Goal: Information Seeking & Learning: Learn about a topic

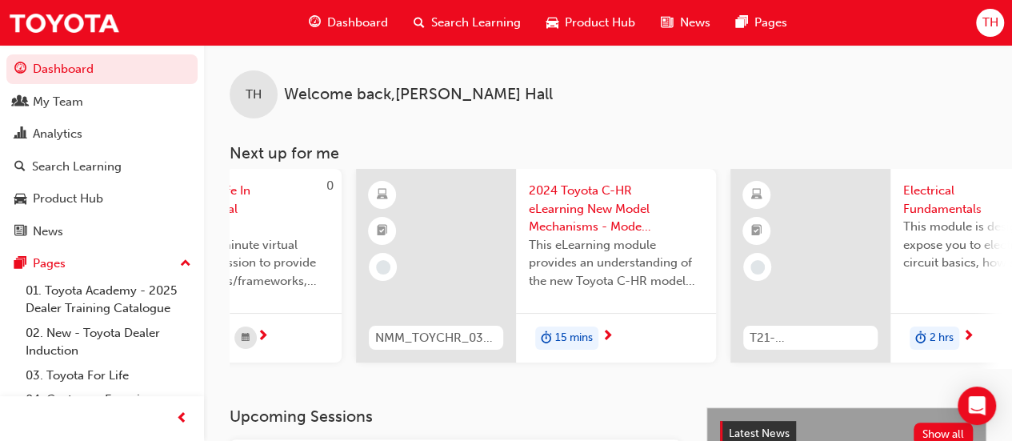
scroll to position [0, 607]
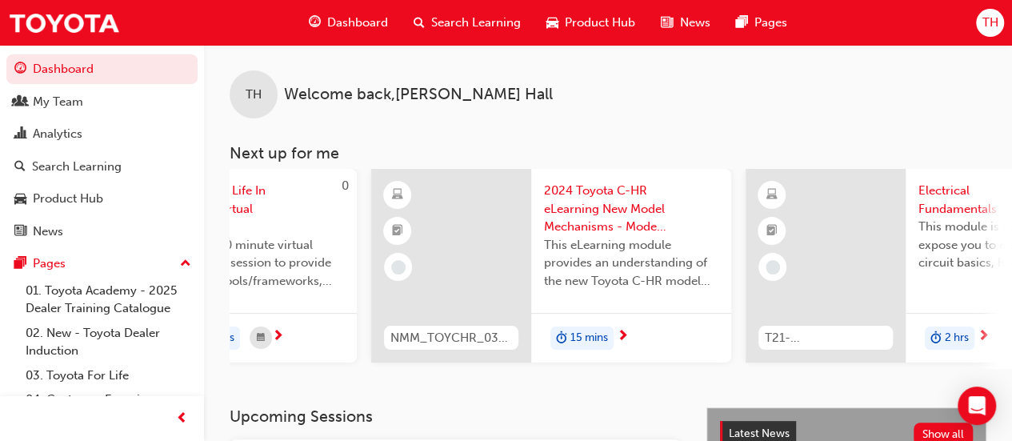
click at [845, 137] on div "TH Welcome back , [PERSON_NAME] Next up for me 0 T21-FOD_DMM_PREREQ Digital Mul…" at bounding box center [608, 207] width 808 height 324
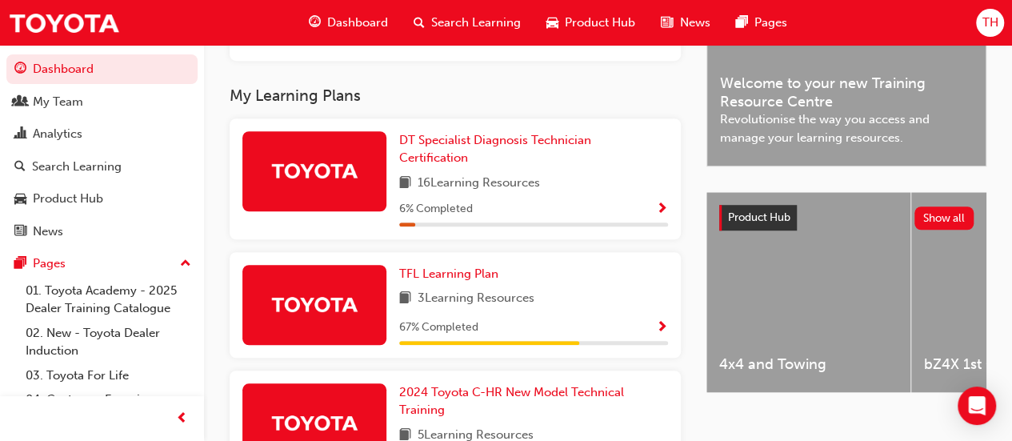
scroll to position [480, 0]
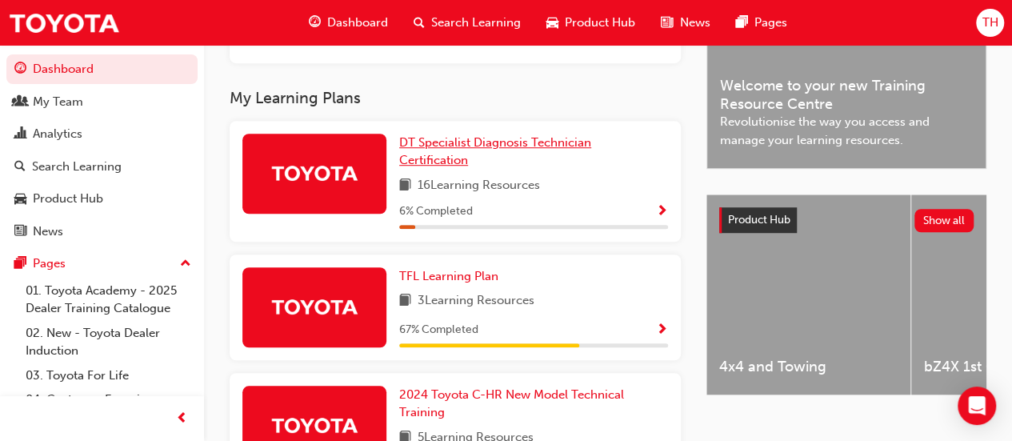
click at [457, 144] on span "DT Specialist Diagnosis Technician Certification" at bounding box center [495, 151] width 192 height 33
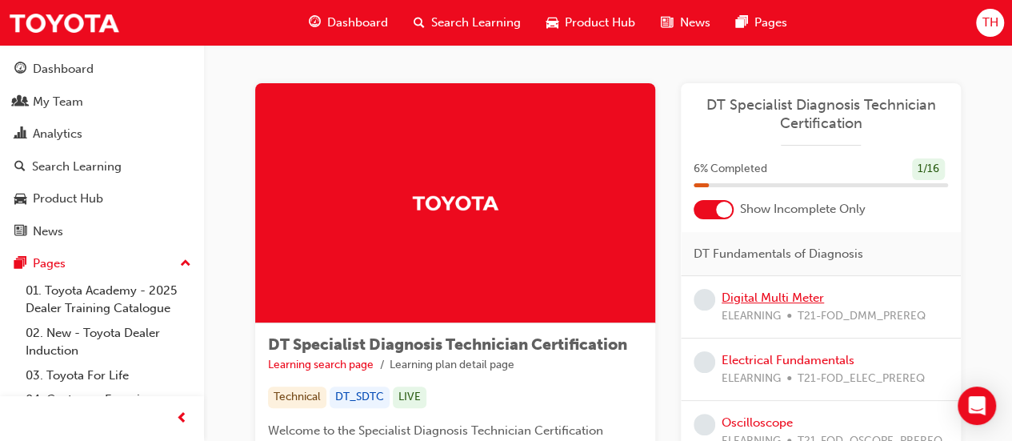
click at [808, 301] on link "Digital Multi Meter" at bounding box center [773, 297] width 102 height 14
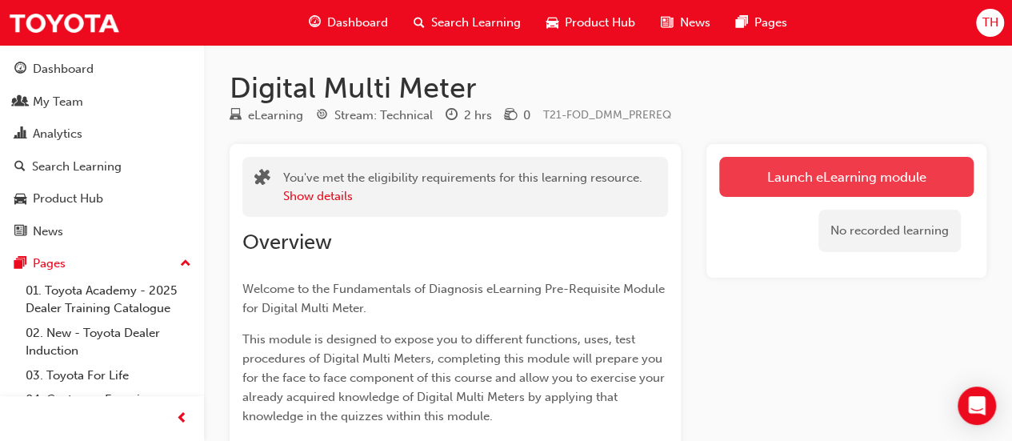
click at [864, 181] on link "Launch eLearning module" at bounding box center [846, 177] width 254 height 40
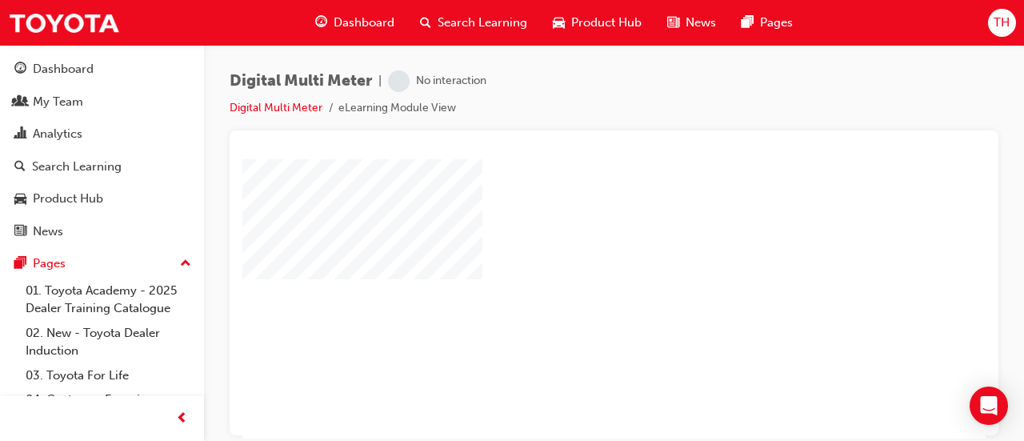
click at [568, 252] on div "play" at bounding box center [568, 252] width 0 height 0
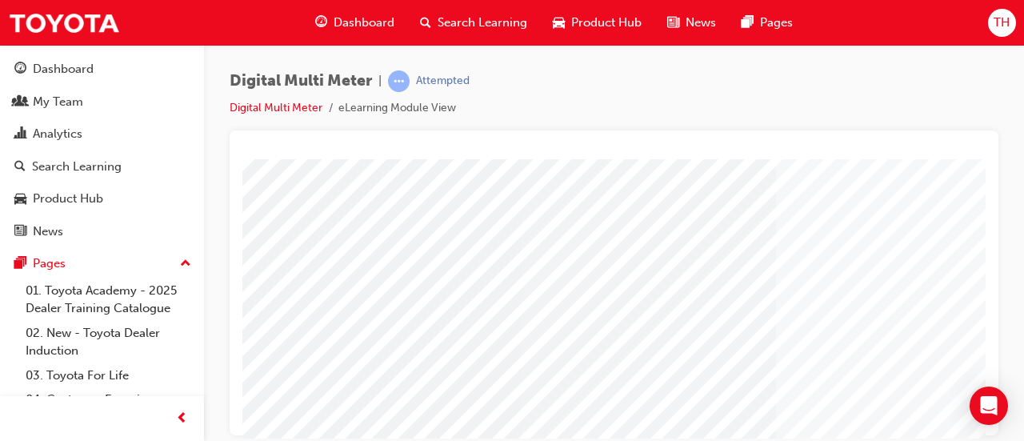
scroll to position [138, 0]
click at [187, 417] on div "button" at bounding box center [182, 418] width 32 height 32
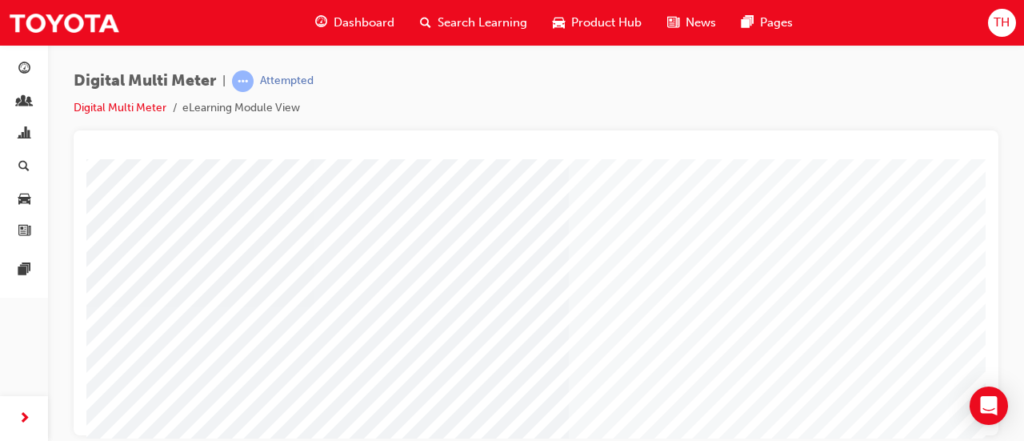
scroll to position [173, 201]
drag, startPoint x: 761, startPoint y: 437, endPoint x: 1061, endPoint y: 567, distance: 327.1
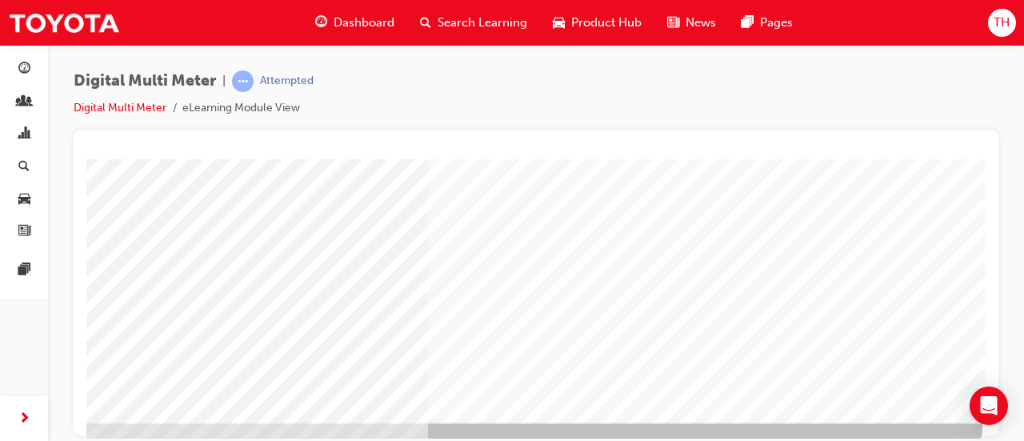
scroll to position [320, 201]
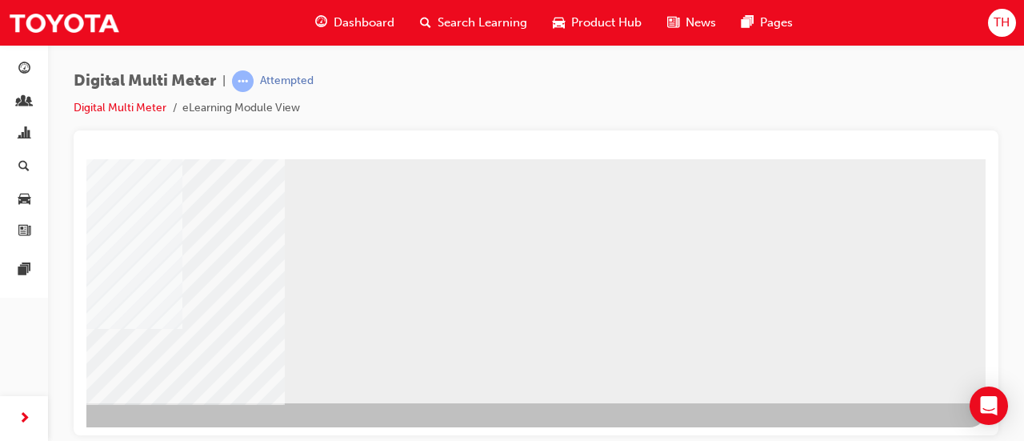
scroll to position [333, 201]
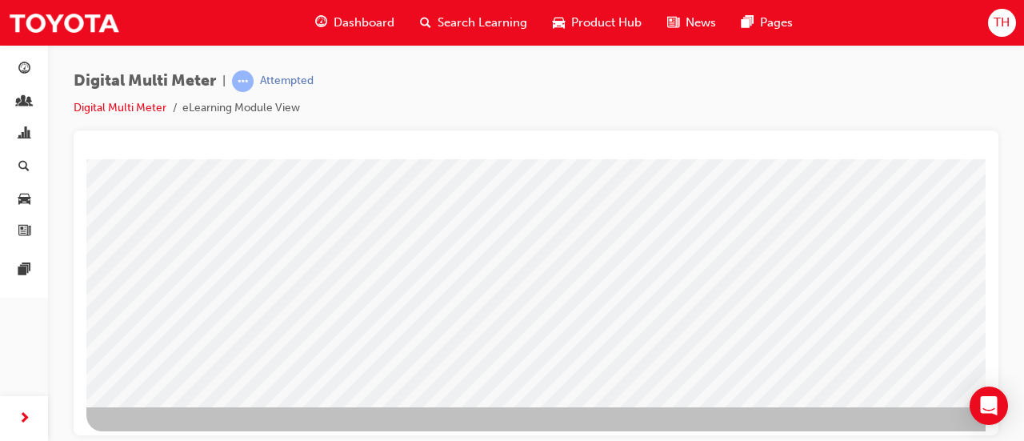
scroll to position [333, 0]
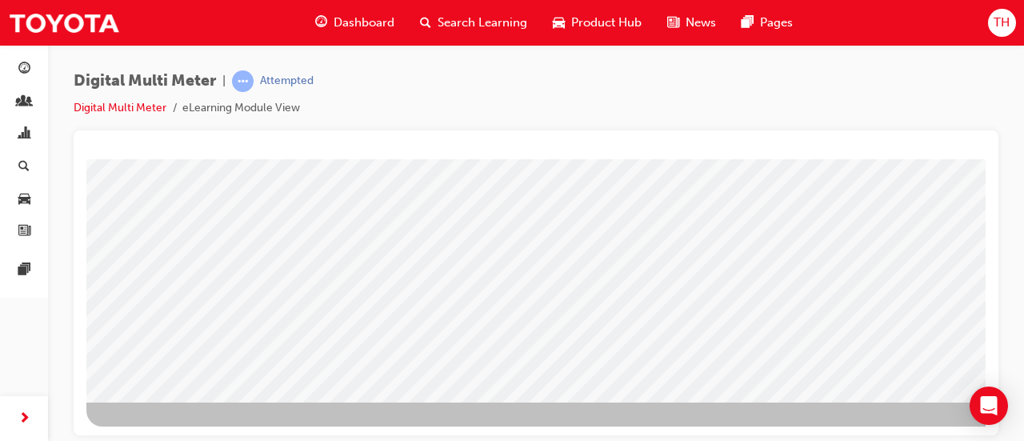
click at [187, 402] on div "BACK Trigger this button to go to the previous slide" at bounding box center [136, 416] width 101 height 29
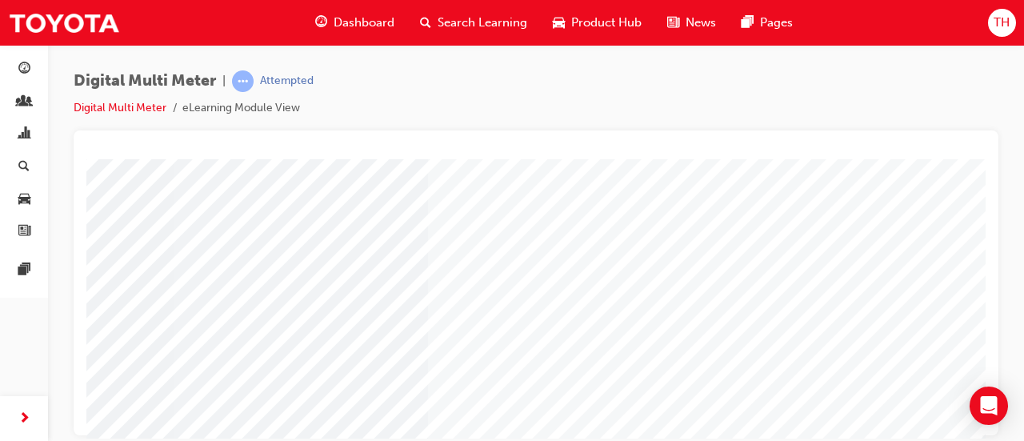
scroll to position [0, 201]
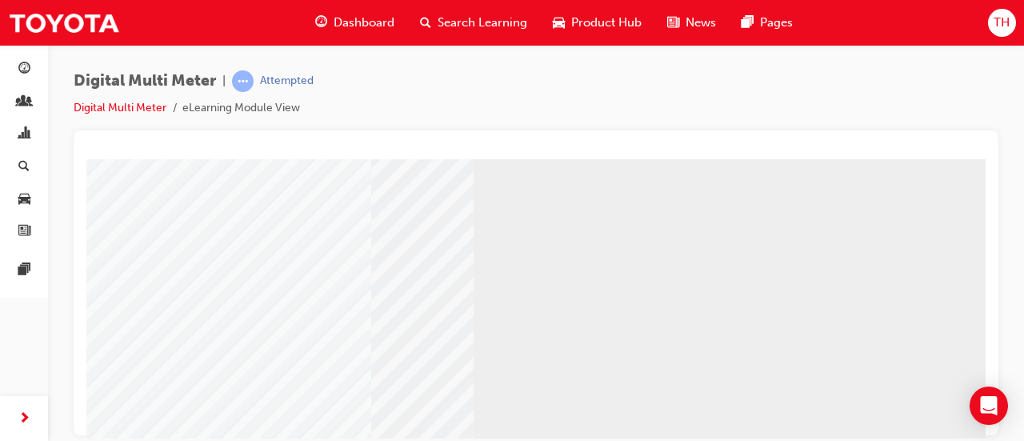
scroll to position [173, 0]
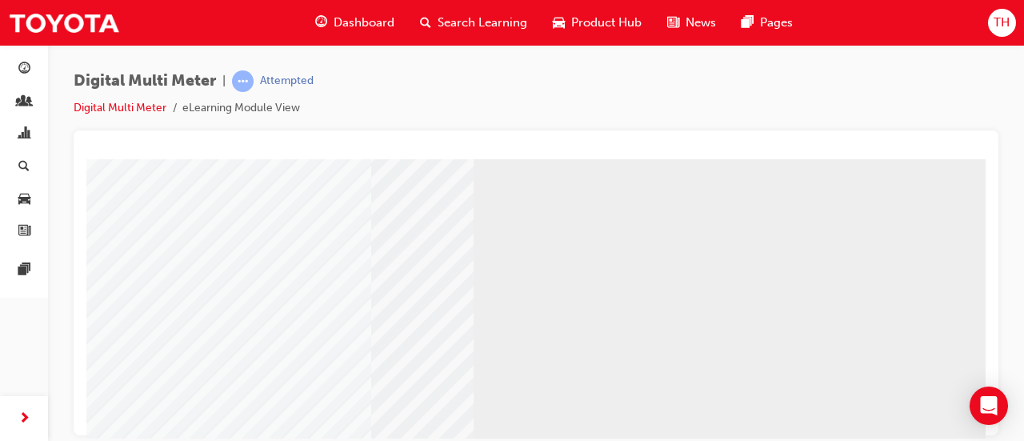
scroll to position [333, 0]
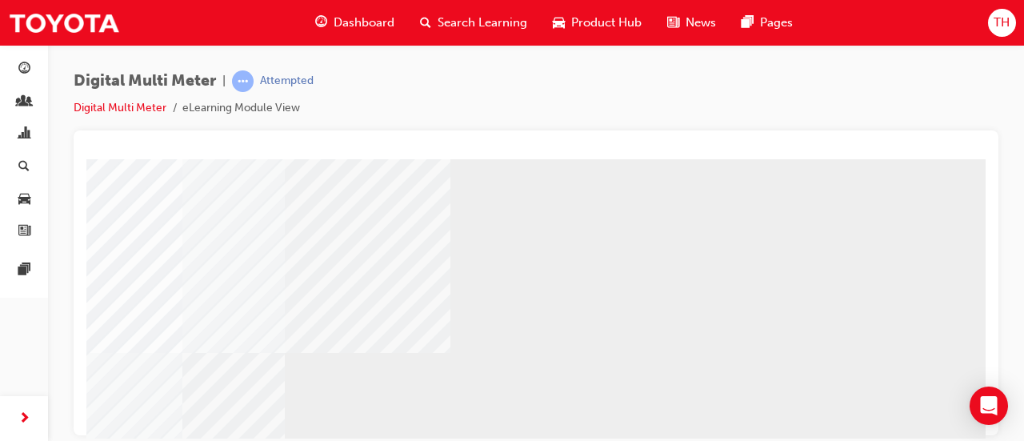
scroll to position [333, 201]
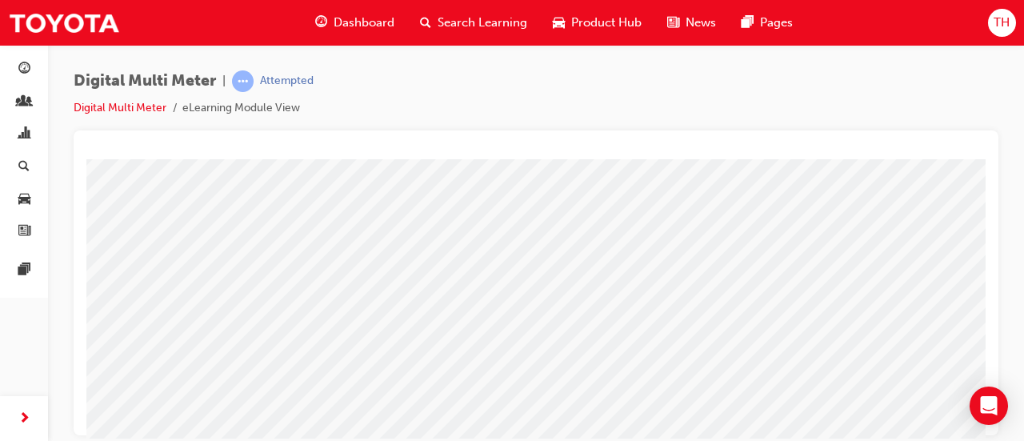
scroll to position [0, 0]
drag, startPoint x: 533, startPoint y: 234, endPoint x: 539, endPoint y: 245, distance: 12.2
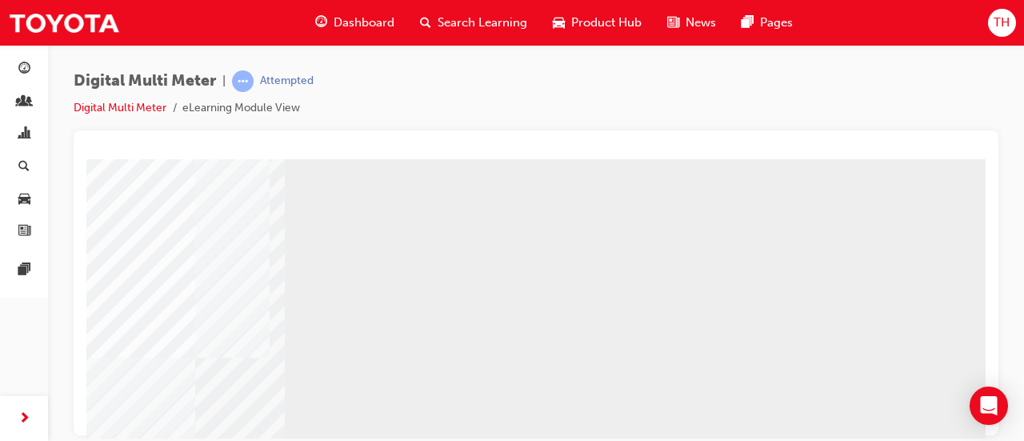
scroll to position [0, 201]
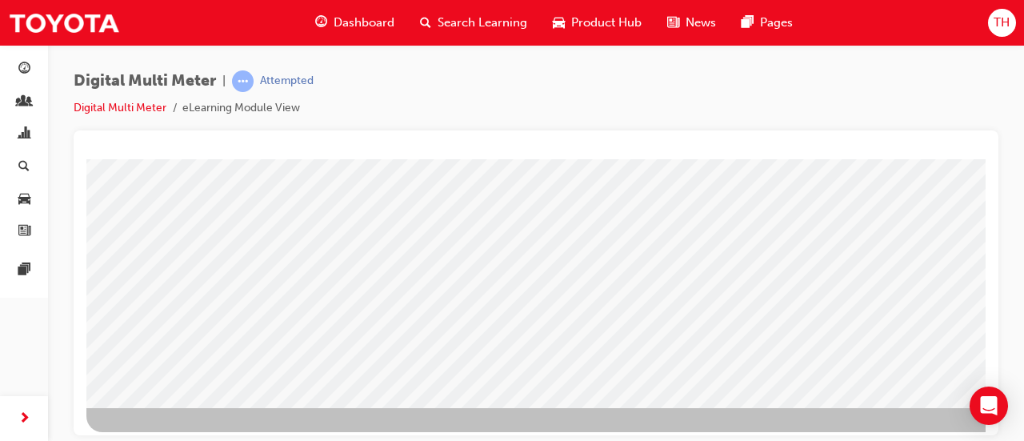
scroll to position [333, 0]
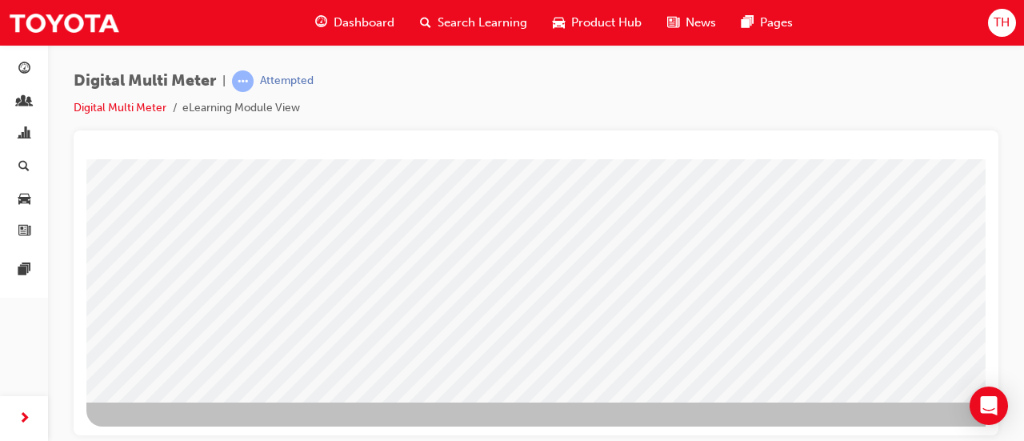
drag, startPoint x: 643, startPoint y: 424, endPoint x: 639, endPoint y: 431, distance: 8.2
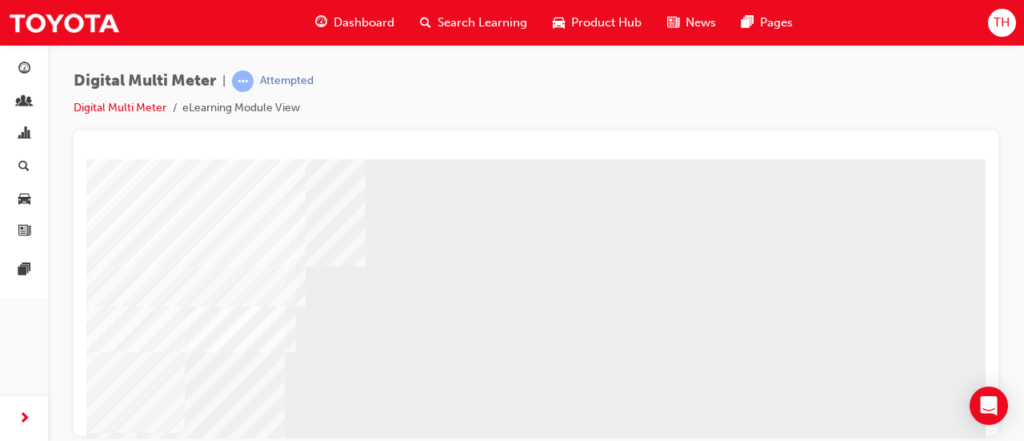
scroll to position [240, 201]
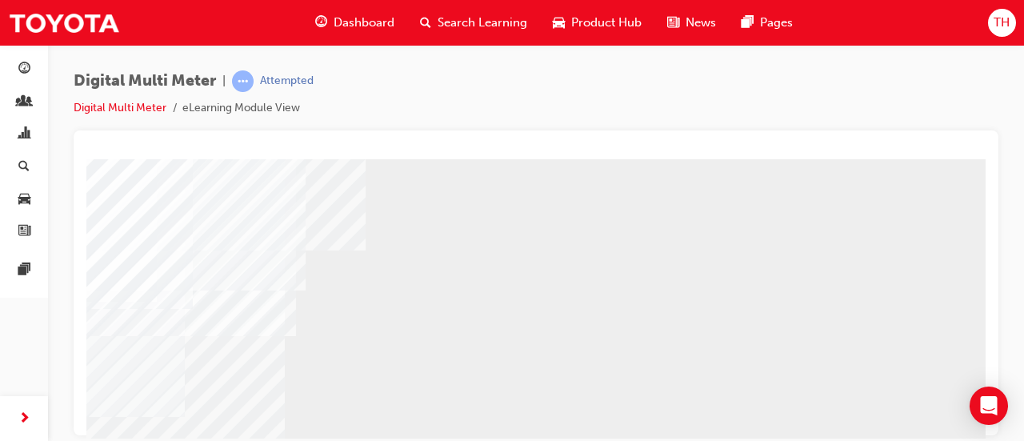
scroll to position [173, 201]
drag, startPoint x: 394, startPoint y: 70, endPoint x: 418, endPoint y: 108, distance: 44.6
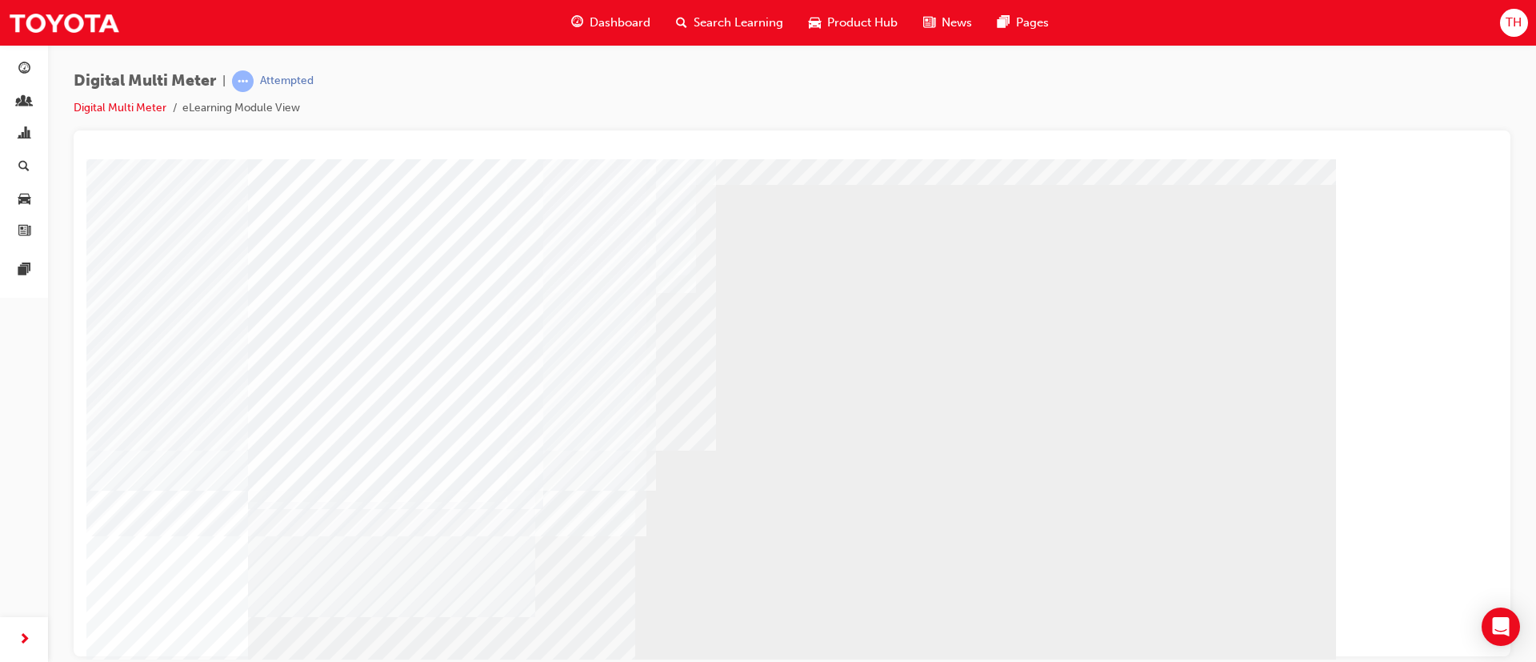
scroll to position [100, 0]
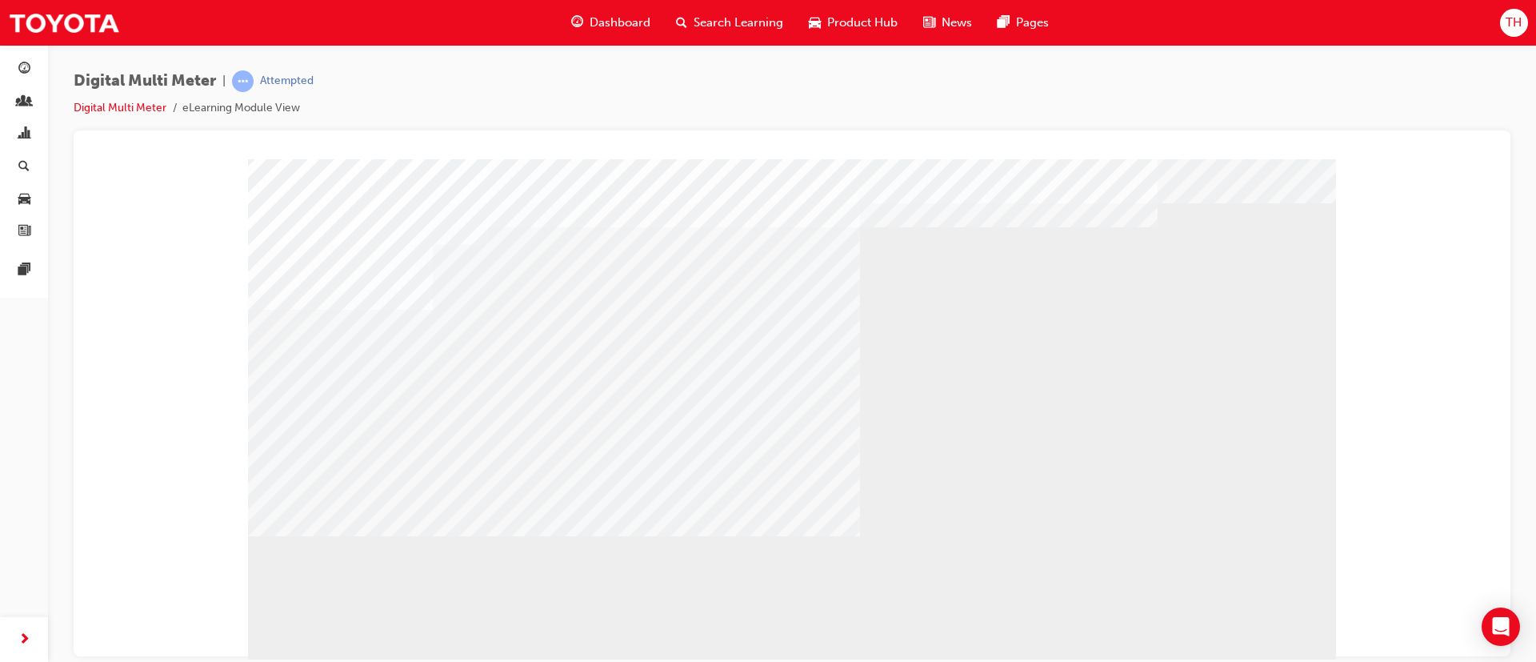
scroll to position [0, 0]
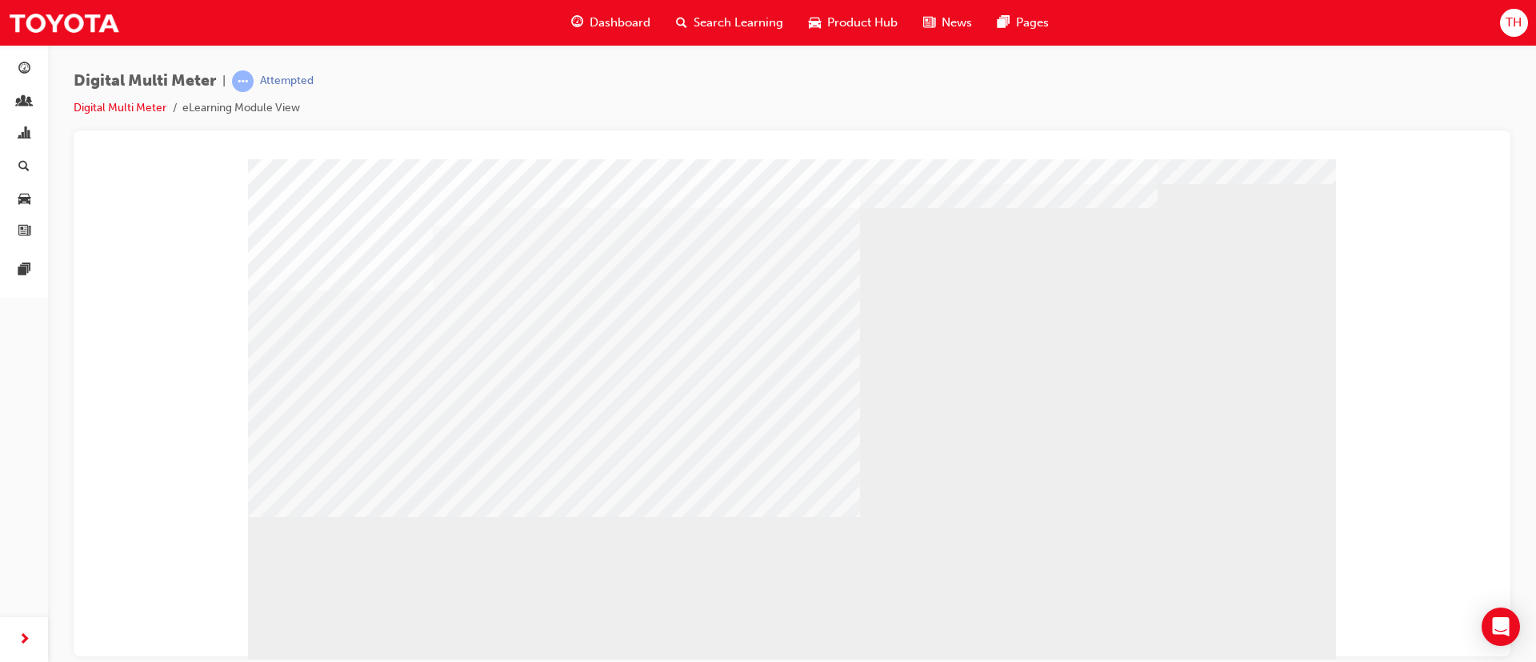
scroll to position [100, 0]
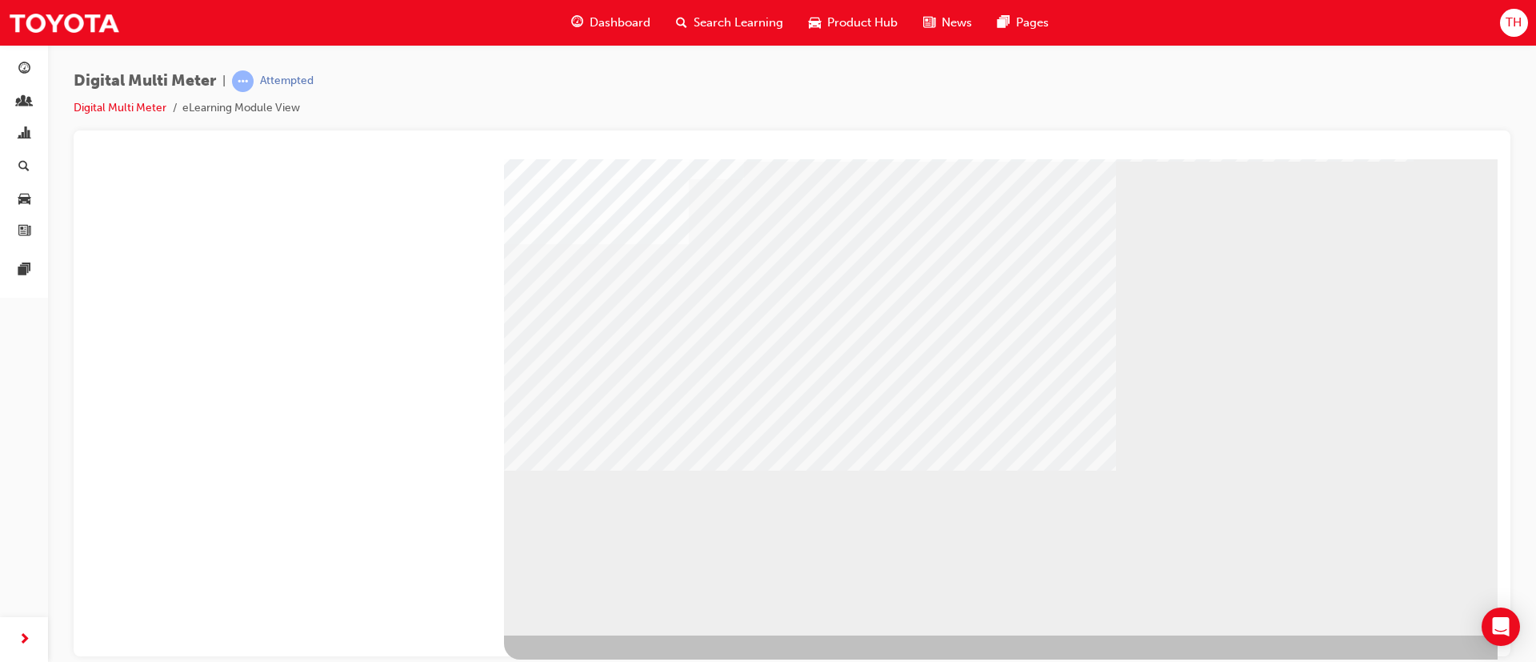
scroll to position [0, 0]
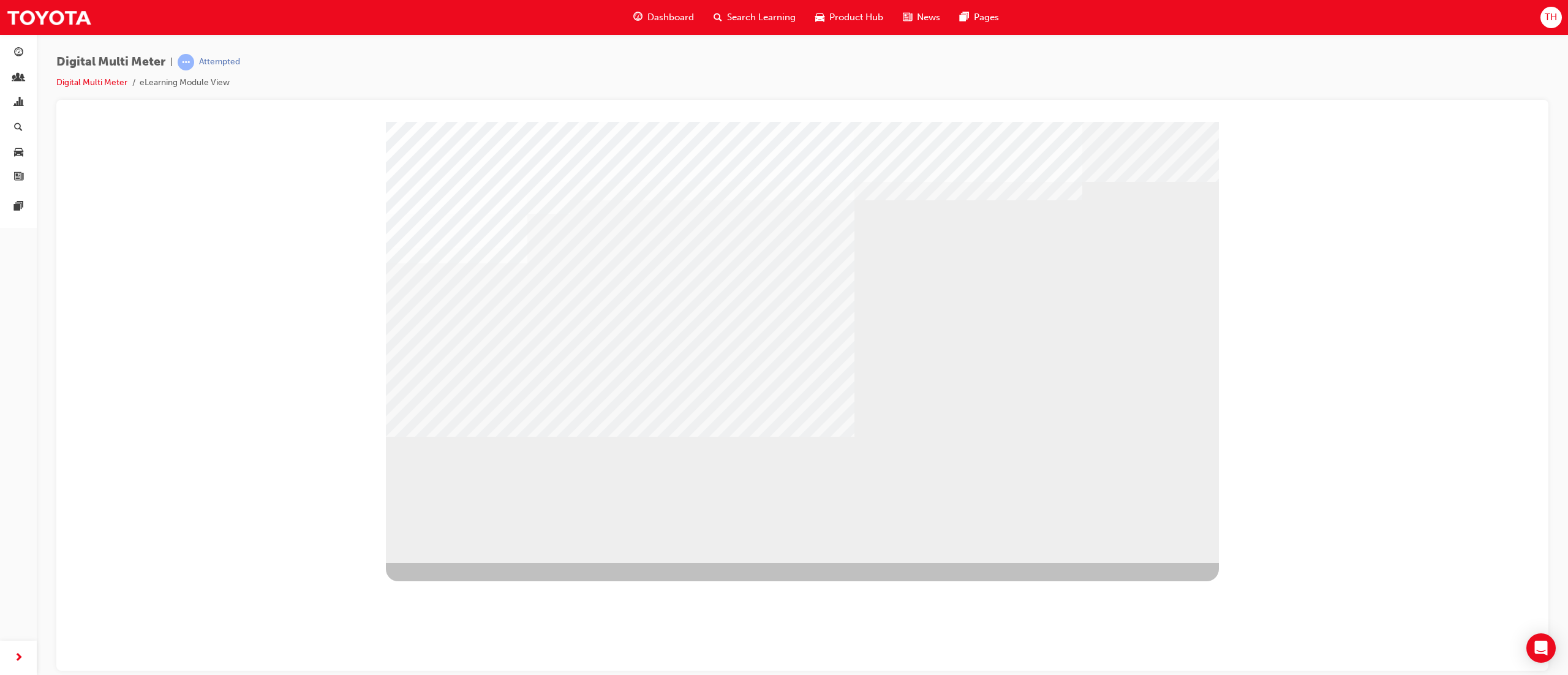
click at [463, 337] on div "BACK Trigger this button to go to the previous slide" at bounding box center [424, 572] width 77 height 22
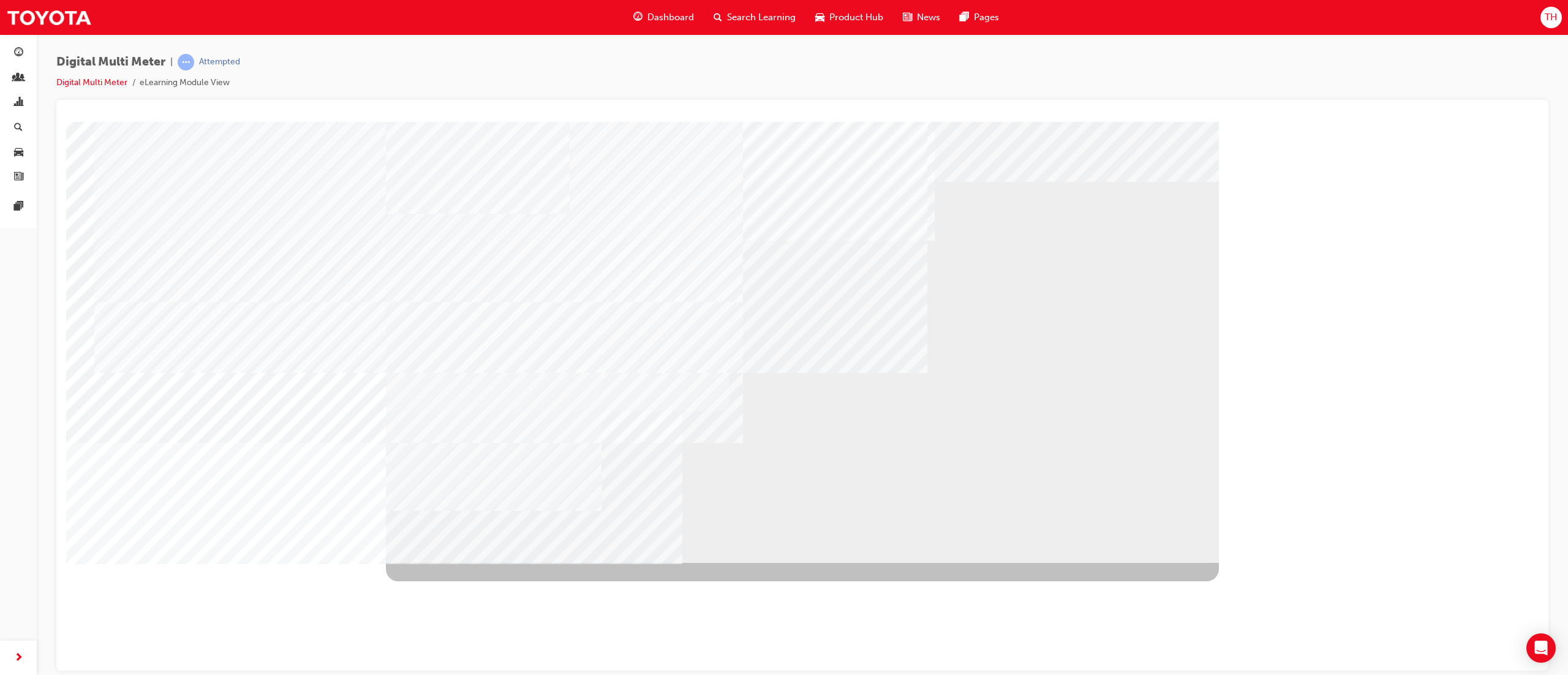
drag, startPoint x: 827, startPoint y: 263, endPoint x: 821, endPoint y: 246, distance: 18.0
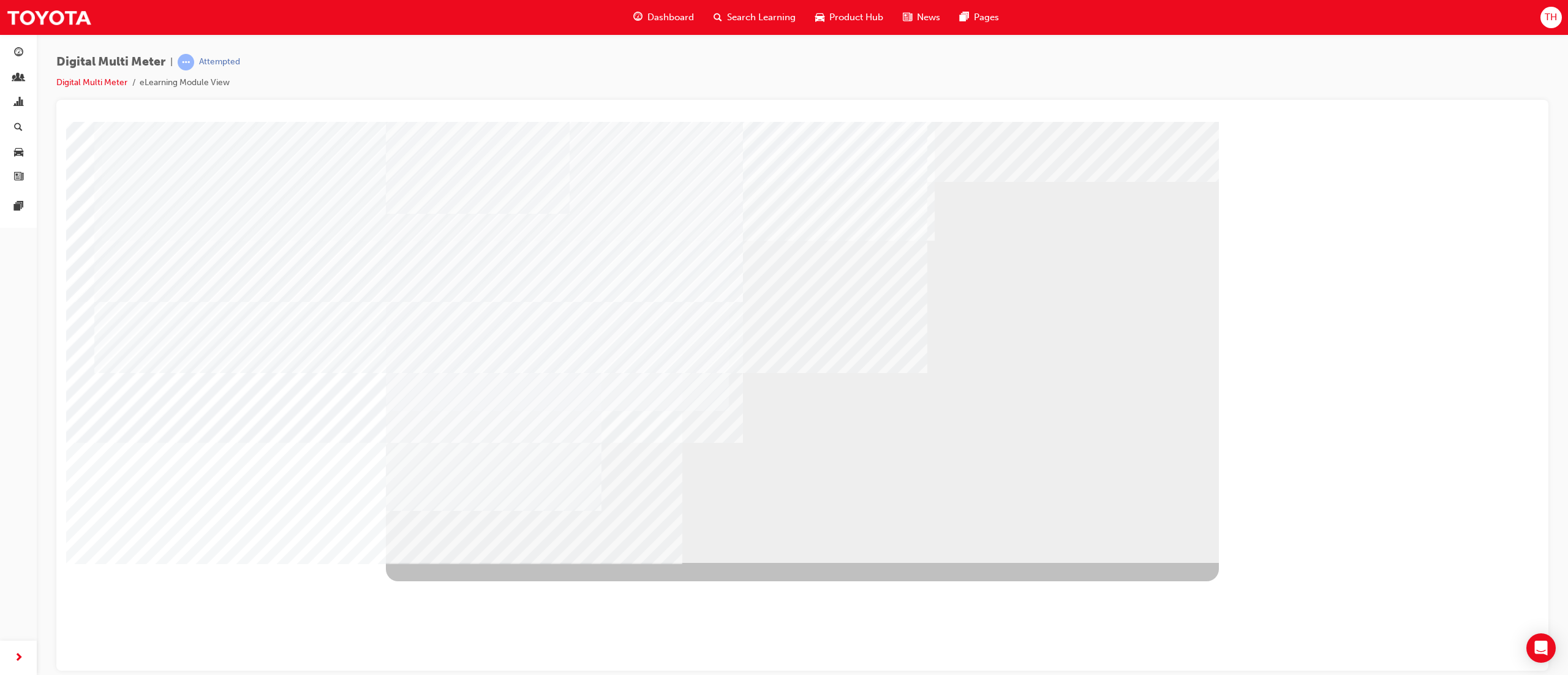
click at [783, 337] on div at bounding box center [802, 341] width 833 height 441
drag, startPoint x: 845, startPoint y: 409, endPoint x: 823, endPoint y: 386, distance: 31.8
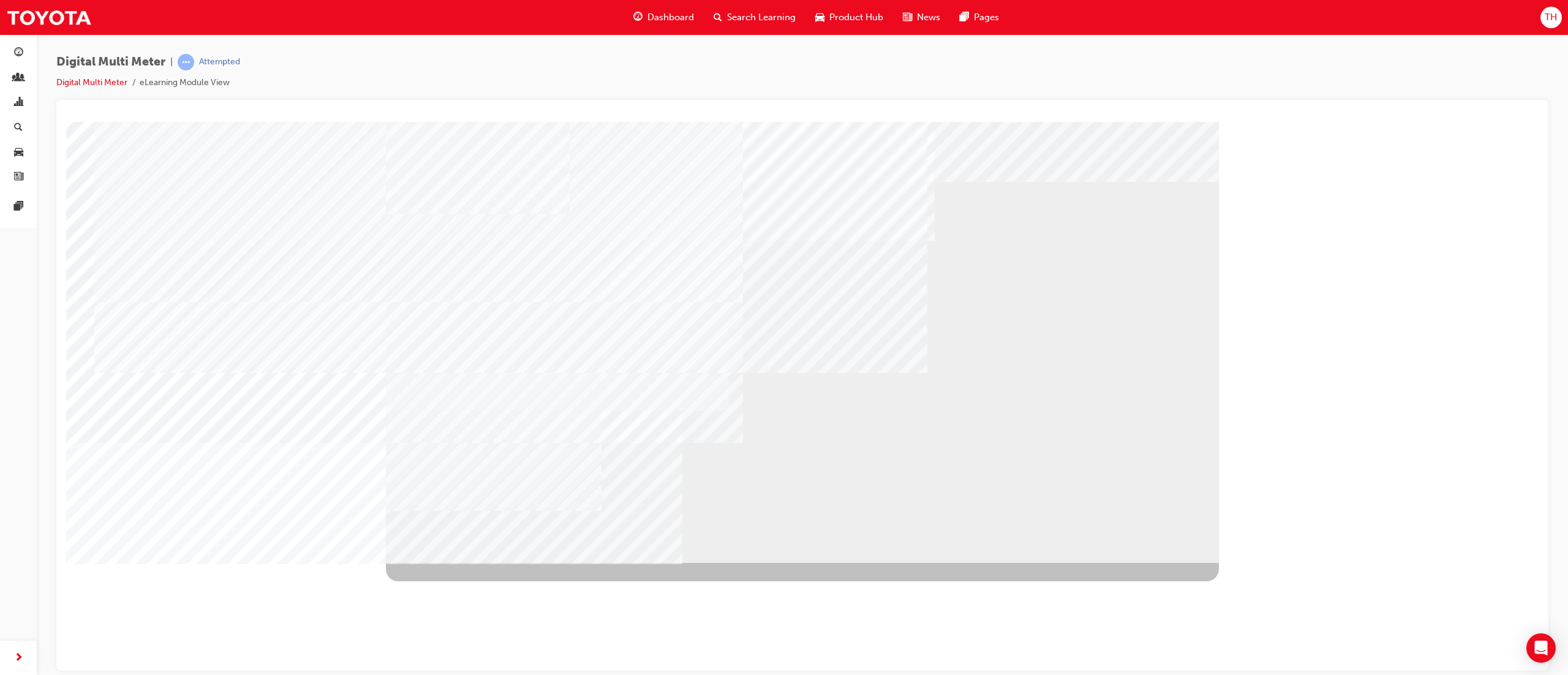
drag, startPoint x: 787, startPoint y: 359, endPoint x: 815, endPoint y: 261, distance: 101.9
drag, startPoint x: 816, startPoint y: 246, endPoint x: 704, endPoint y: 246, distance: 112.0
drag, startPoint x: 704, startPoint y: 246, endPoint x: 589, endPoint y: 326, distance: 140.1
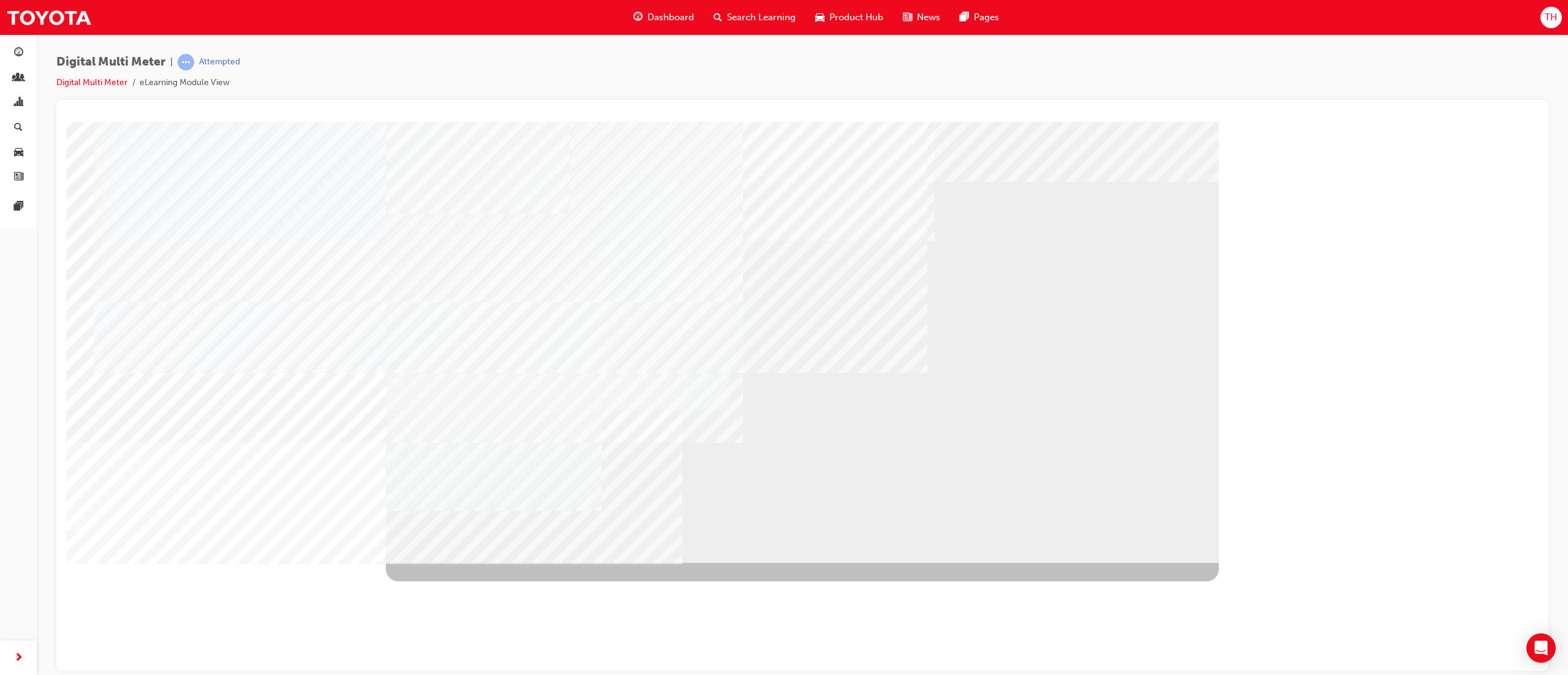
drag, startPoint x: 577, startPoint y: 346, endPoint x: 611, endPoint y: 427, distance: 87.8
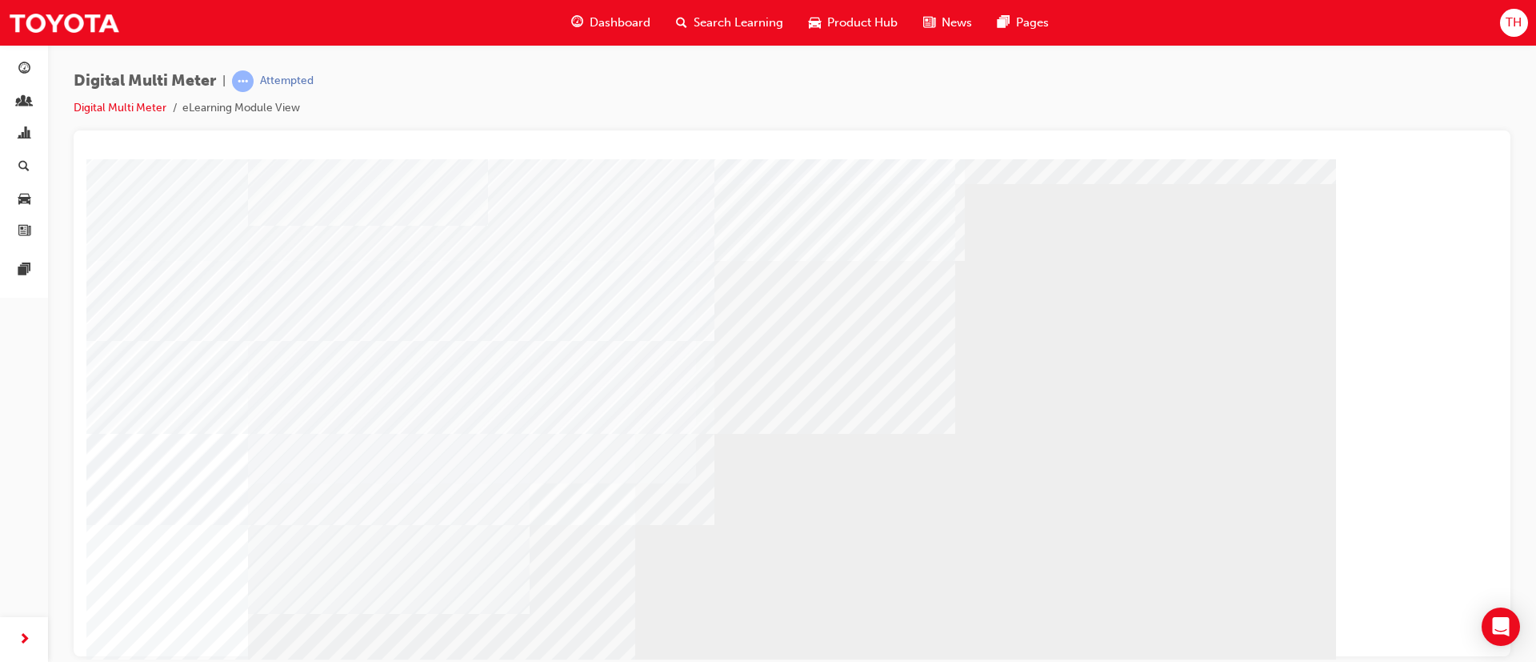
scroll to position [100, 0]
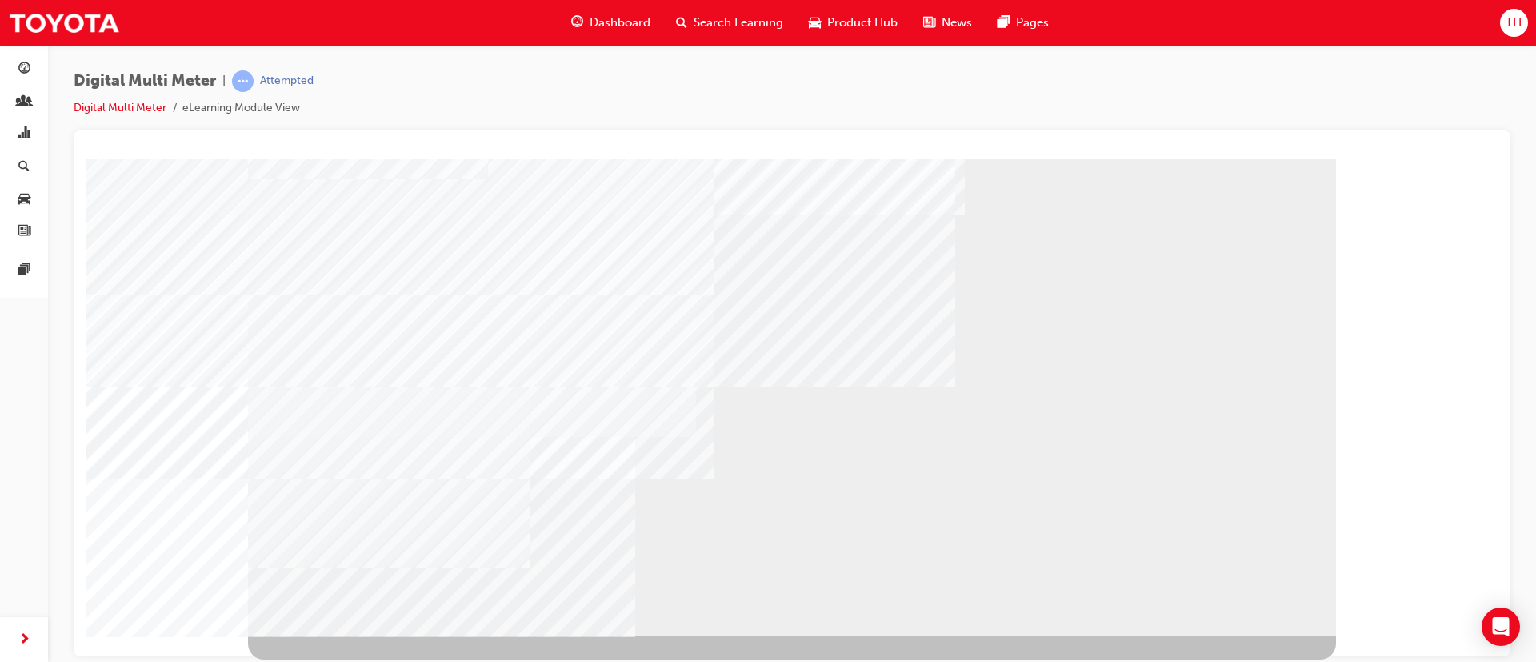
drag, startPoint x: 834, startPoint y: 528, endPoint x: 553, endPoint y: 490, distance: 284.1
drag, startPoint x: 582, startPoint y: 502, endPoint x: 556, endPoint y: 521, distance: 32.2
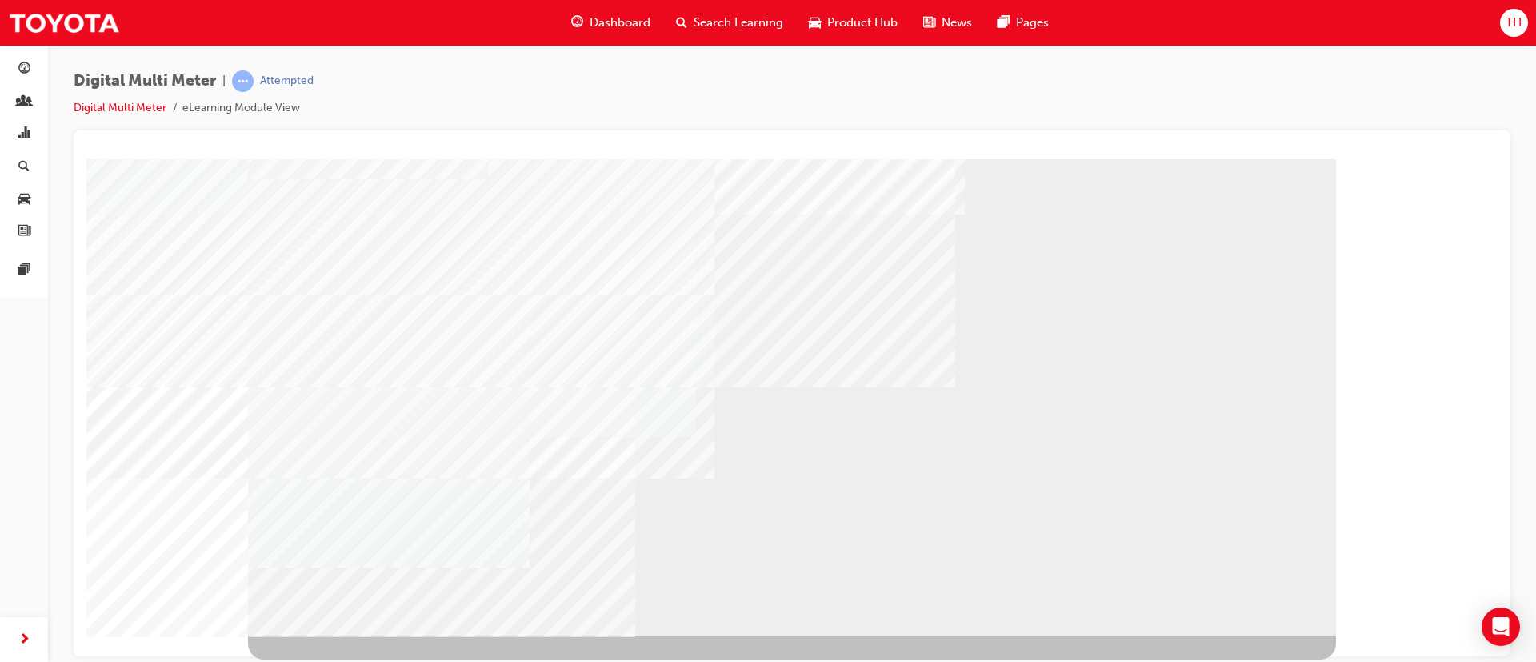
scroll to position [0, 0]
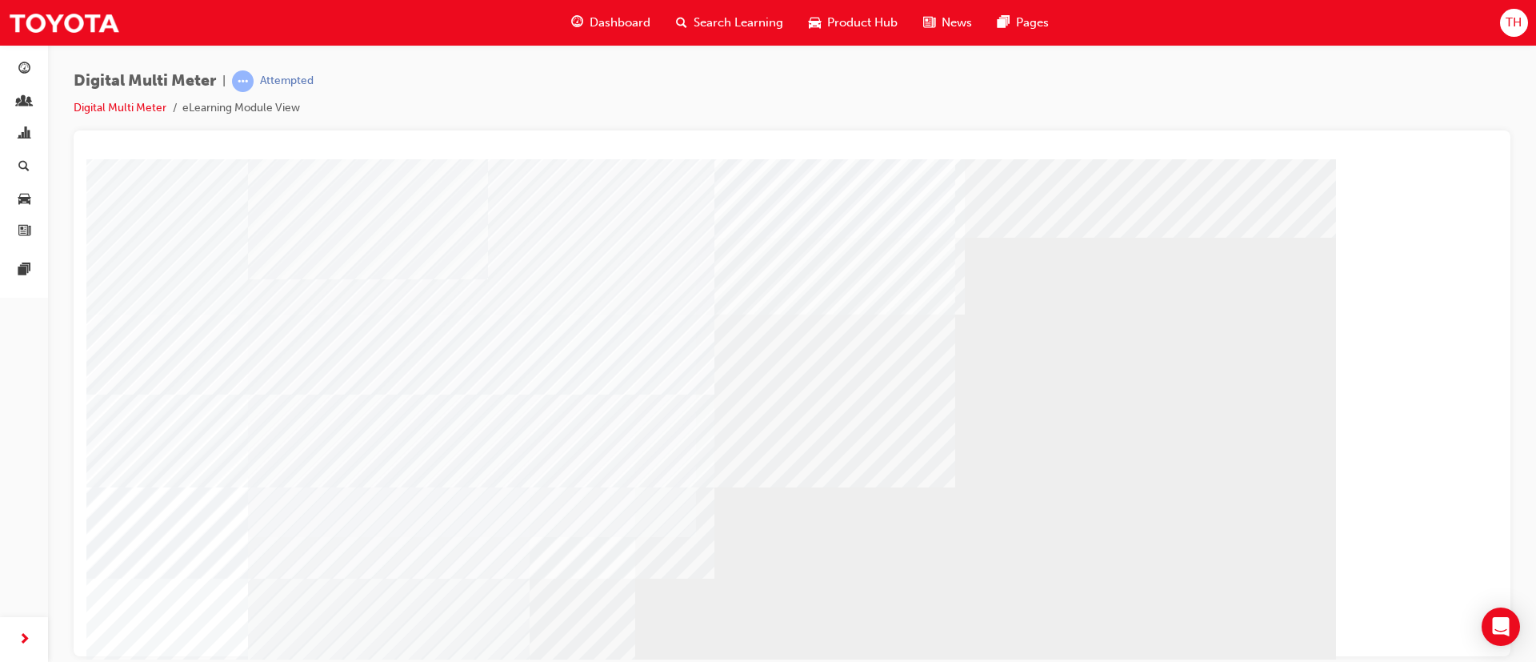
drag, startPoint x: 1091, startPoint y: 193, endPoint x: 1075, endPoint y: 216, distance: 28.2
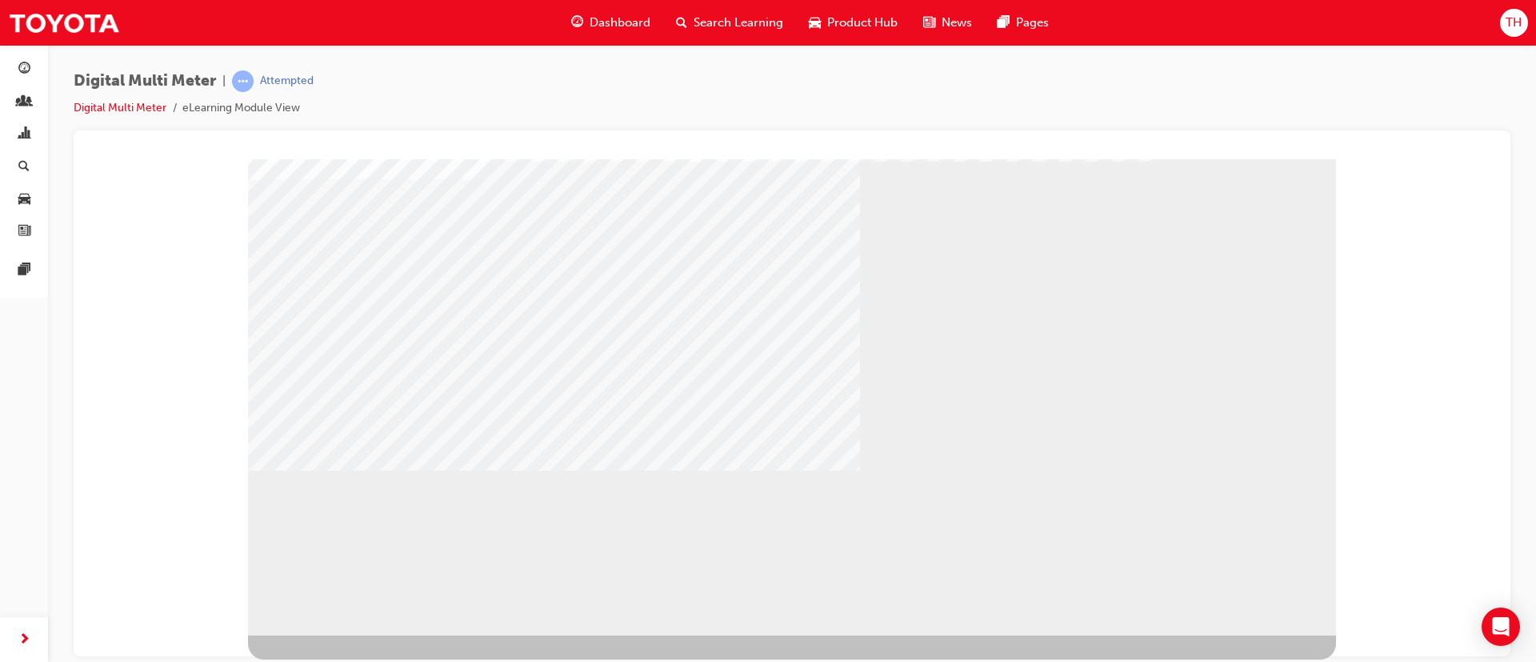
click at [349, 440] on div "BACK Trigger this button to go to the previous slide" at bounding box center [298, 648] width 101 height 29
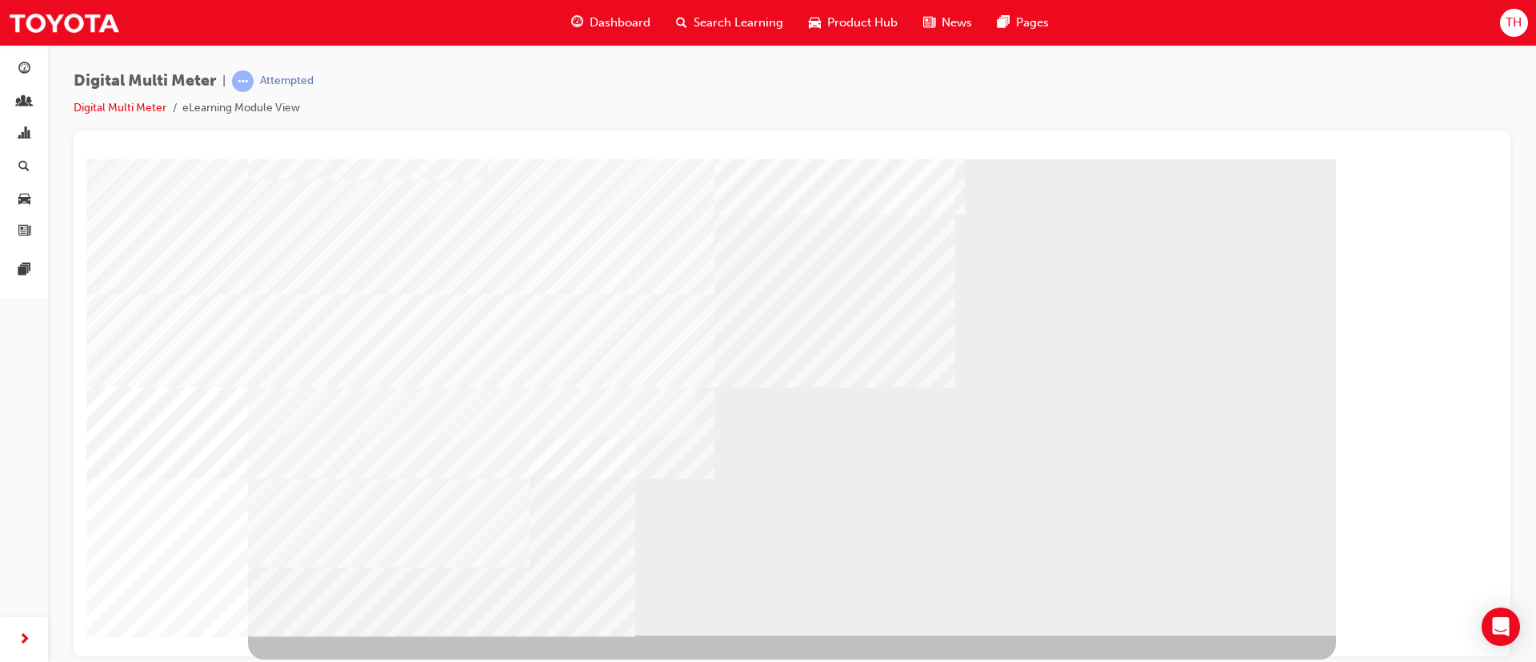
drag, startPoint x: 558, startPoint y: 298, endPoint x: 646, endPoint y: 276, distance: 90.0
drag, startPoint x: 696, startPoint y: 239, endPoint x: 750, endPoint y: 219, distance: 57.2
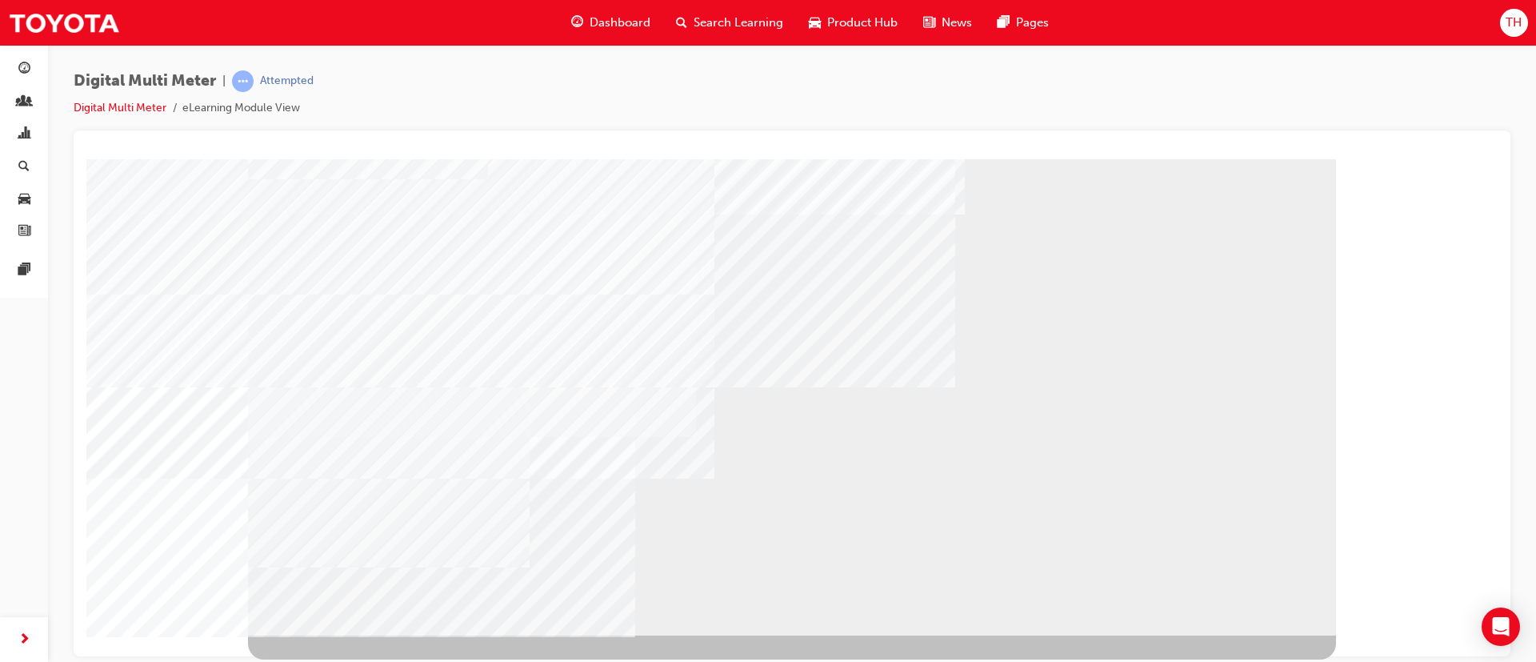
drag, startPoint x: 807, startPoint y: 195, endPoint x: 923, endPoint y: 210, distance: 116.9
drag, startPoint x: 1018, startPoint y: 204, endPoint x: 1012, endPoint y: 211, distance: 9.6
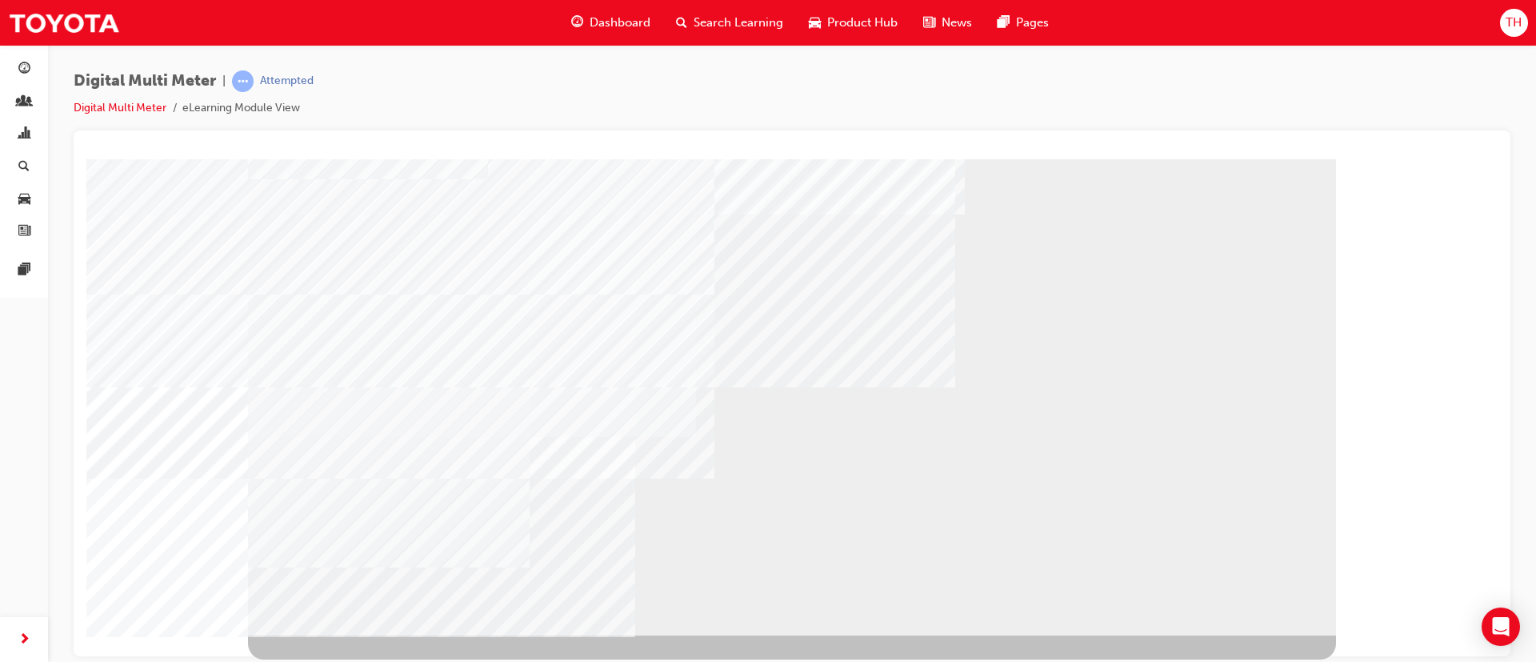
drag, startPoint x: 1026, startPoint y: 418, endPoint x: 1026, endPoint y: 406, distance: 12.0
drag, startPoint x: 1024, startPoint y: 406, endPoint x: 998, endPoint y: 418, distance: 29.0
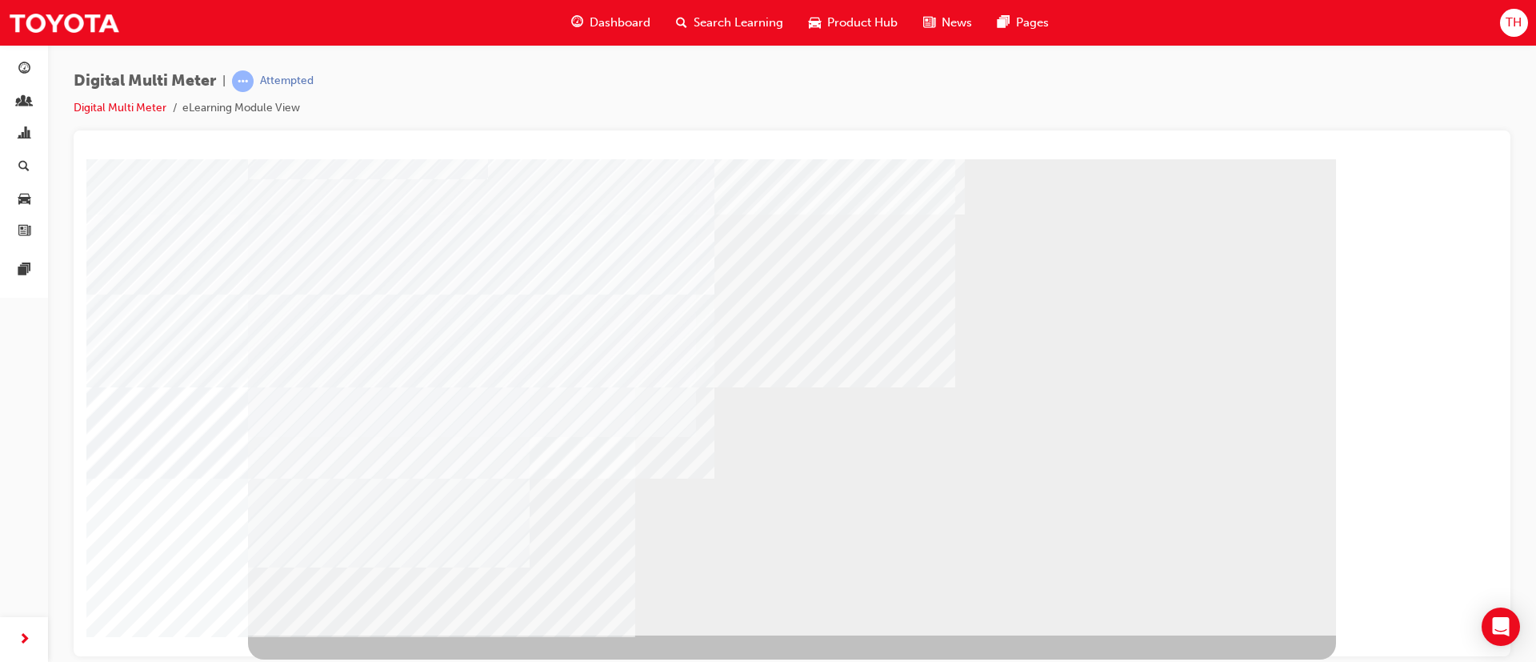
click at [349, 440] on div "BACK Trigger this button to go to the previous slide" at bounding box center [298, 648] width 101 height 29
drag, startPoint x: 1162, startPoint y: 508, endPoint x: 1128, endPoint y: 245, distance: 265.3
drag, startPoint x: 1115, startPoint y: 184, endPoint x: 1102, endPoint y: 194, distance: 17.1
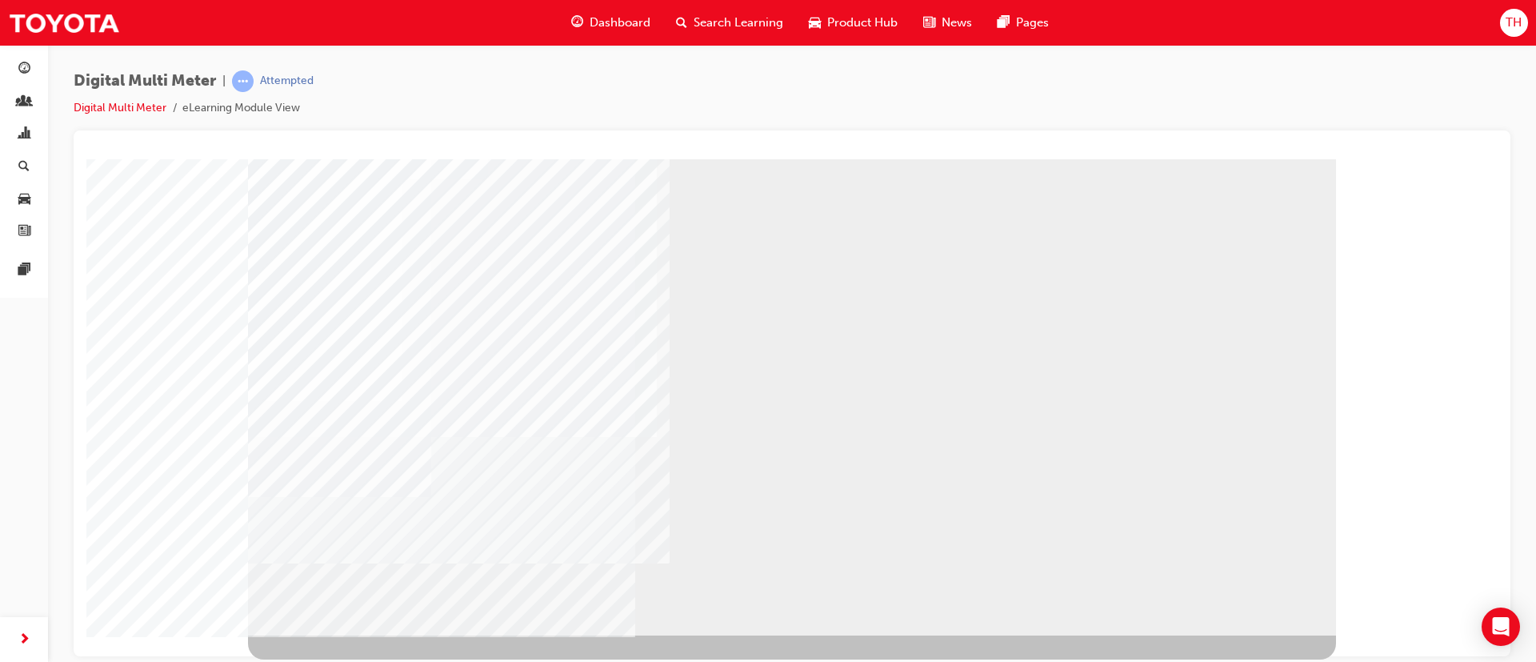
drag, startPoint x: 746, startPoint y: 460, endPoint x: 742, endPoint y: 349, distance: 111.2
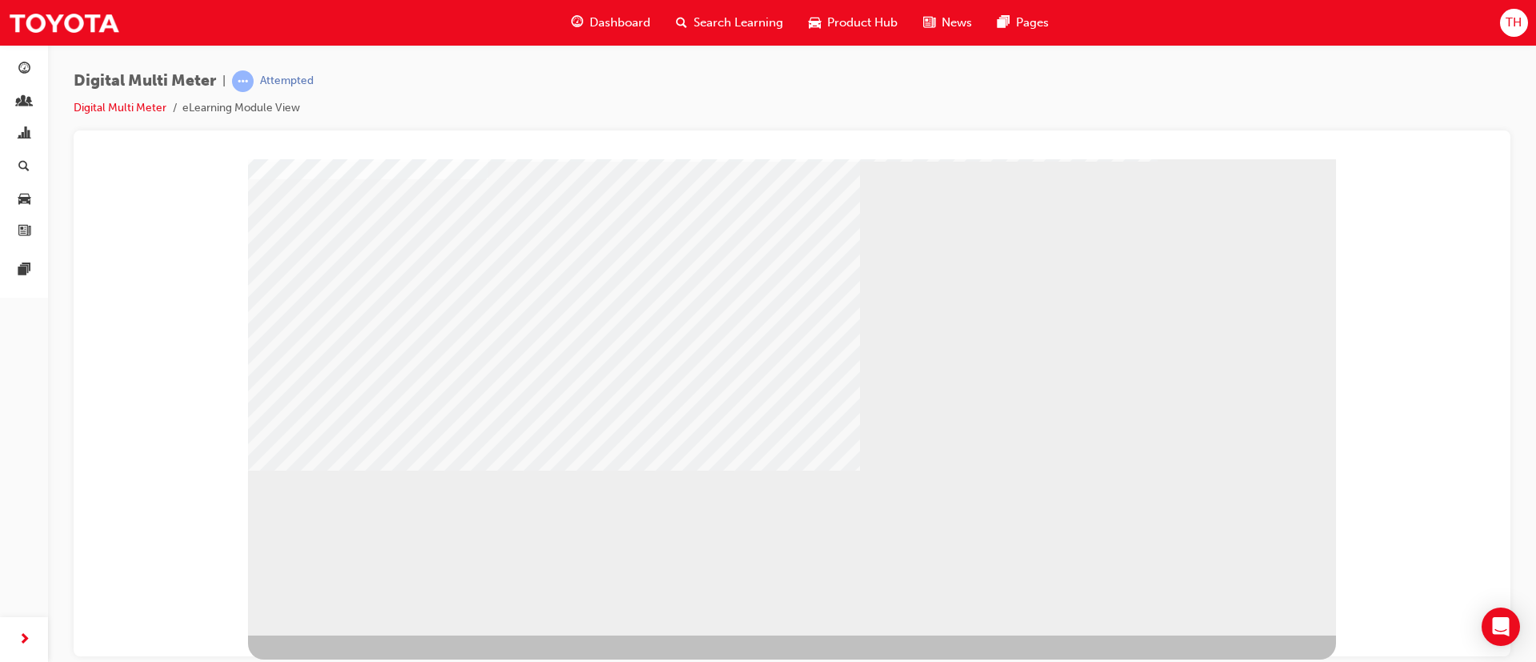
drag, startPoint x: 648, startPoint y: 378, endPoint x: 648, endPoint y: 361, distance: 17.6
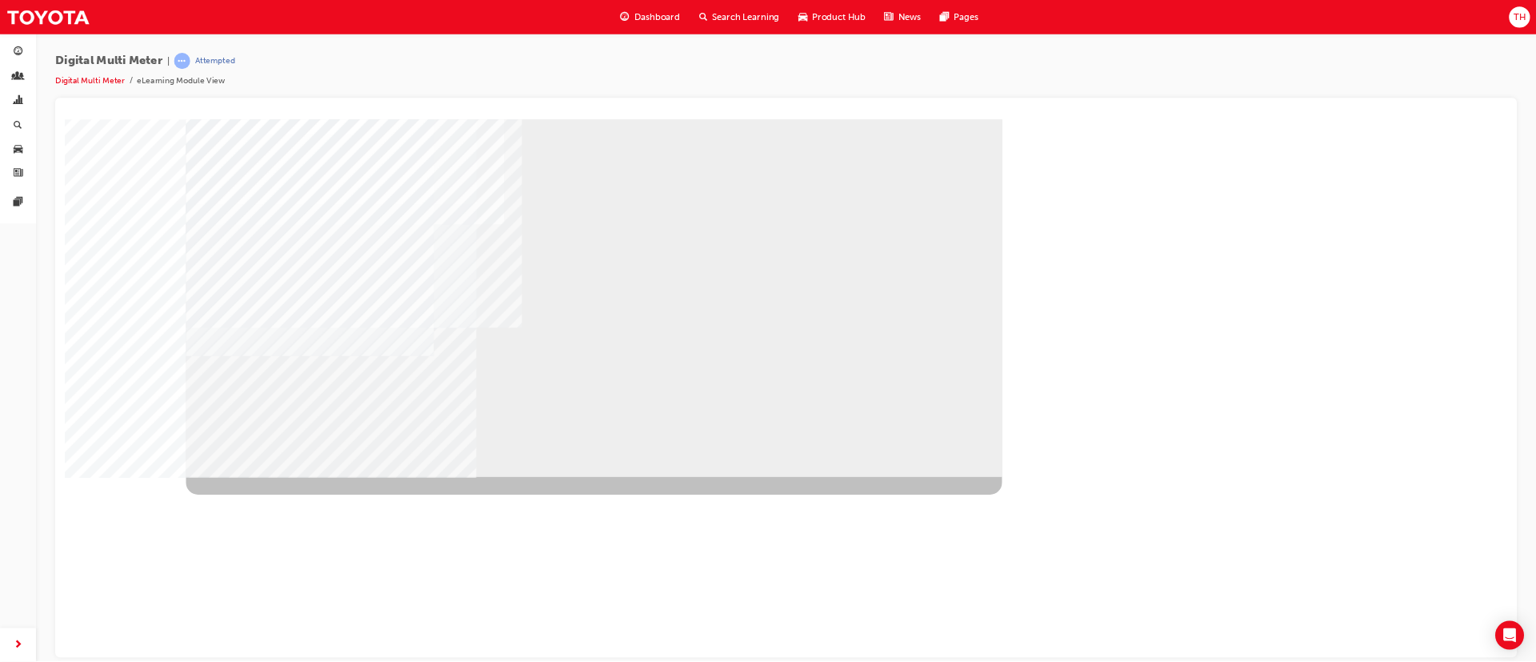
scroll to position [0, 0]
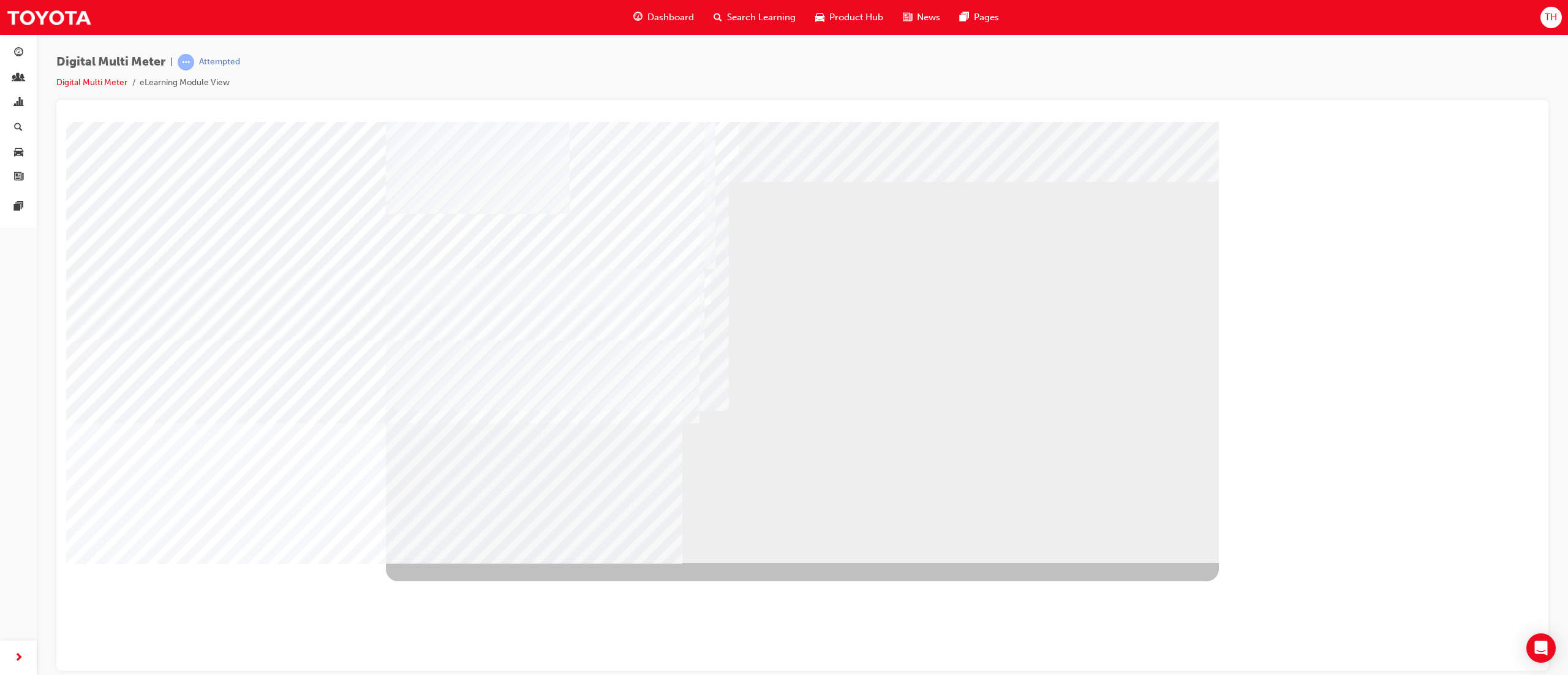
click at [463, 337] on div "NEXT Trigger this button to go to the next slide" at bounding box center [424, 595] width 77 height 22
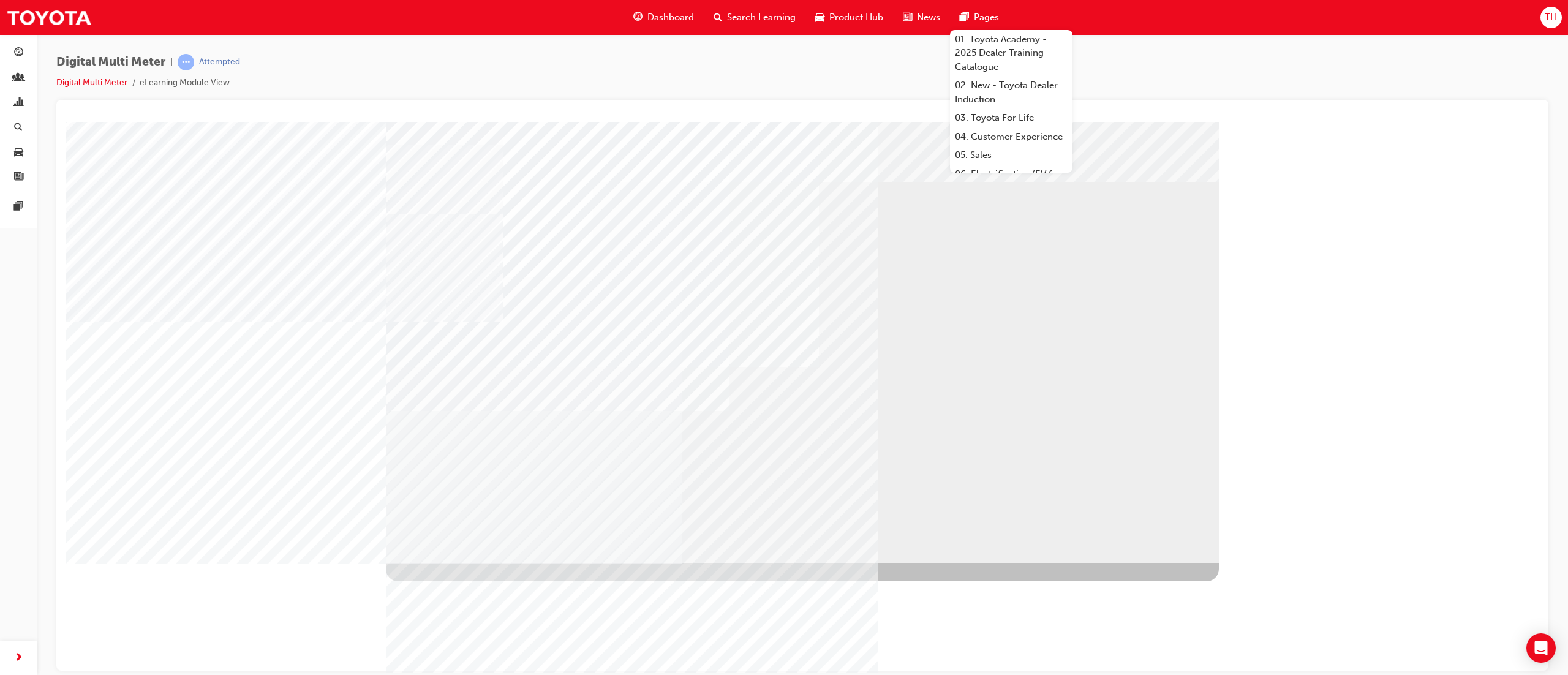
click at [463, 337] on div "NEXT Trigger this button to go to the next slide" at bounding box center [424, 595] width 77 height 22
drag, startPoint x: 951, startPoint y: 253, endPoint x: 837, endPoint y: 164, distance: 144.6
click at [463, 337] on div "NEXT Trigger this button to go to the next slide" at bounding box center [424, 595] width 77 height 22
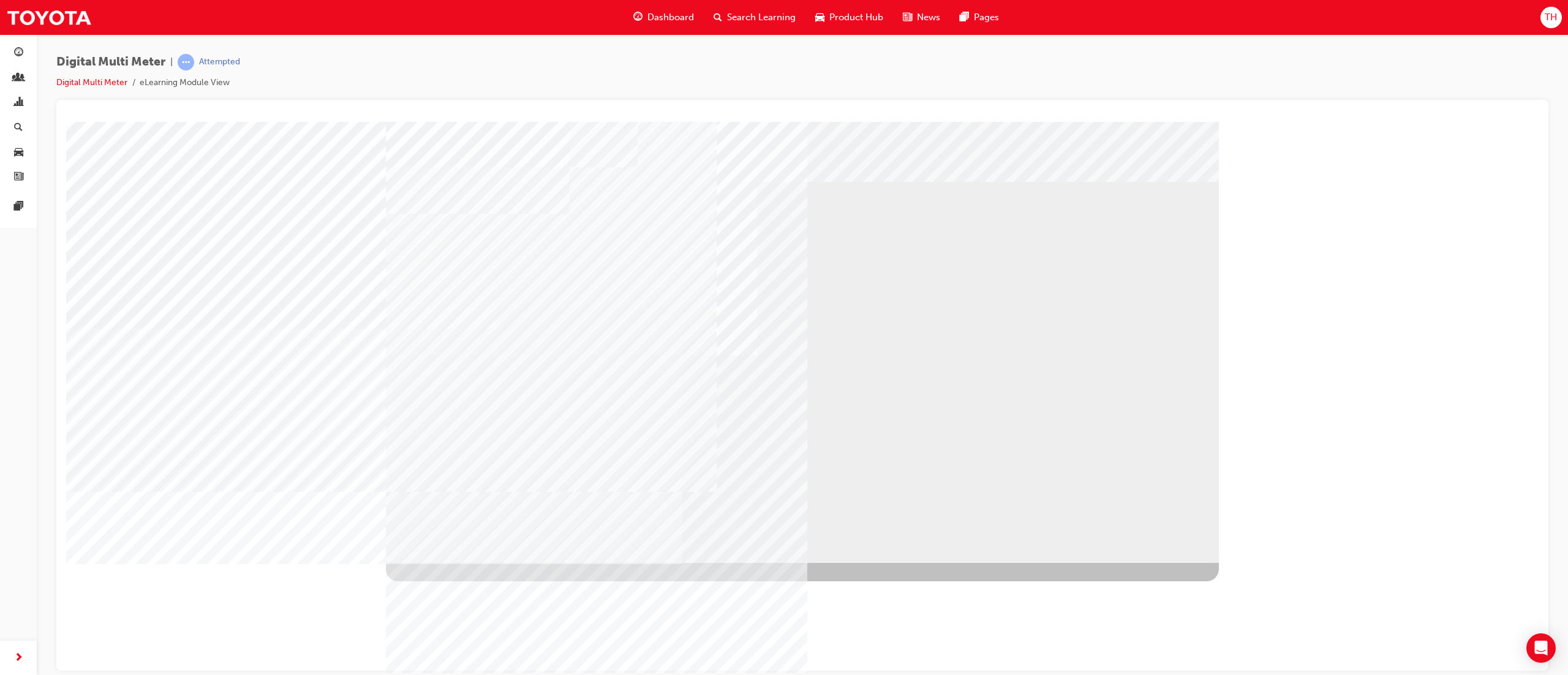
click at [463, 337] on div "NEXT Trigger this button to go to the next slide" at bounding box center [424, 595] width 77 height 22
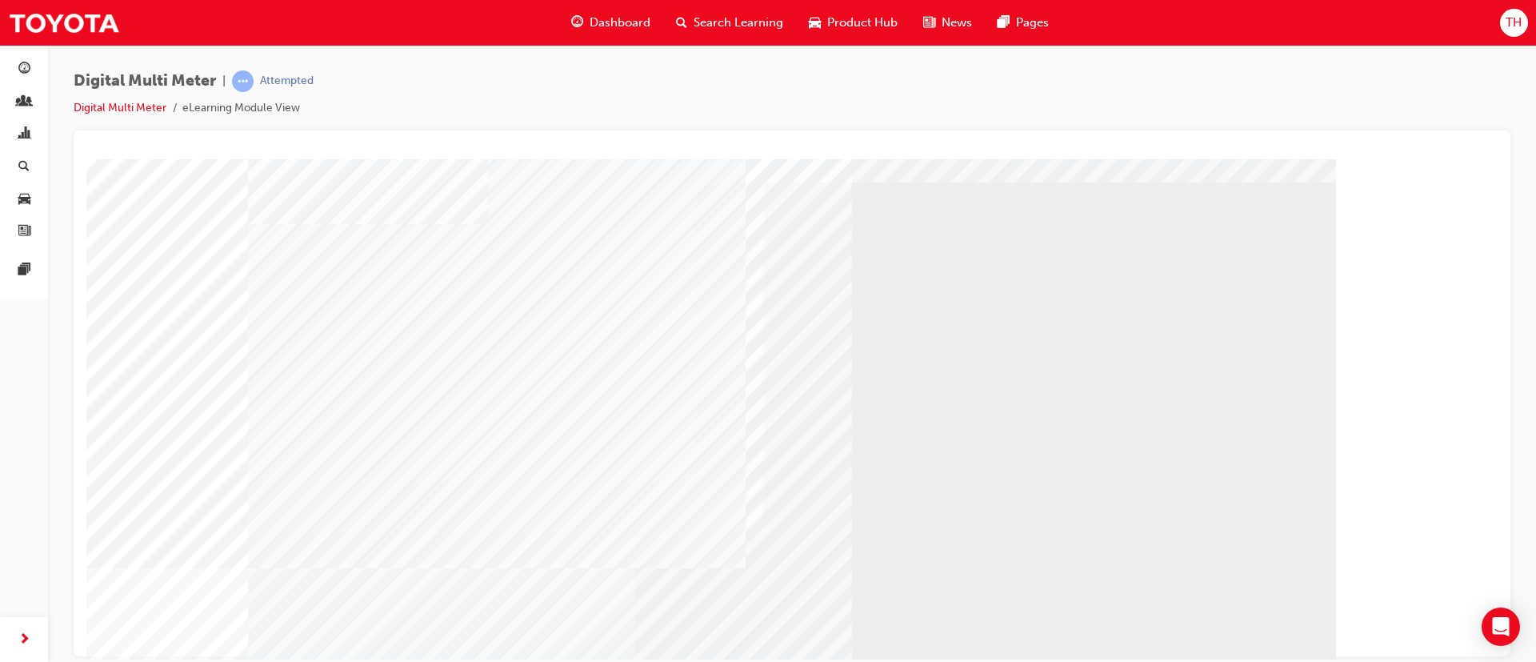
scroll to position [100, 0]
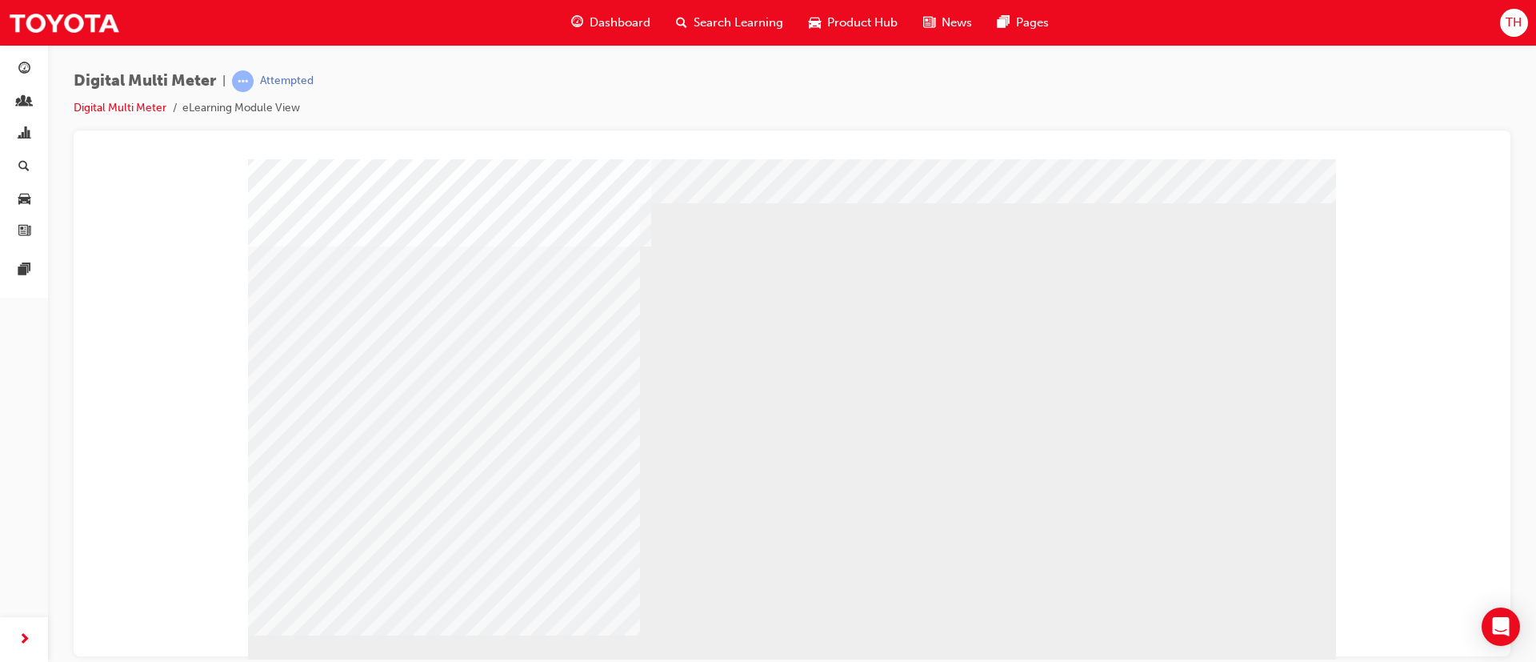
scroll to position [0, 0]
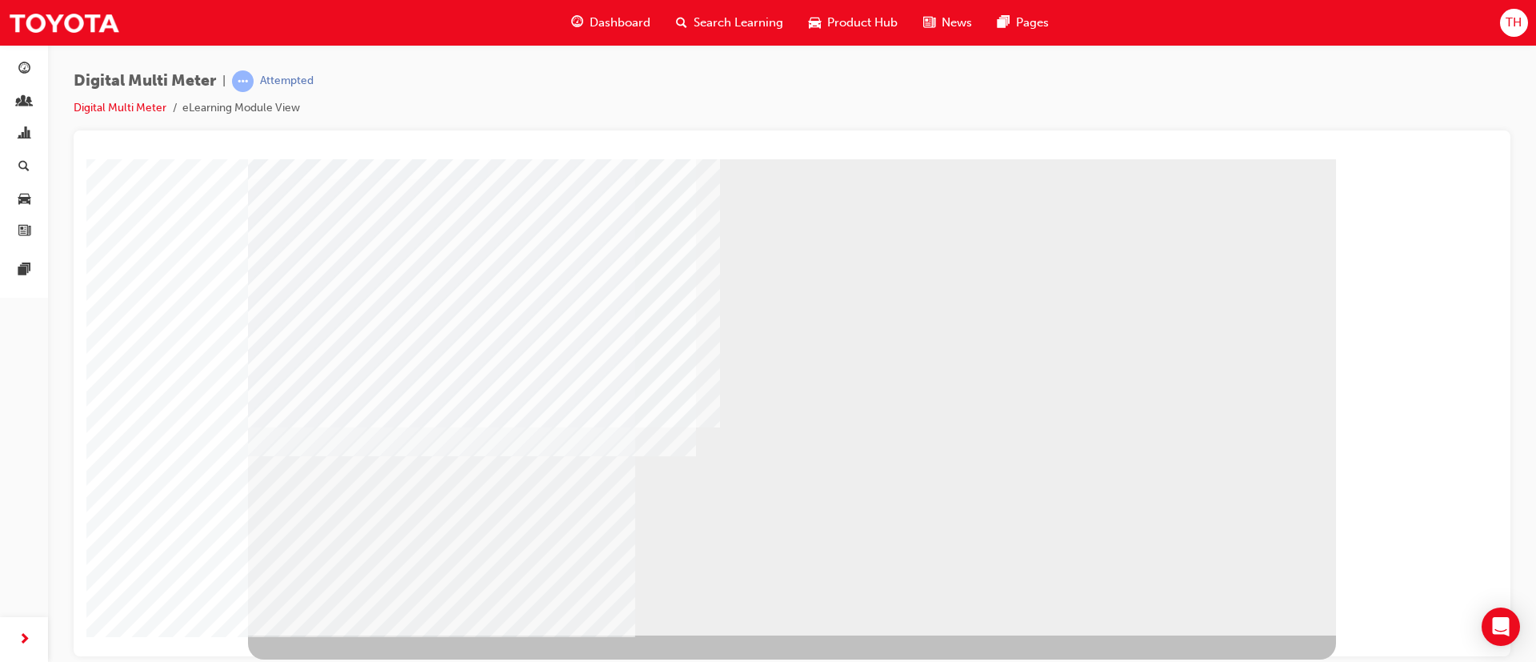
drag, startPoint x: 387, startPoint y: 314, endPoint x: 130, endPoint y: 409, distance: 273.9
click at [130, 65] on div at bounding box center [792, 65] width 1398 height 0
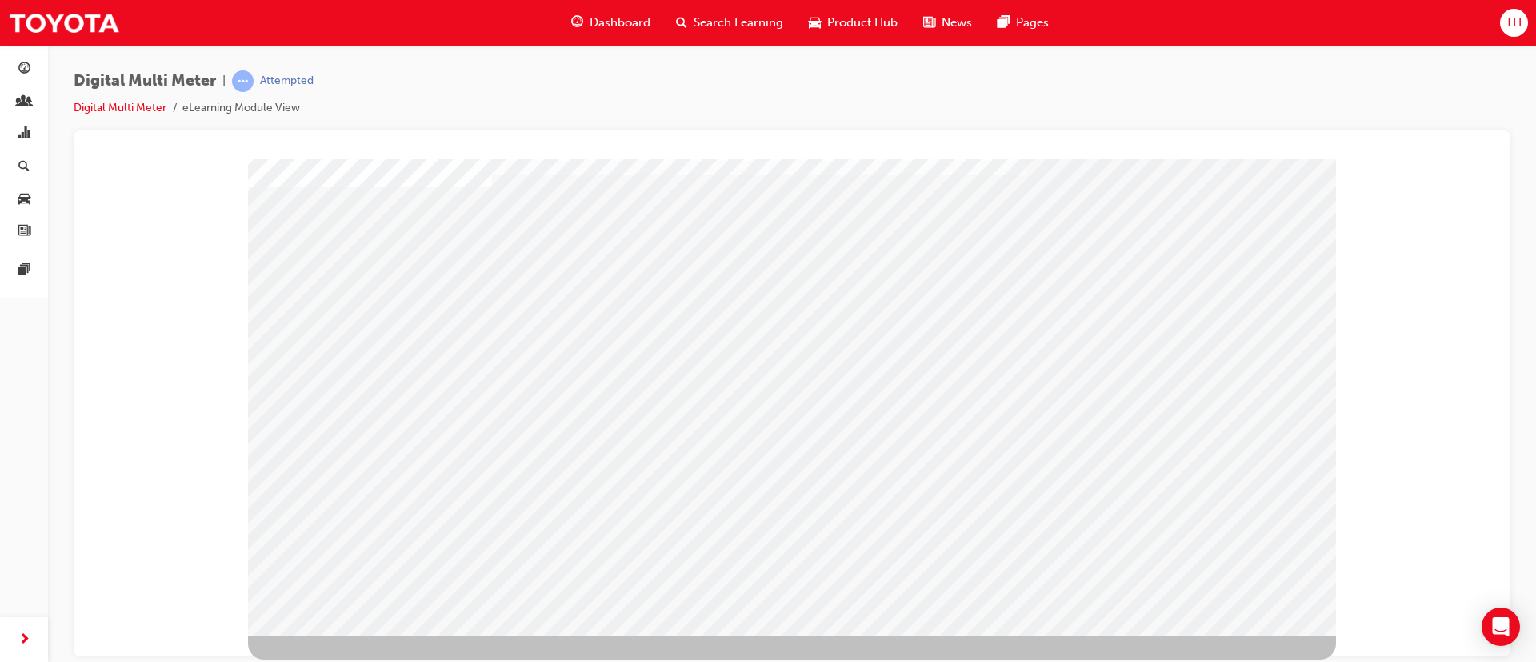
select select
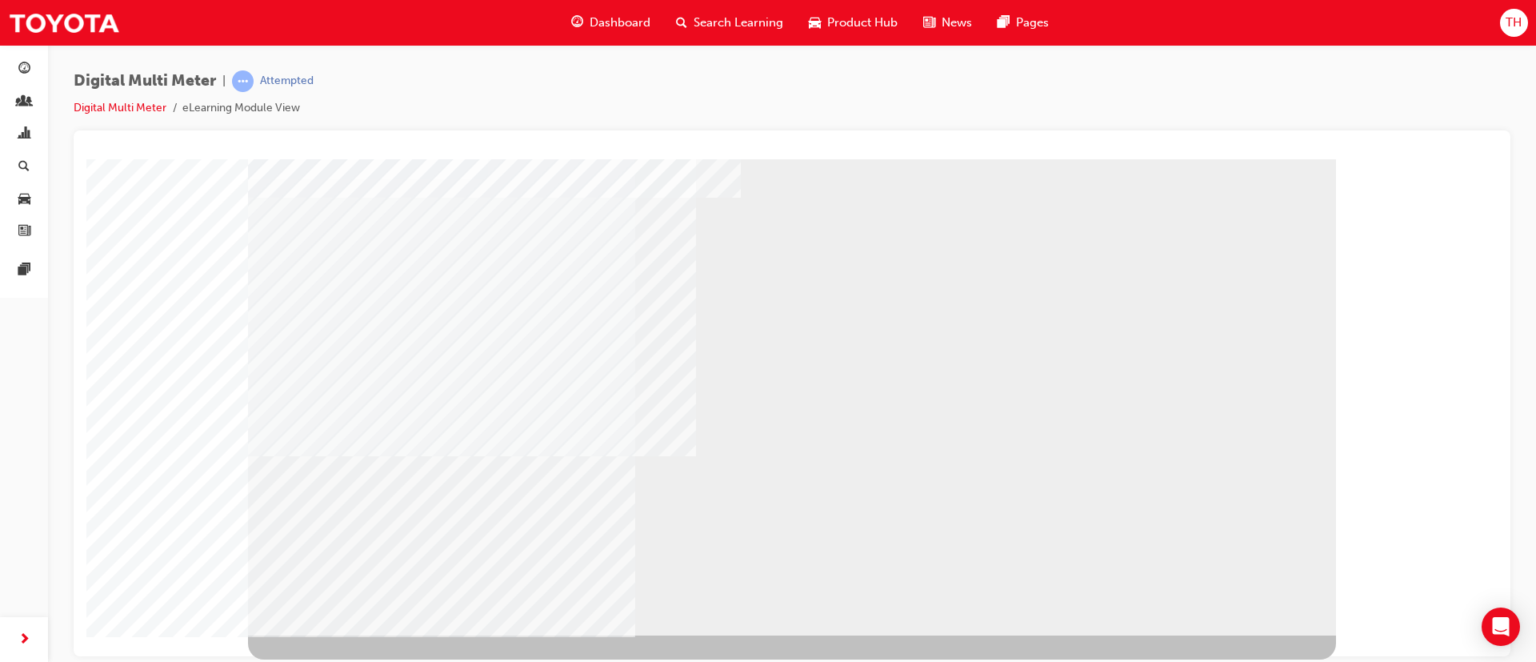
select select
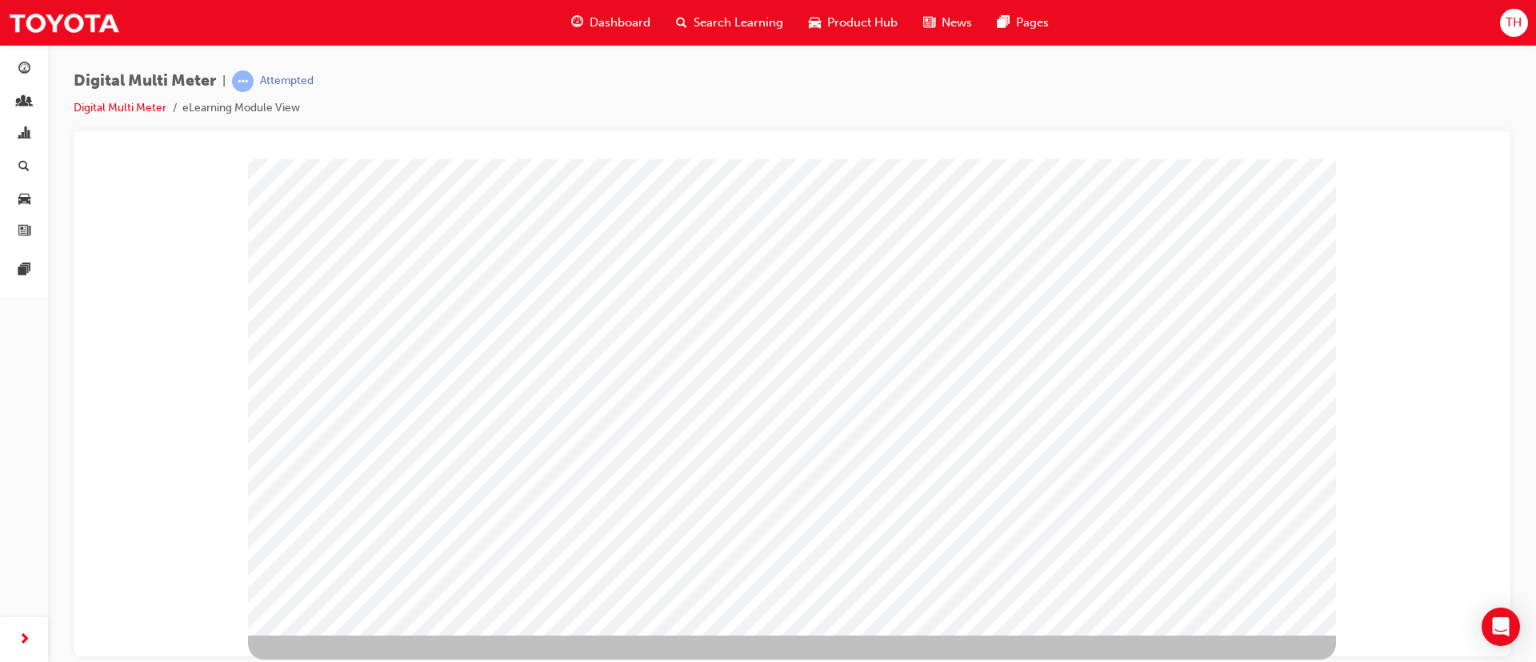
scroll to position [0, 0]
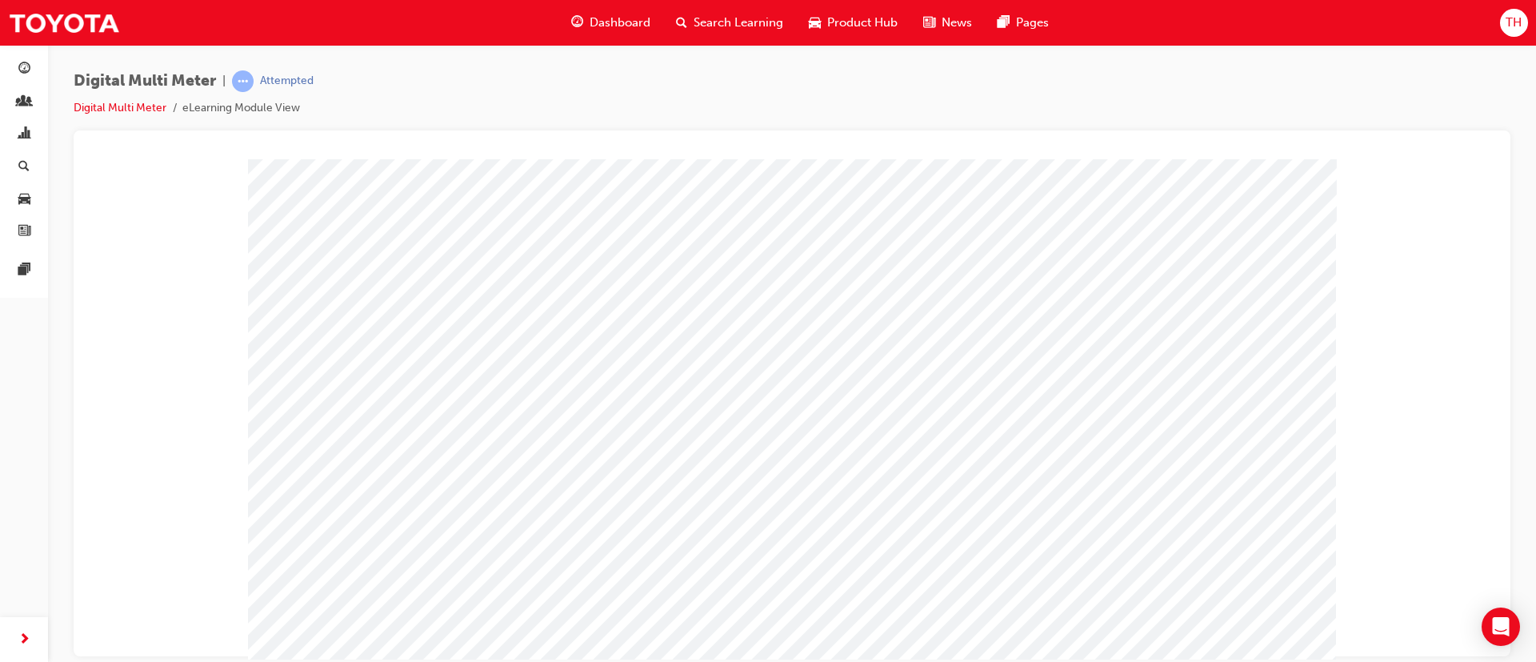
click at [830, 332] on span at bounding box center [825, 337] width 10 height 14
click at [864, 440] on img at bounding box center [877, 441] width 51 height 22
select select "3.233"
click at [791, 372] on span at bounding box center [791, 377] width 0 height 14
click at [826, 440] on li at bounding box center [848, 458] width 51 height 25
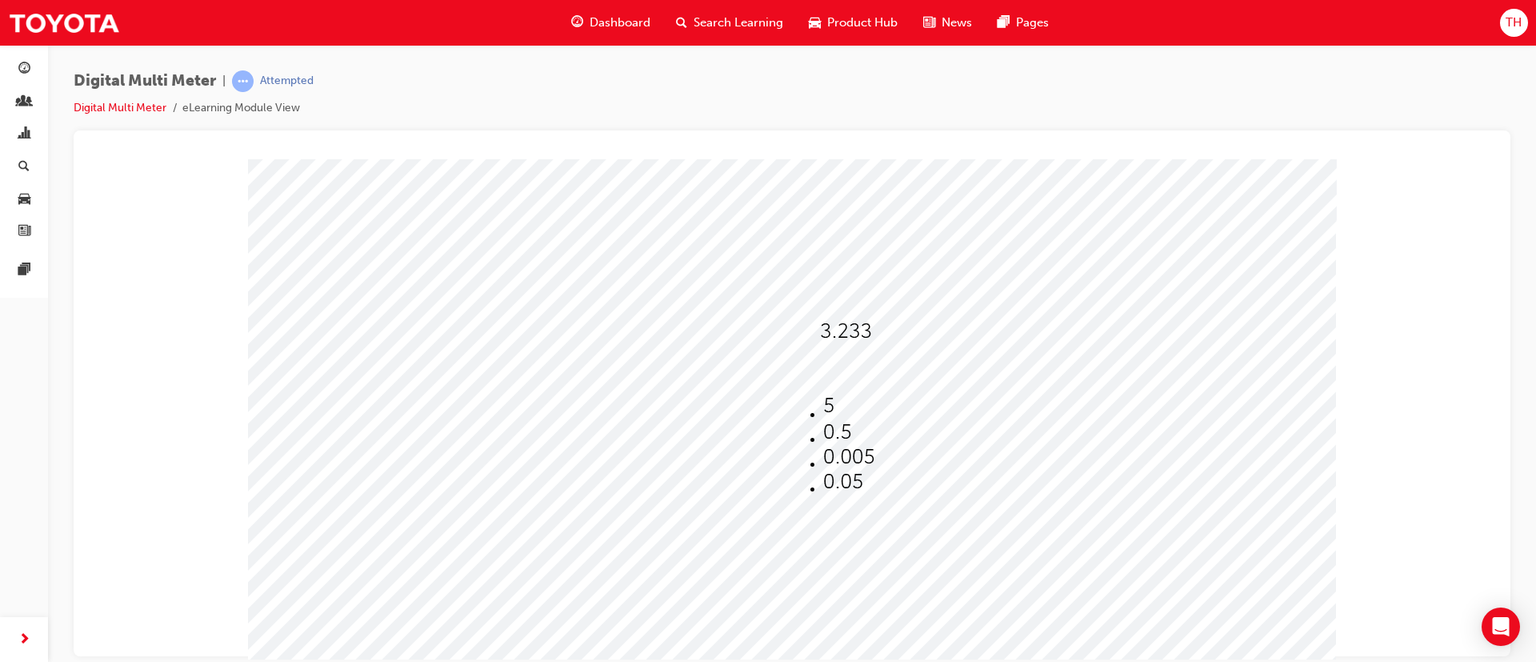
select select "0.005"
click at [822, 382] on div at bounding box center [813, 371] width 44 height 23
click at [841, 440] on img at bounding box center [848, 457] width 51 height 22
click at [829, 410] on span at bounding box center [829, 417] width 0 height 14
click at [861, 440] on img at bounding box center [886, 447] width 51 height 22
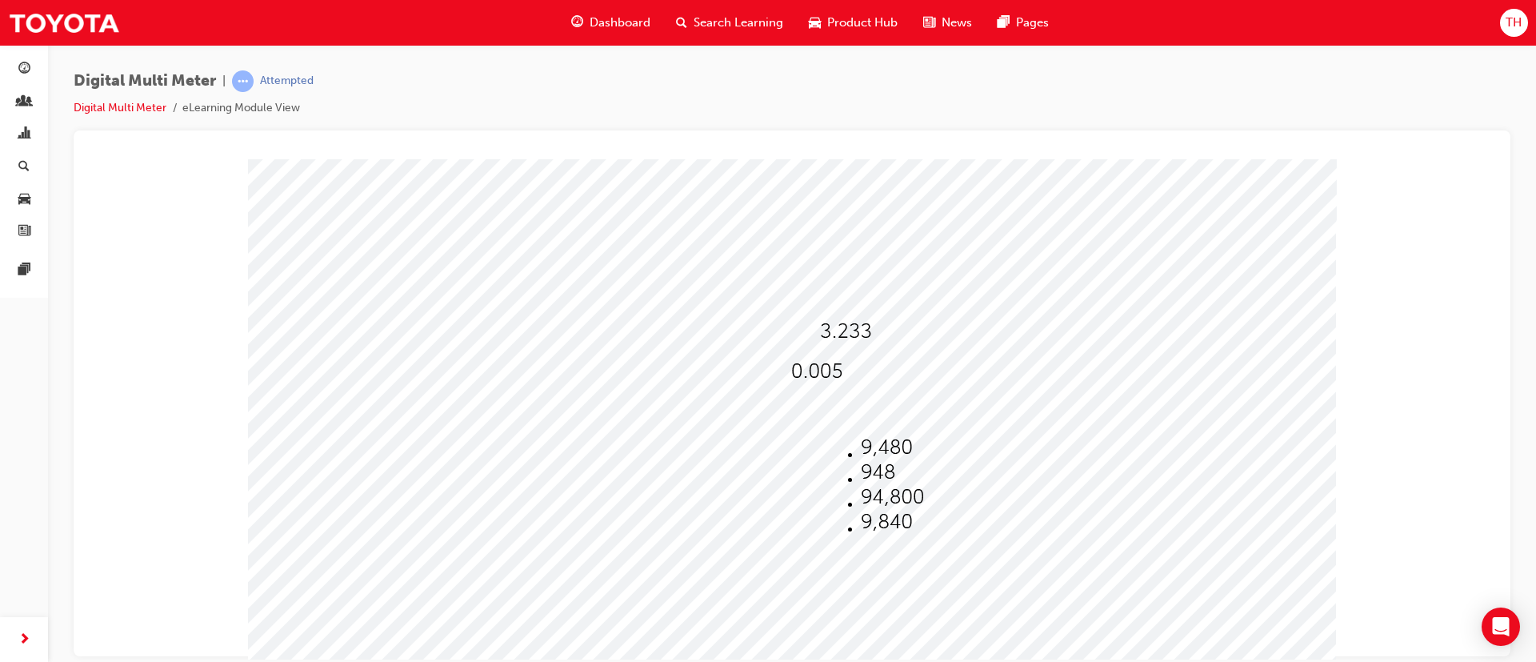
select select "9,480"
click at [863, 440] on div at bounding box center [848, 451] width 38 height 23
drag, startPoint x: 861, startPoint y: 565, endPoint x: 880, endPoint y: 559, distance: 20.0
click at [880, 440] on li at bounding box center [886, 562] width 51 height 25
select select "270"
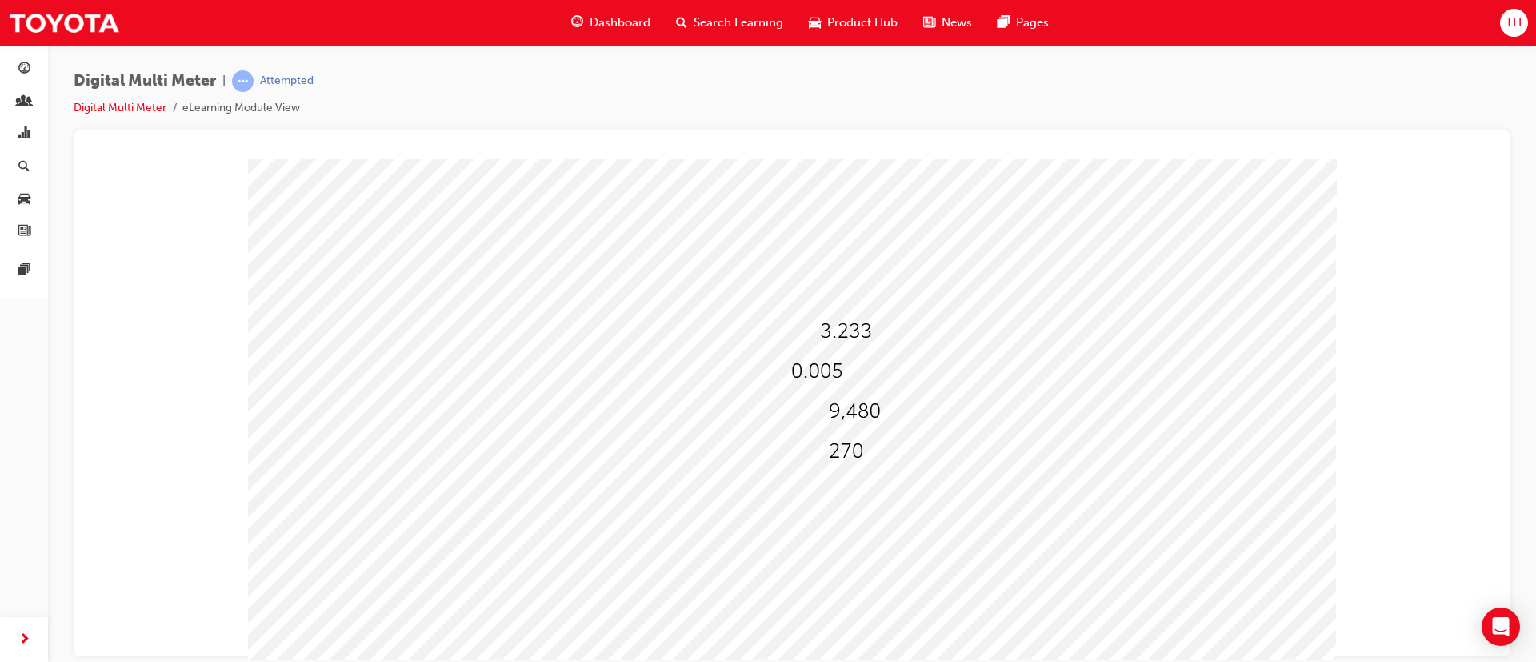
drag, startPoint x: 1234, startPoint y: 650, endPoint x: 1206, endPoint y: 620, distance: 41.3
click at [1023, 440] on div "0.3233 3.323 32.33 3.233 5 0.5 0.005 0.05 9,480 948 94,800 9,840 27 2,700 2.7 2…" at bounding box center [792, 446] width 1088 height 576
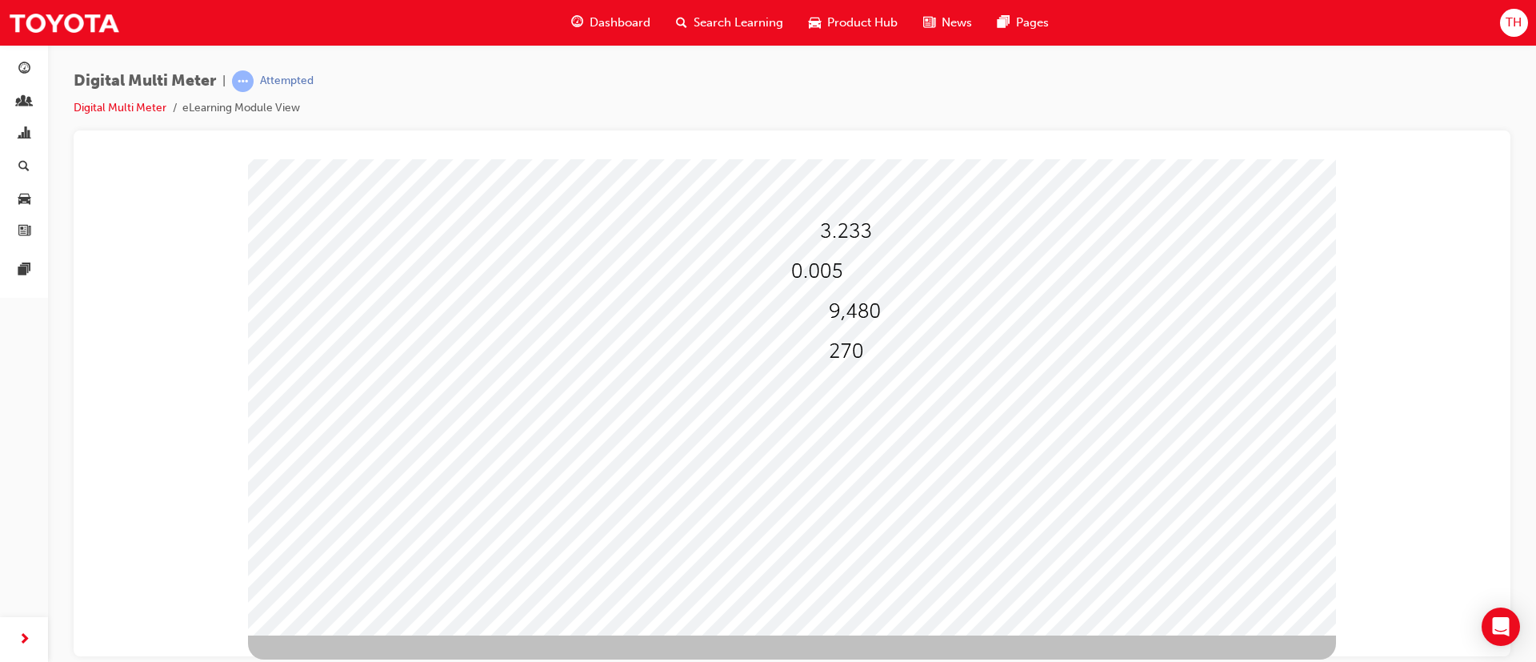
drag, startPoint x: 808, startPoint y: 542, endPoint x: 834, endPoint y: 533, distance: 27.1
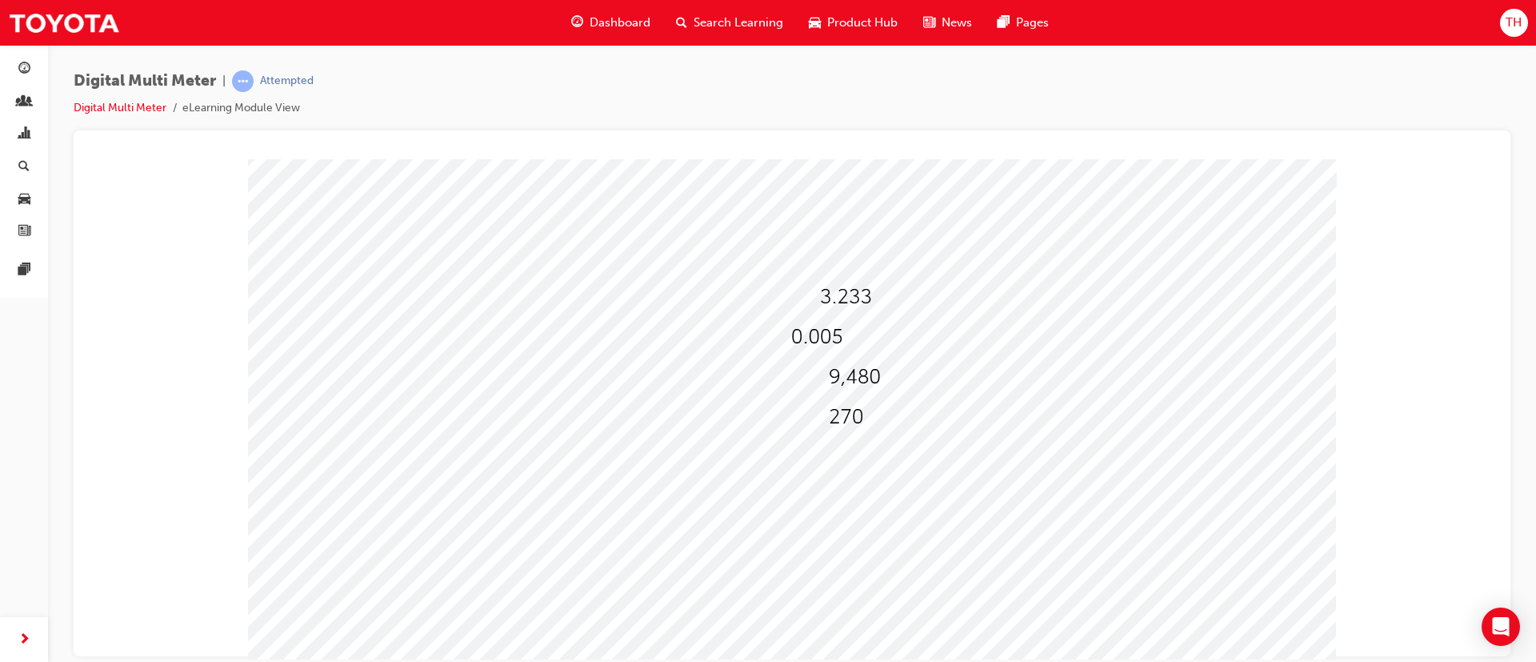
scroll to position [0, 0]
click at [862, 338] on div at bounding box center [792, 446] width 1088 height 576
click at [820, 330] on span at bounding box center [820, 337] width 0 height 14
click at [872, 440] on img at bounding box center [877, 441] width 51 height 22
click at [824, 373] on div at bounding box center [813, 371] width 44 height 23
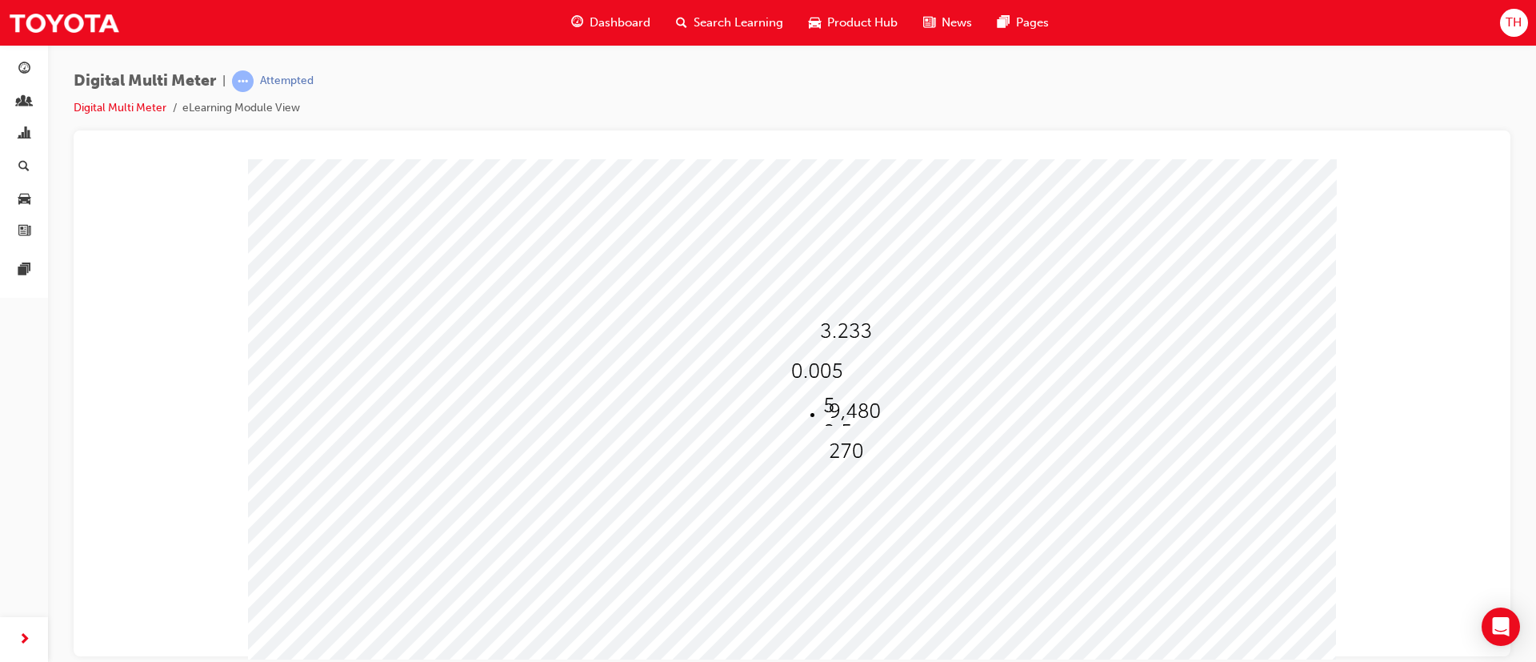
click at [791, 372] on span at bounding box center [791, 377] width 0 height 14
click at [815, 375] on img at bounding box center [816, 371] width 51 height 22
click at [831, 440] on img at bounding box center [843, 481] width 40 height 22
select select "0.05"
click at [880, 418] on div at bounding box center [857, 411] width 56 height 23
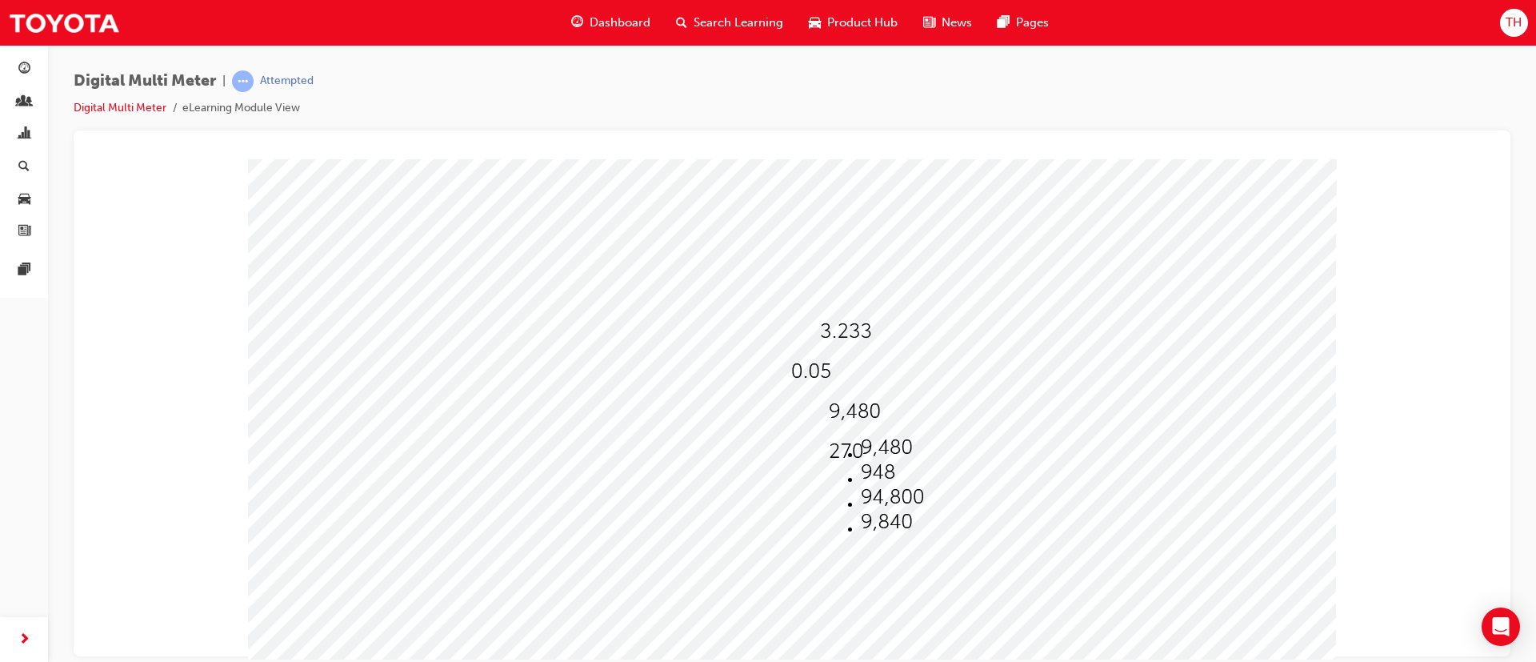
click at [857, 440] on div at bounding box center [848, 451] width 38 height 23
drag, startPoint x: 862, startPoint y: 562, endPoint x: 890, endPoint y: 559, distance: 29.0
click at [883, 440] on li at bounding box center [886, 562] width 51 height 25
drag, startPoint x: 1020, startPoint y: 616, endPoint x: 932, endPoint y: 619, distance: 88.1
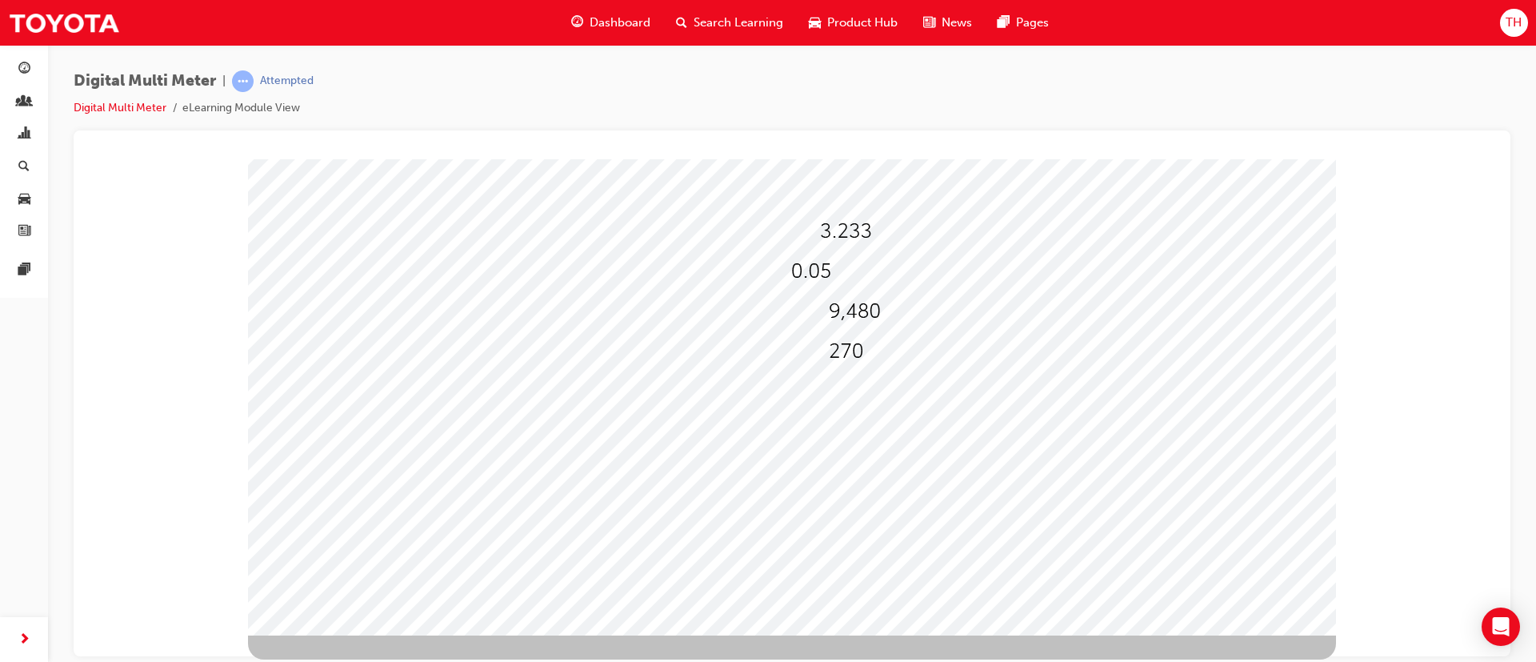
click at [847, 440] on div at bounding box center [792, 346] width 1088 height 576
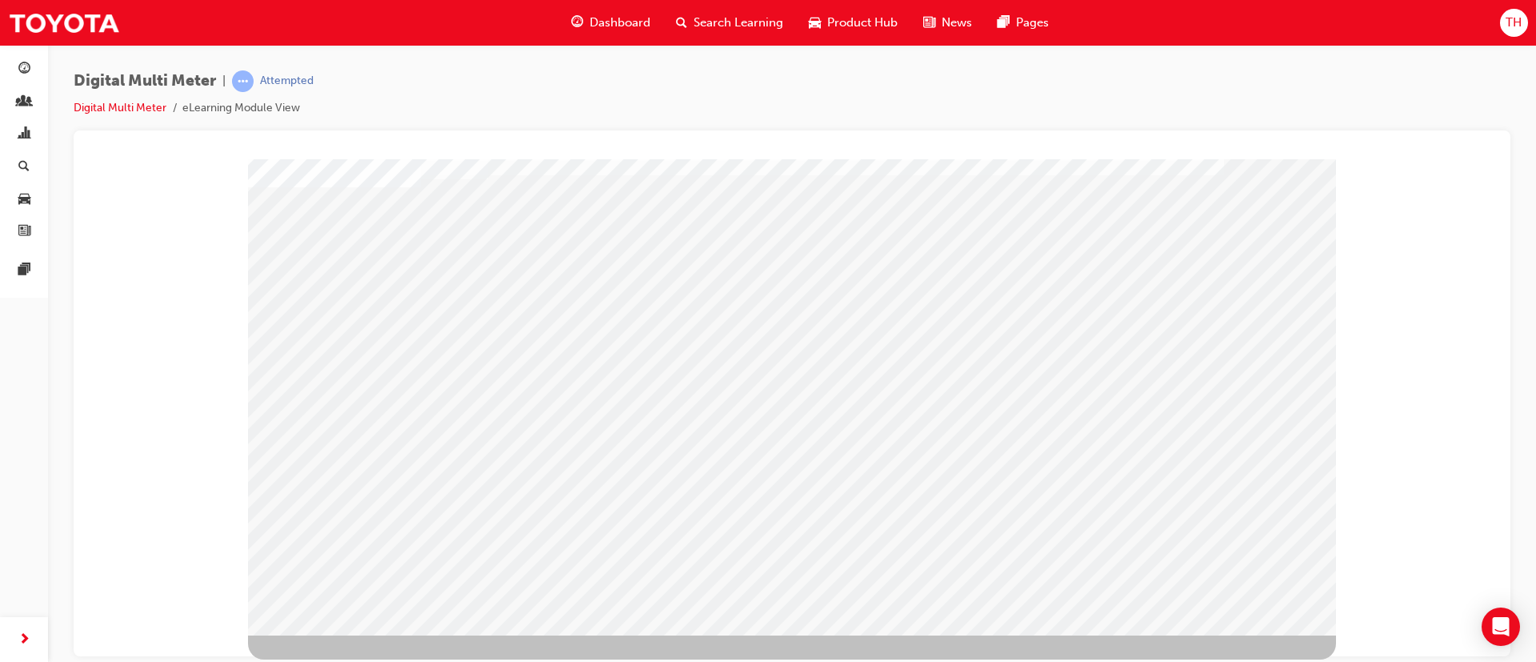
scroll to position [0, 0]
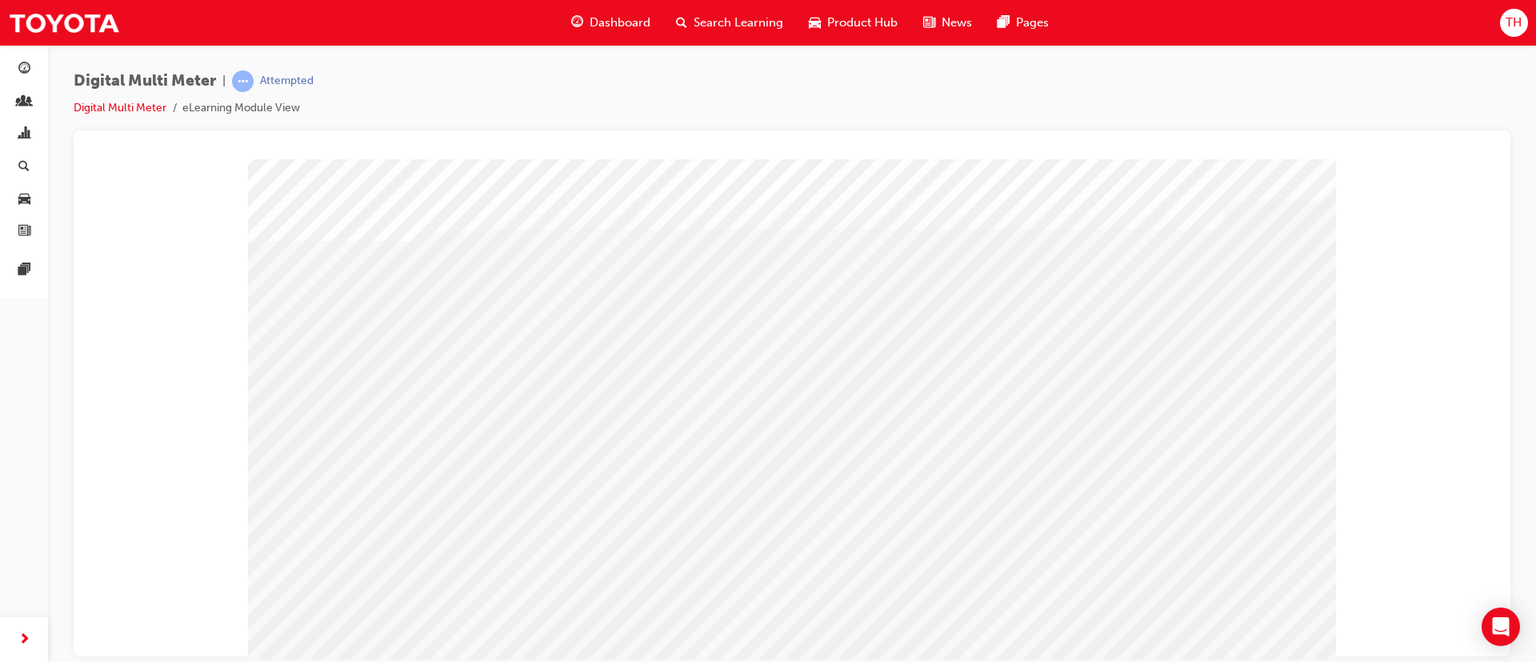
scroll to position [0, 0]
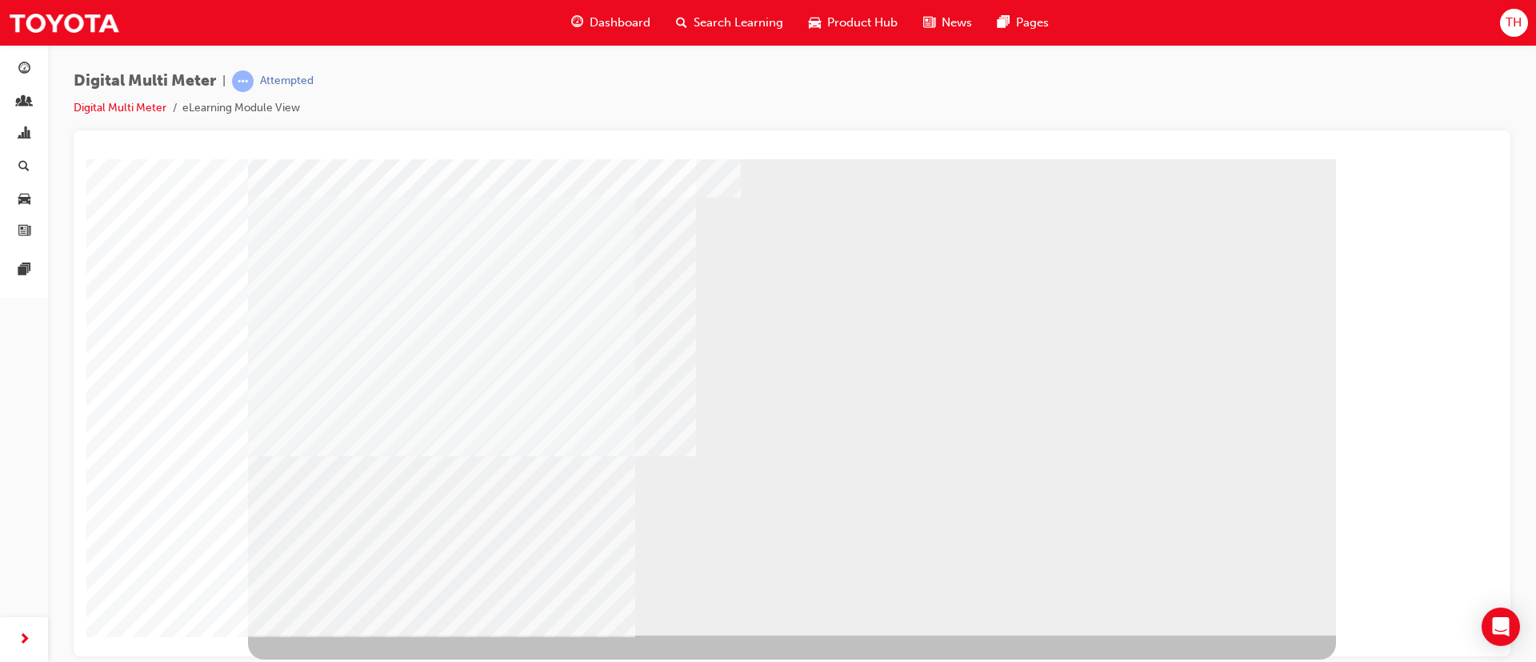
select select
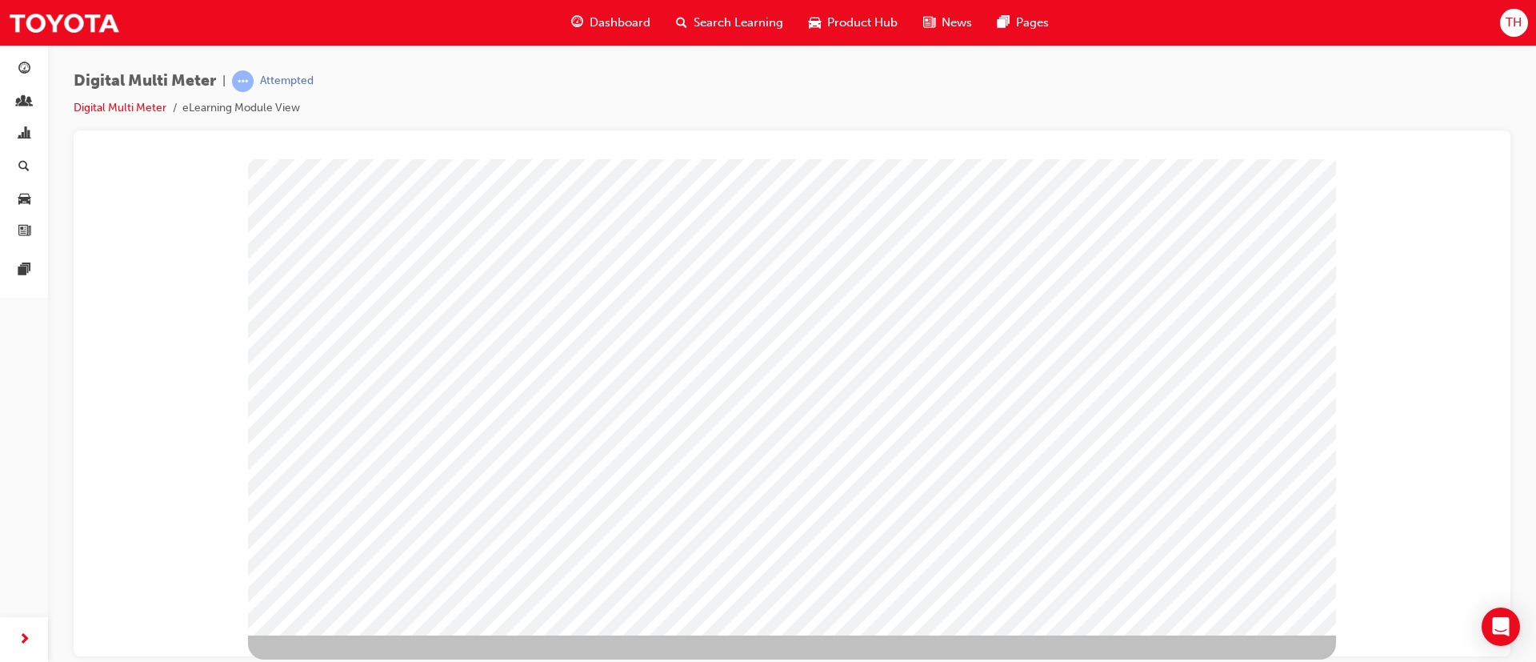
scroll to position [0, 0]
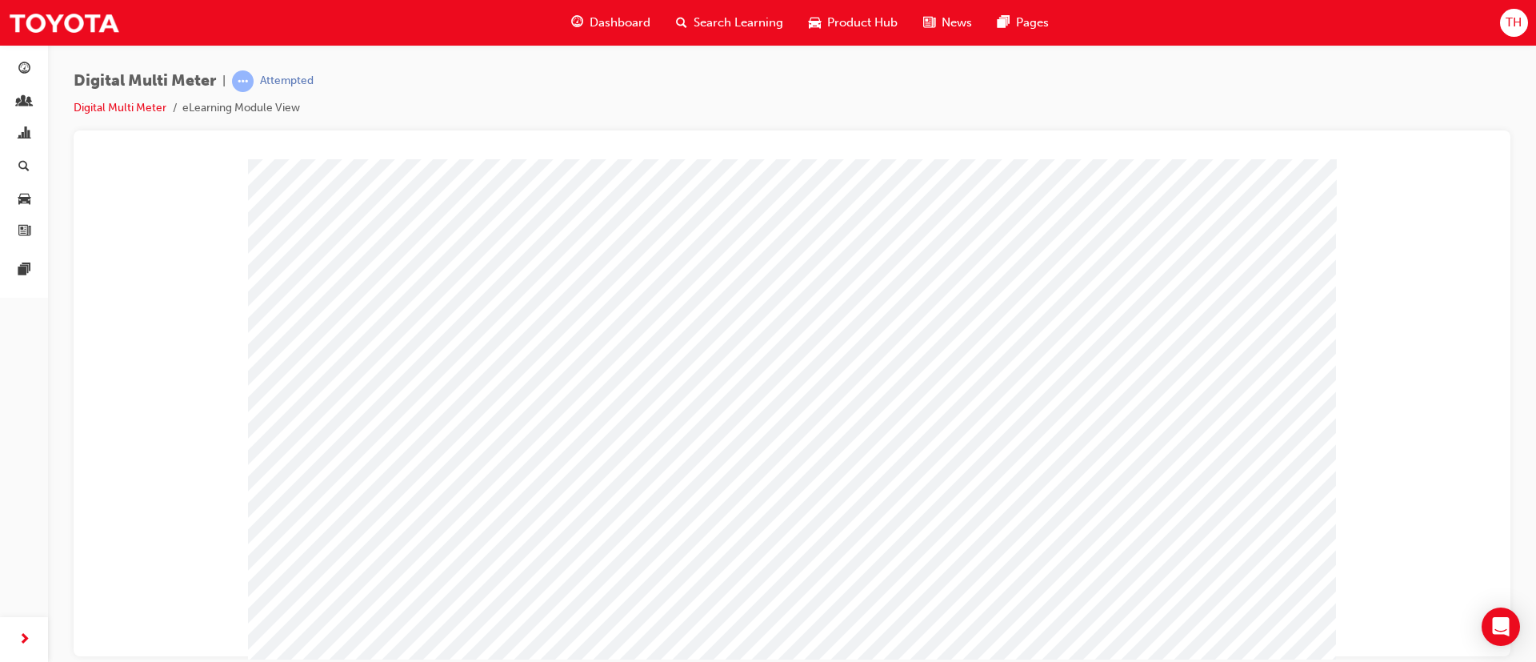
click at [875, 335] on div at bounding box center [853, 331] width 54 height 23
click at [869, 358] on img at bounding box center [882, 367] width 49 height 22
select select "9.146"
click at [799, 374] on span at bounding box center [799, 377] width 0 height 14
click at [842, 440] on img at bounding box center [851, 481] width 40 height 22
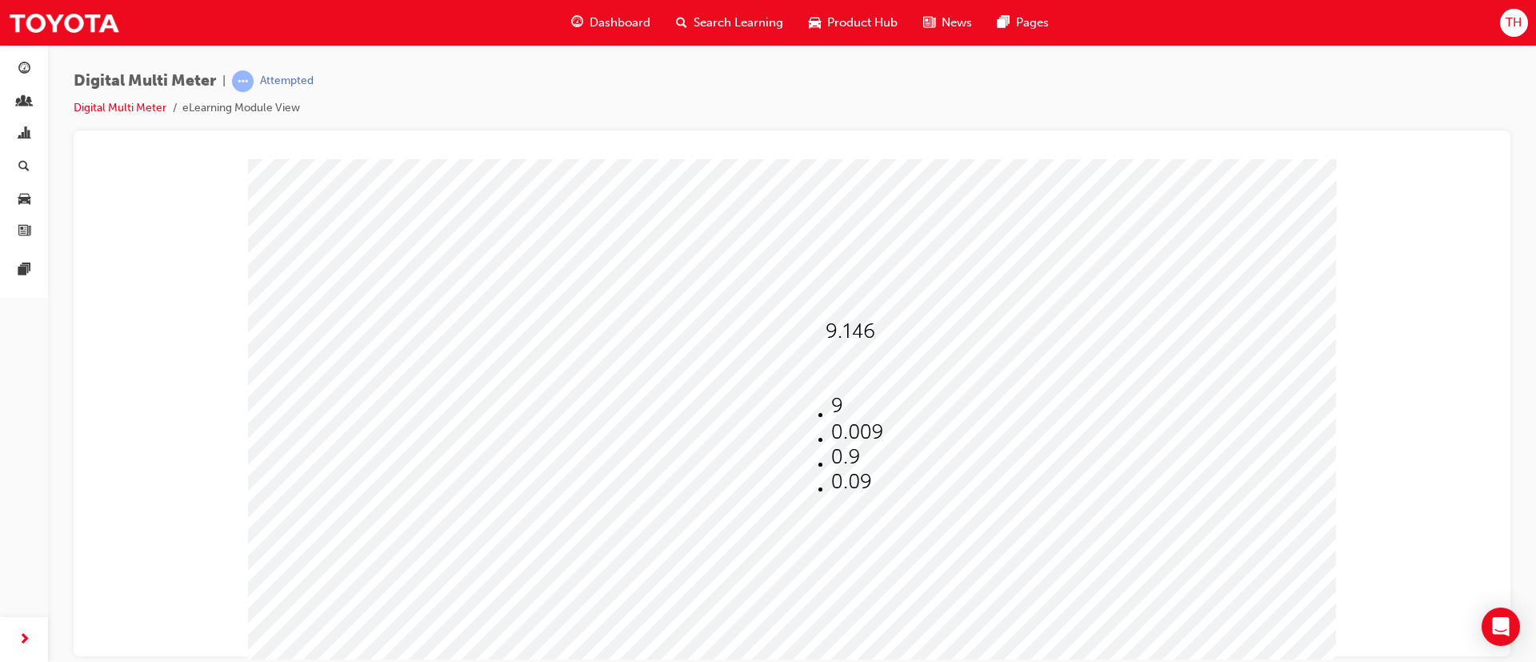
select select "0.09"
click at [888, 419] on div at bounding box center [865, 411] width 56 height 23
click at [888, 437] on img at bounding box center [894, 447] width 51 height 22
select select "6,300"
click at [830, 440] on span at bounding box center [830, 457] width 0 height 14
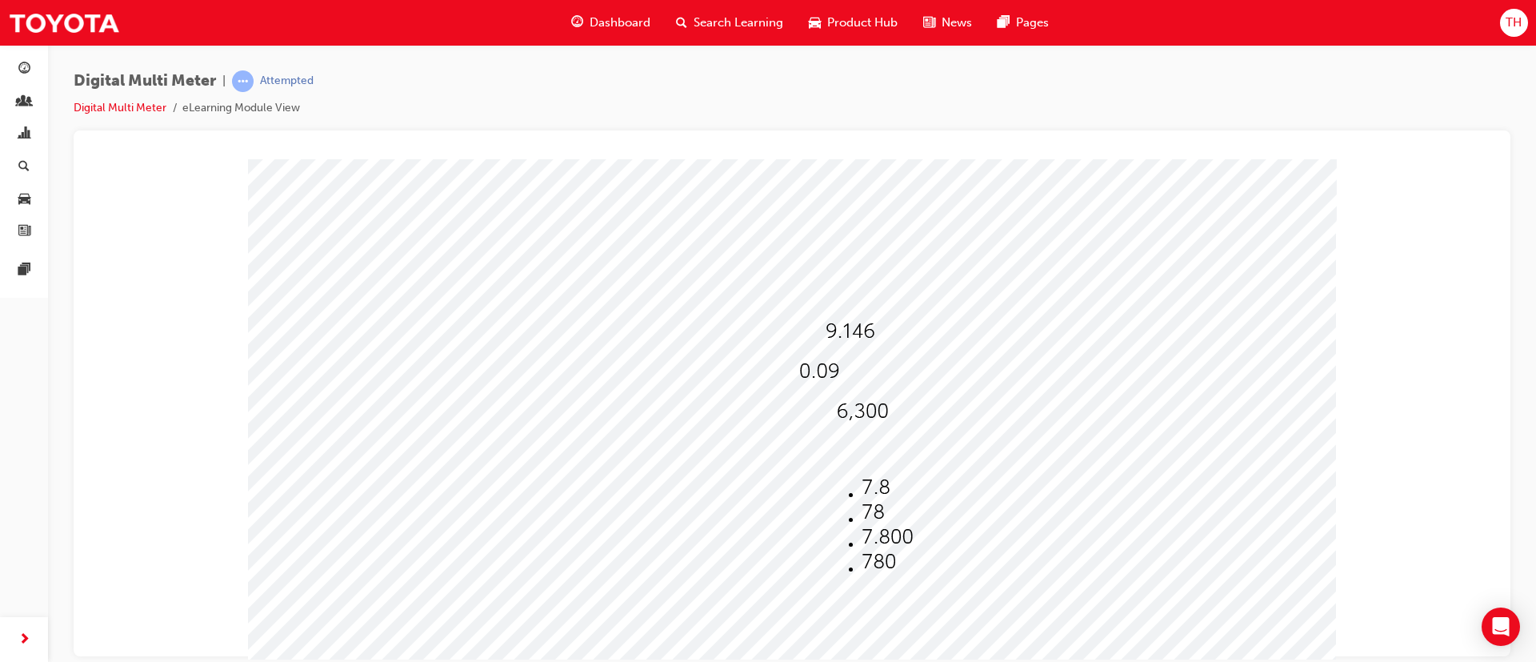
click at [830, 440] on span at bounding box center [830, 457] width 0 height 14
click at [880, 440] on li at bounding box center [887, 562] width 51 height 25
click at [830, 440] on span at bounding box center [830, 457] width 0 height 14
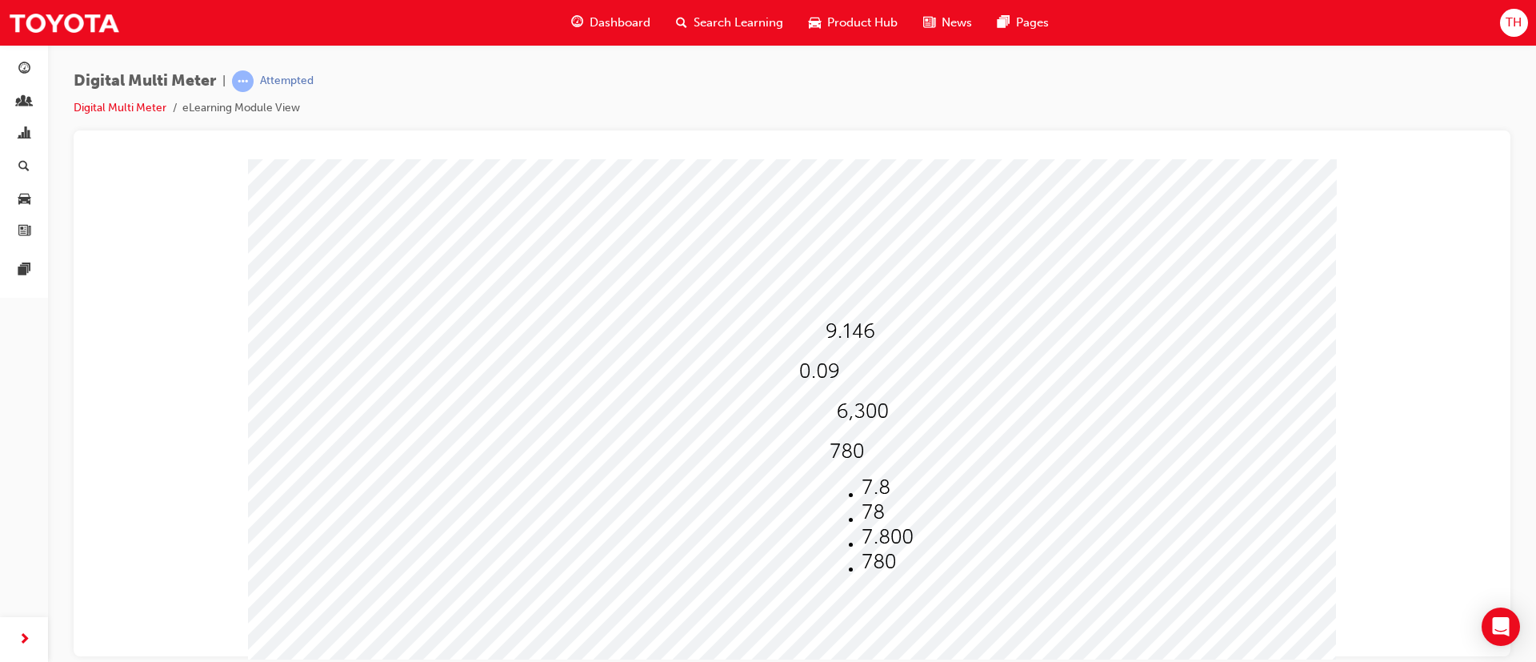
click at [830, 440] on span at bounding box center [830, 457] width 0 height 14
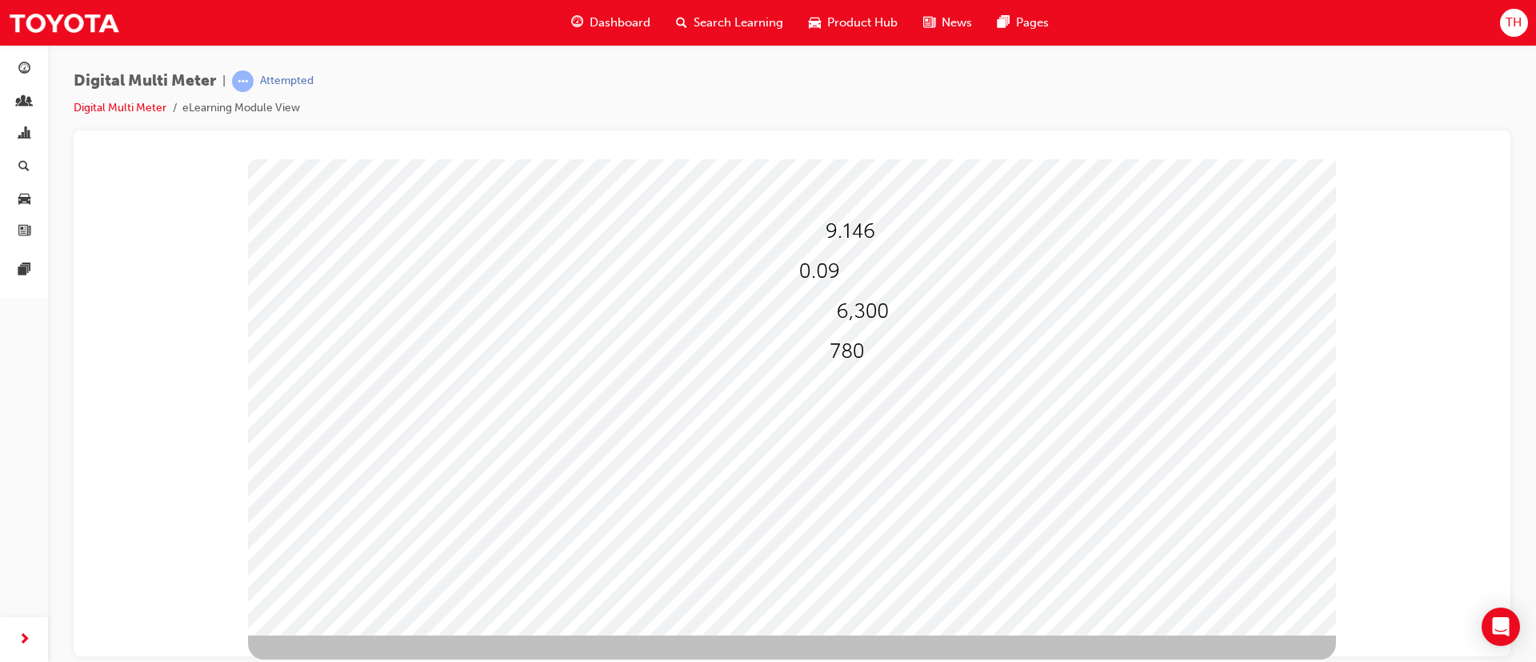
click at [864, 355] on div at bounding box center [792, 346] width 1088 height 576
drag, startPoint x: 854, startPoint y: 348, endPoint x: 864, endPoint y: 350, distance: 10.5
click at [854, 347] on img at bounding box center [847, 351] width 34 height 22
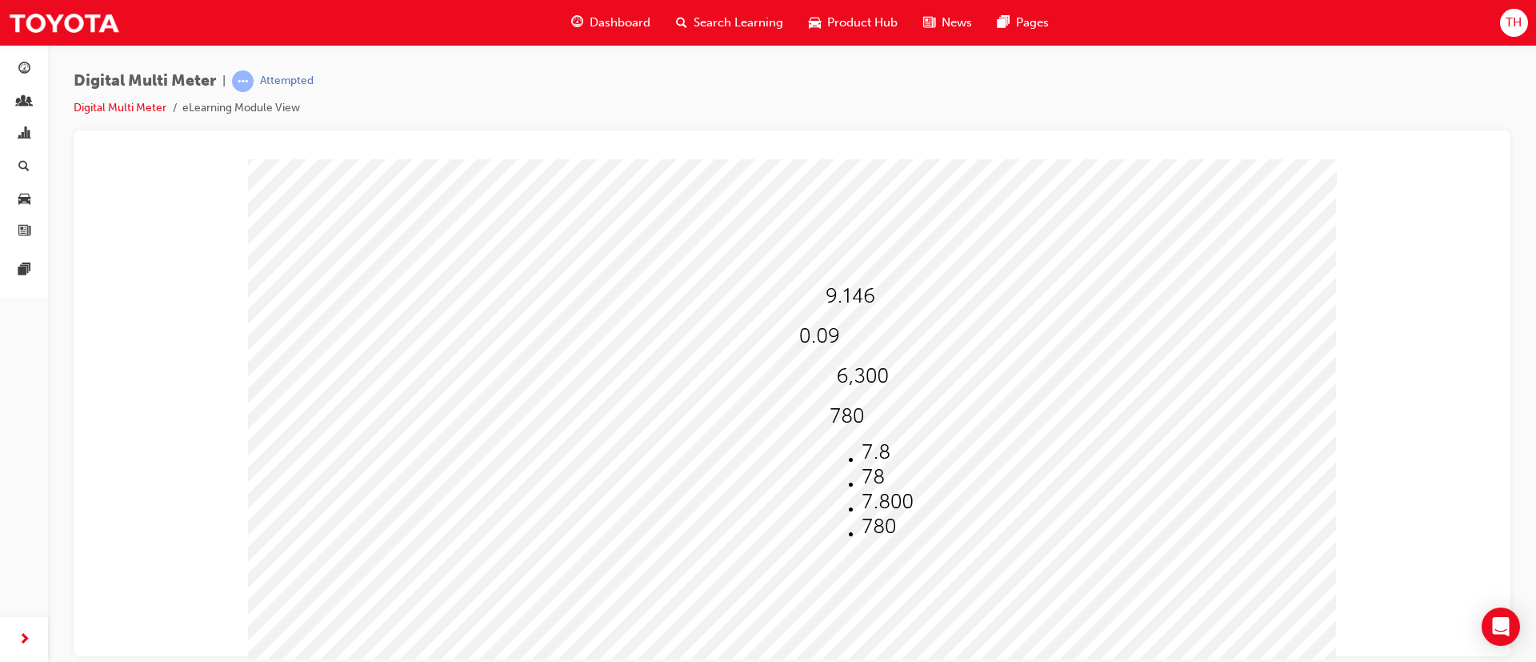
scroll to position [0, 0]
click at [852, 440] on img at bounding box center [847, 451] width 34 height 22
click at [862, 440] on img at bounding box center [876, 487] width 29 height 22
select select "7.8"
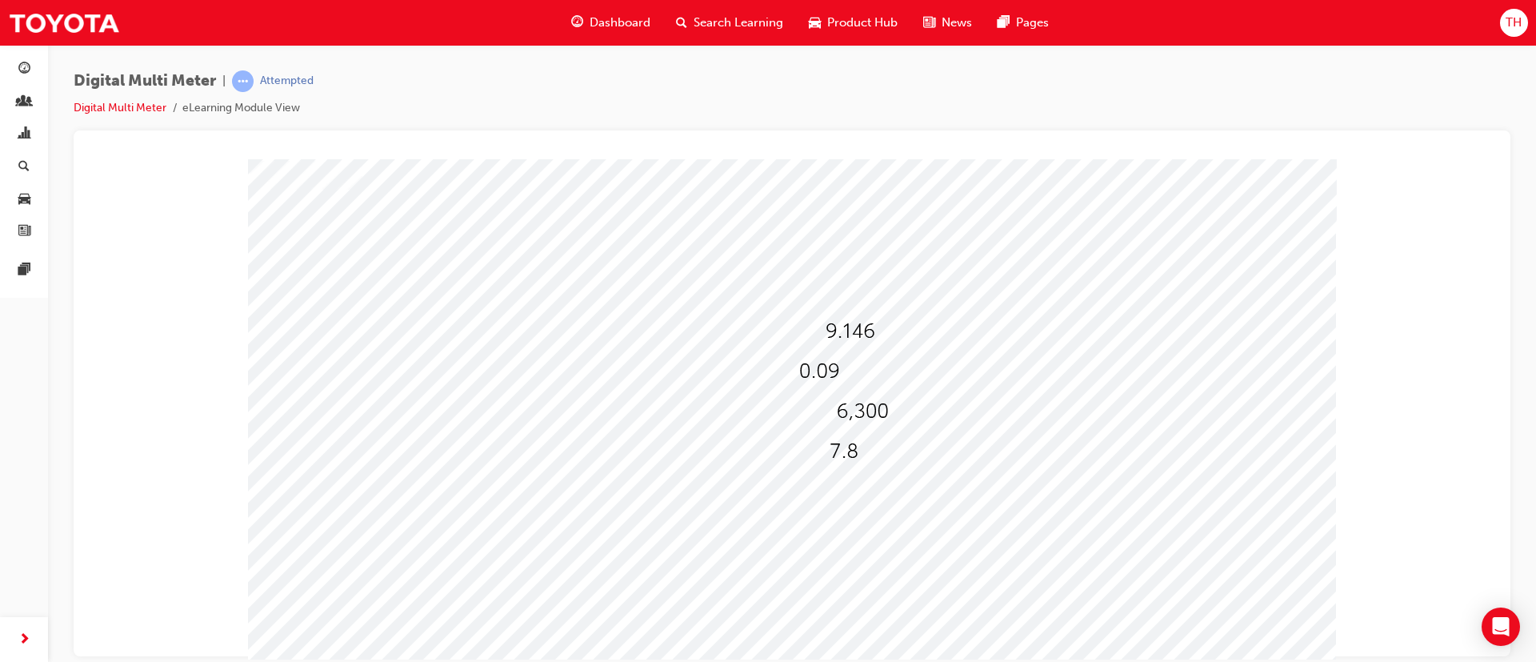
click at [858, 440] on div at bounding box center [792, 446] width 1088 height 576
click at [858, 440] on div at bounding box center [849, 451] width 38 height 23
click at [830, 440] on span at bounding box center [830, 457] width 0 height 14
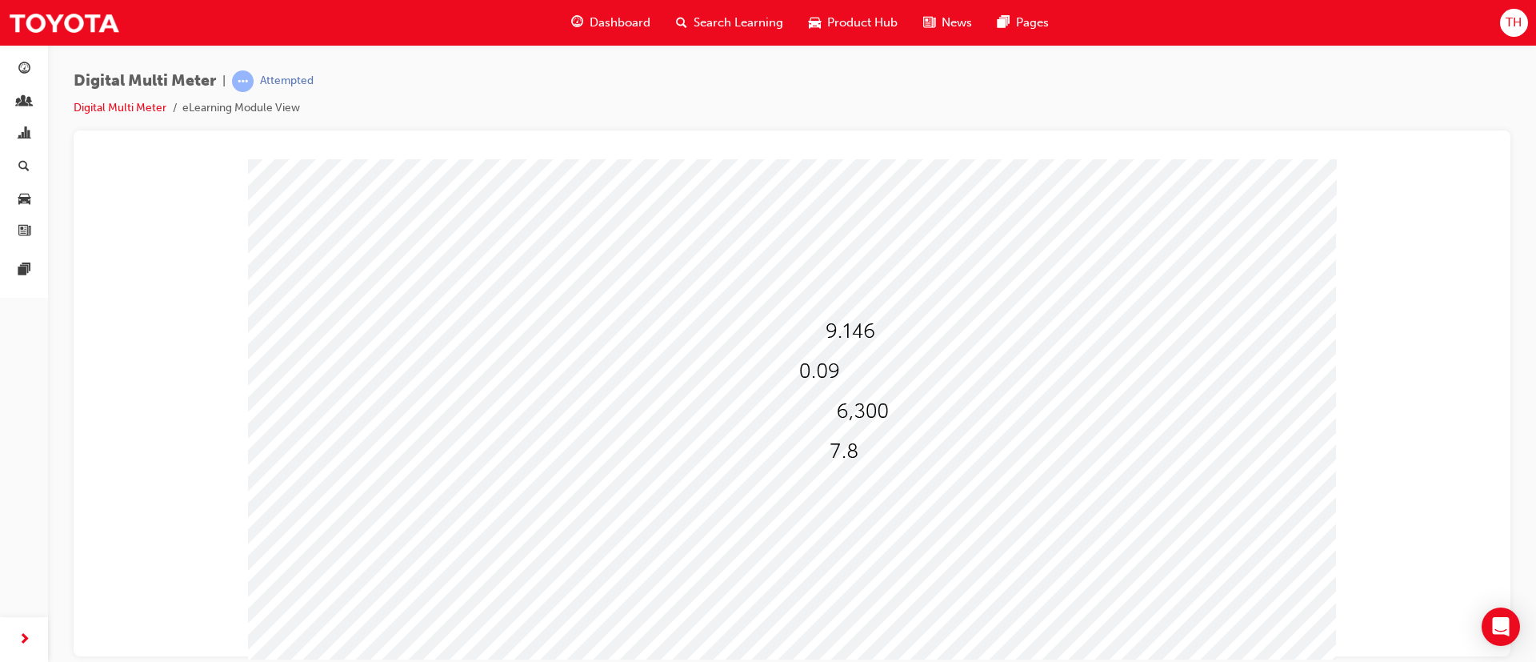
click at [830, 440] on span at bounding box center [830, 457] width 0 height 14
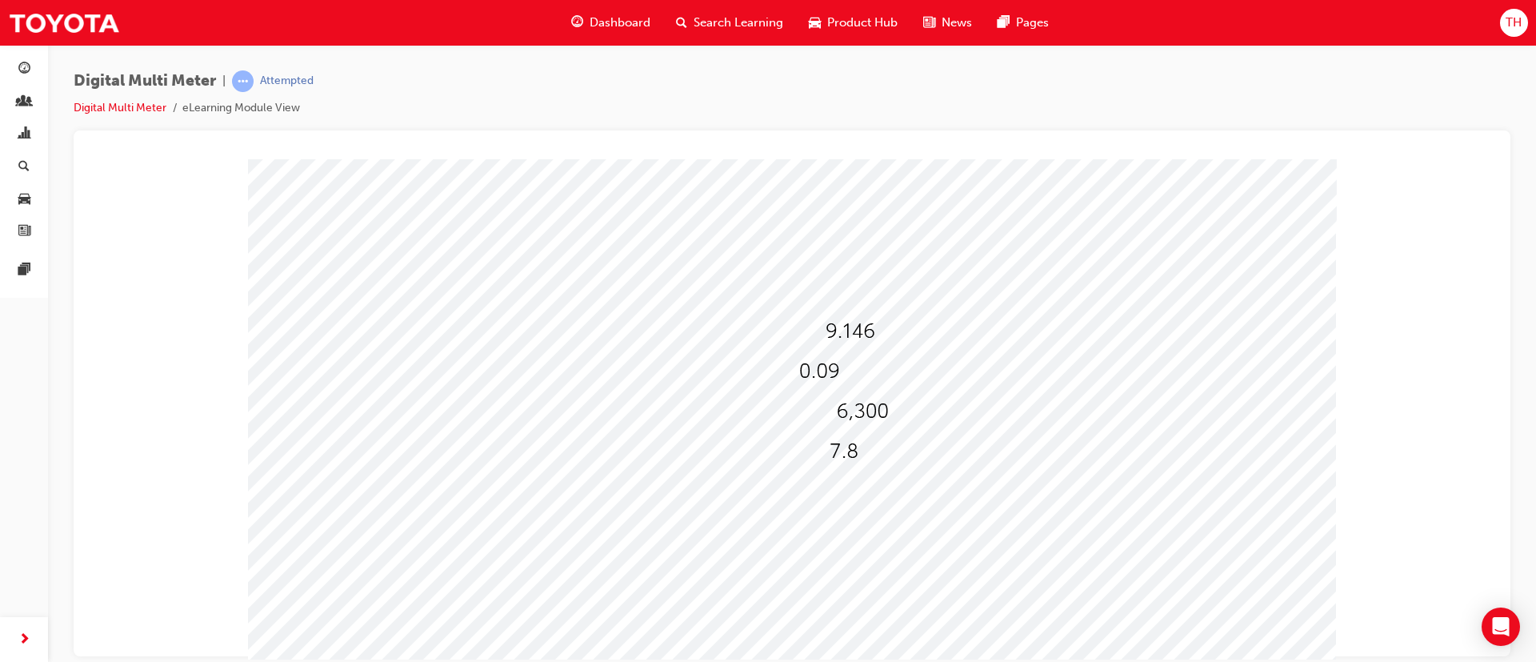
click at [792, 440] on div "Digital Multi Meter | Attempted Digital Multi Meter eLearning Module View" at bounding box center [768, 331] width 1536 height 662
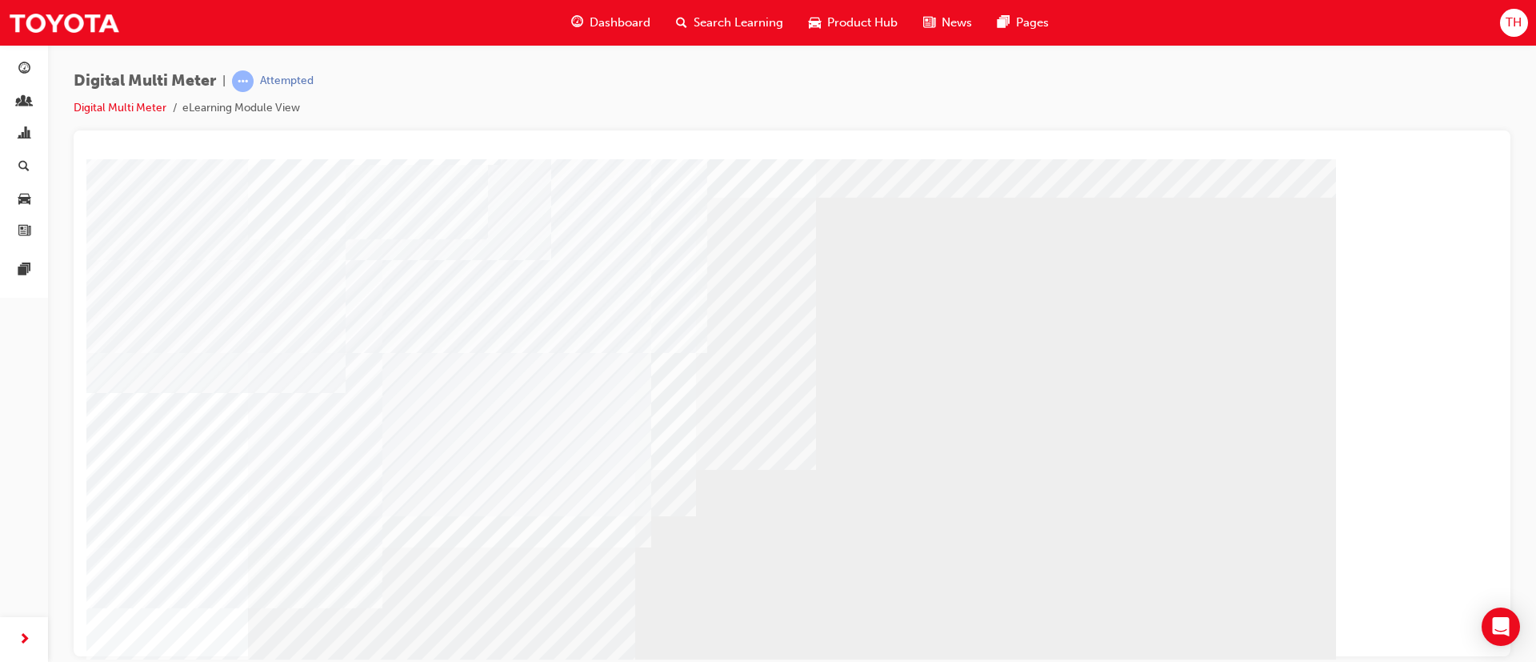
scroll to position [100, 0]
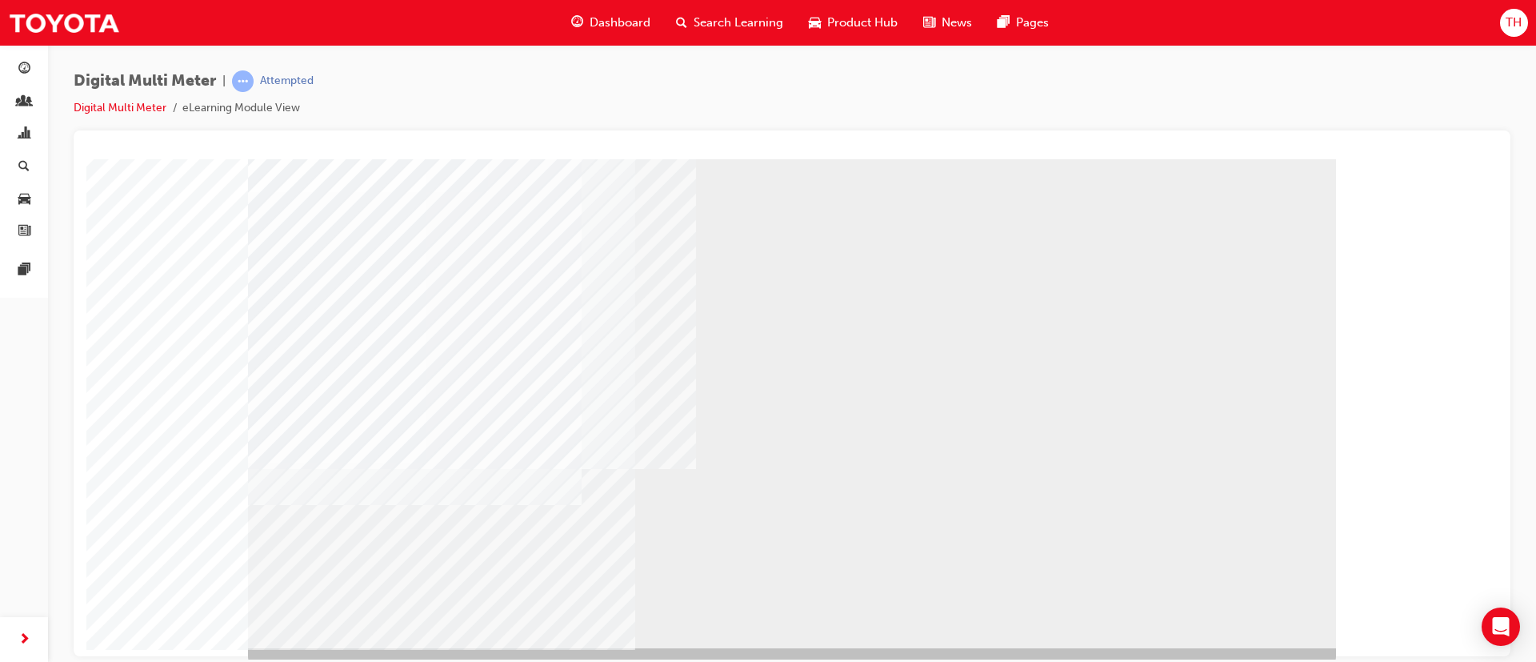
scroll to position [0, 0]
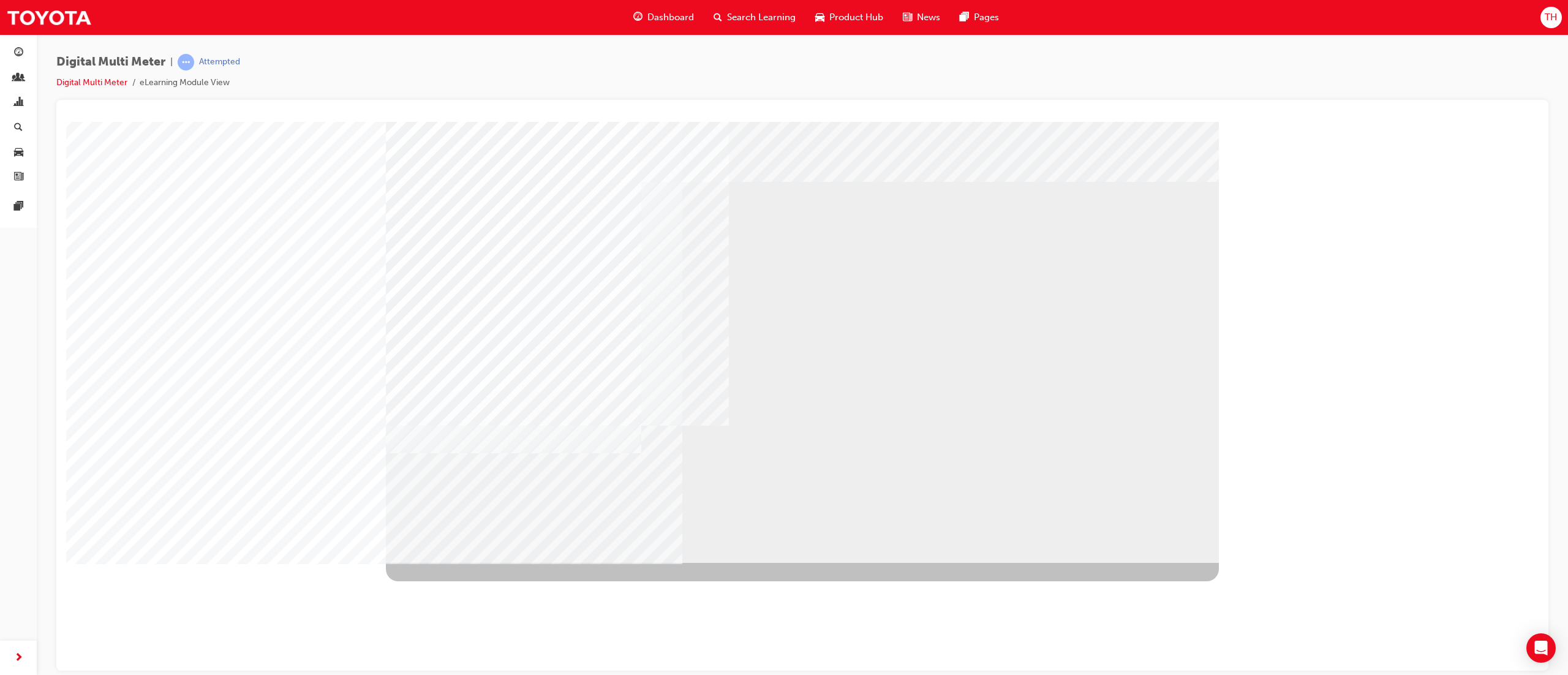
click at [463, 337] on div "NEXT Trigger this button to go to the next slide" at bounding box center [424, 595] width 77 height 22
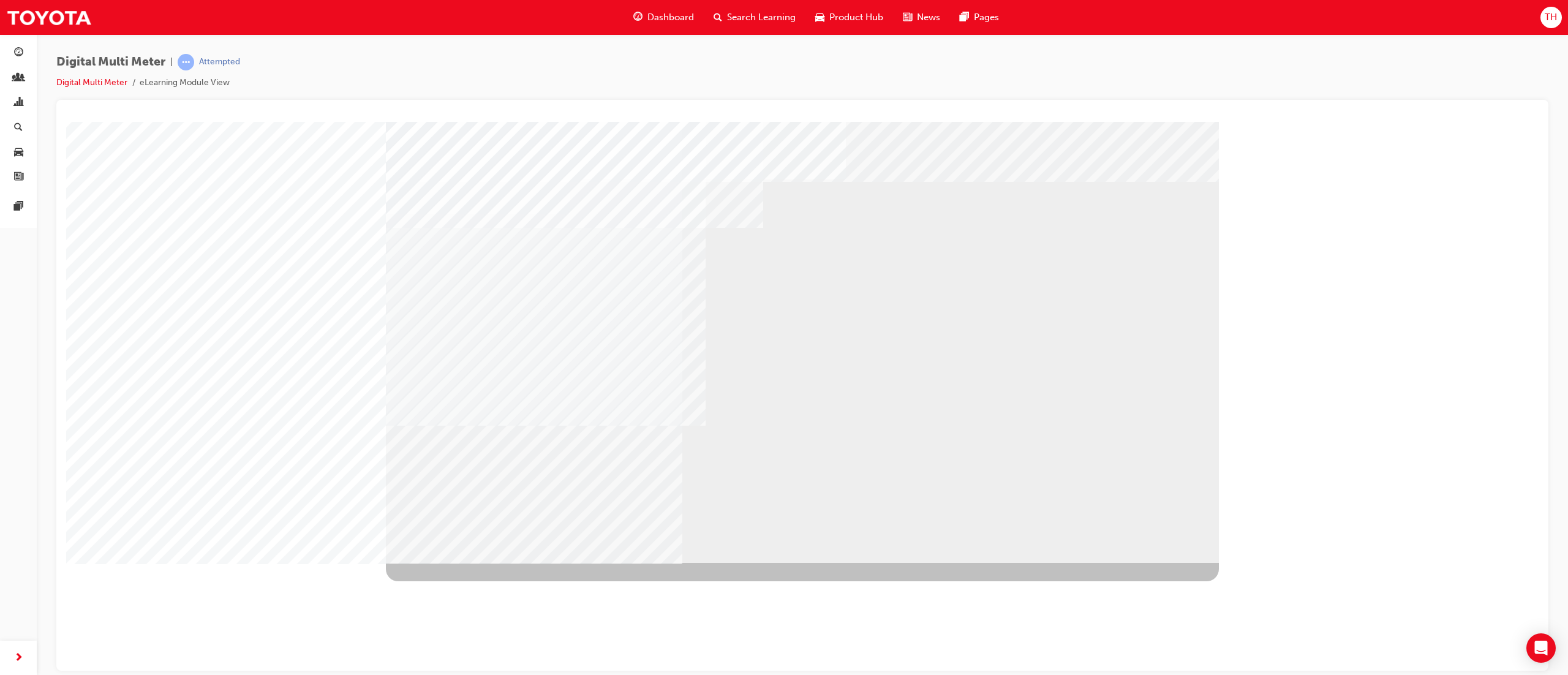
drag, startPoint x: 479, startPoint y: 535, endPoint x: 481, endPoint y: 543, distance: 8.2
click at [463, 337] on div "BACK Trigger this button to go to the previous slide" at bounding box center [424, 572] width 77 height 22
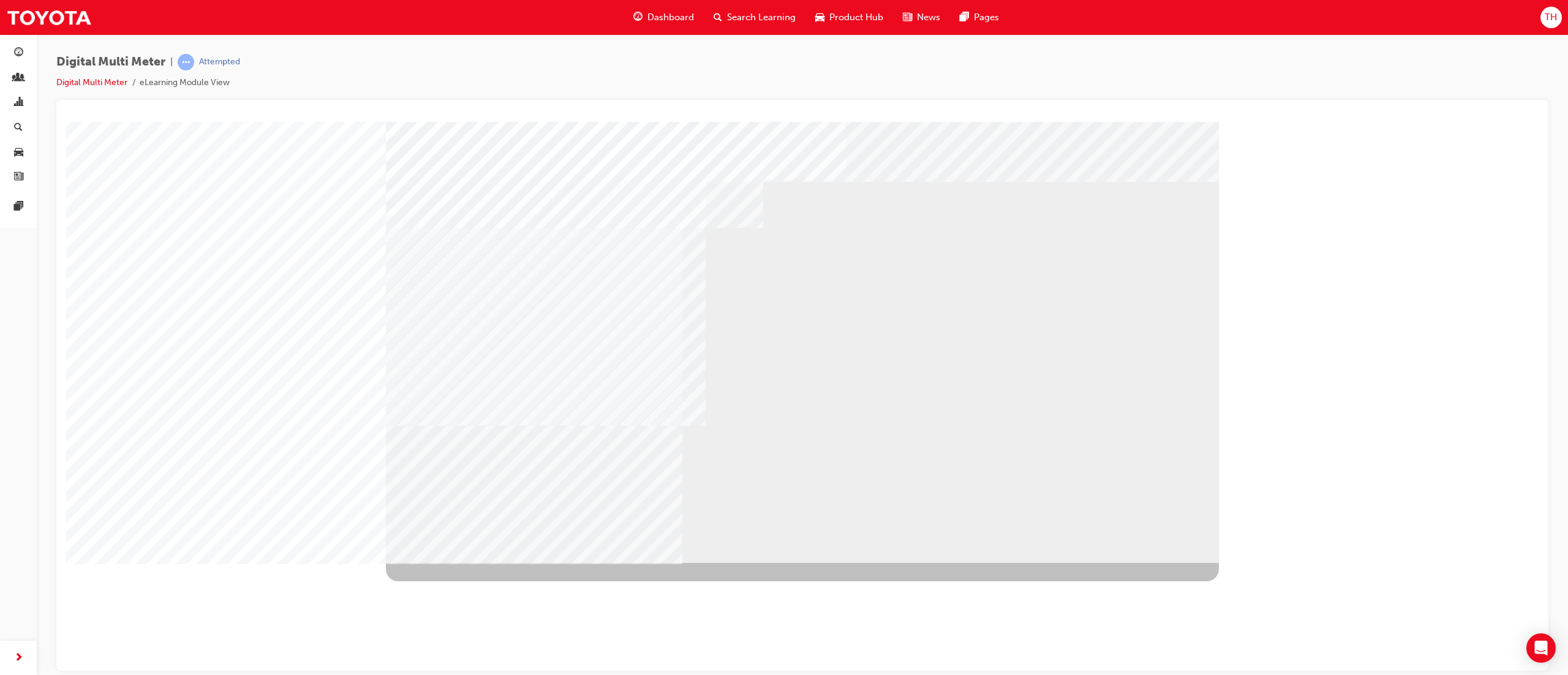
click at [463, 337] on div "NEXT Trigger this button to go to the next slide" at bounding box center [424, 595] width 77 height 22
click at [463, 337] on div "BACK Trigger this button to go to the previous slide" at bounding box center [424, 572] width 77 height 22
click at [463, 337] on div "NEXT Trigger this button to go to the next slide" at bounding box center [424, 595] width 77 height 22
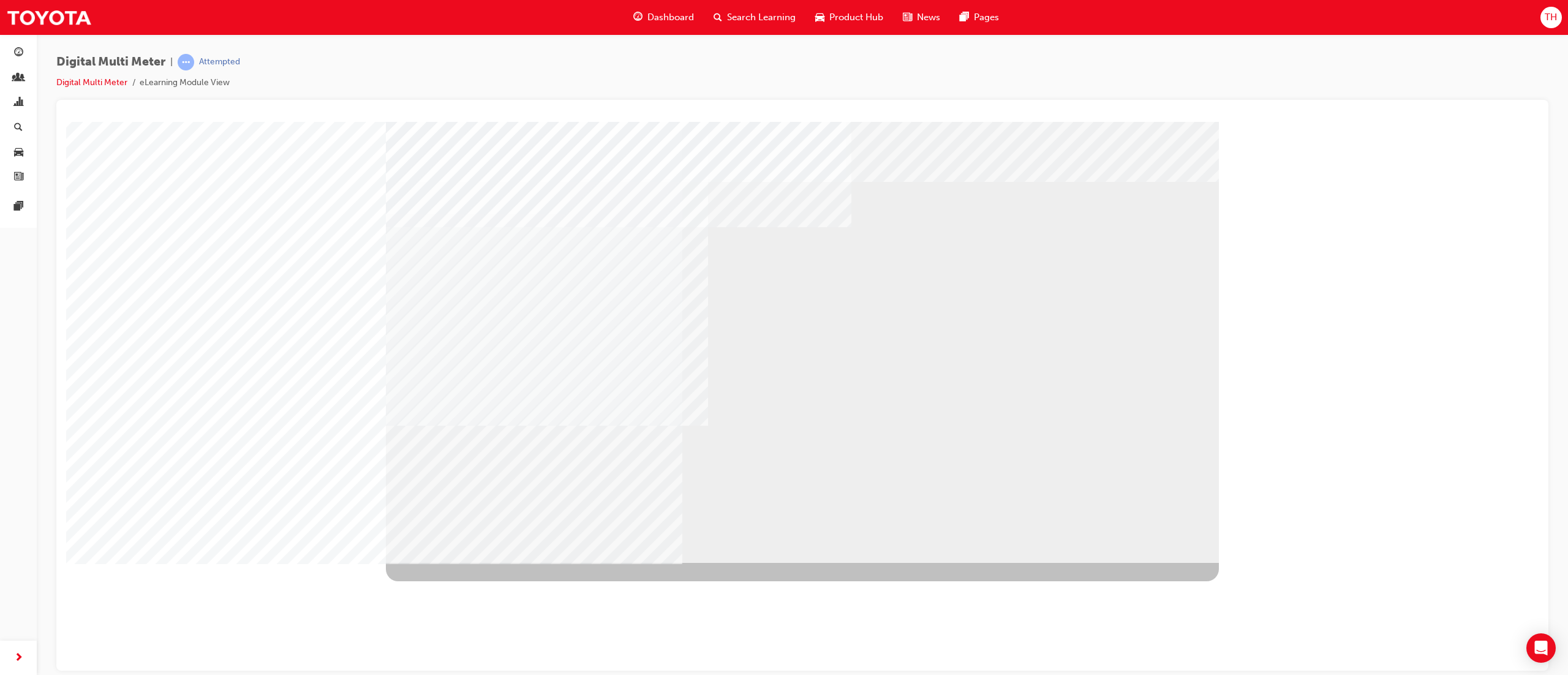
click at [463, 337] on div "NEXT Trigger this button to go to the next slide" at bounding box center [424, 595] width 77 height 22
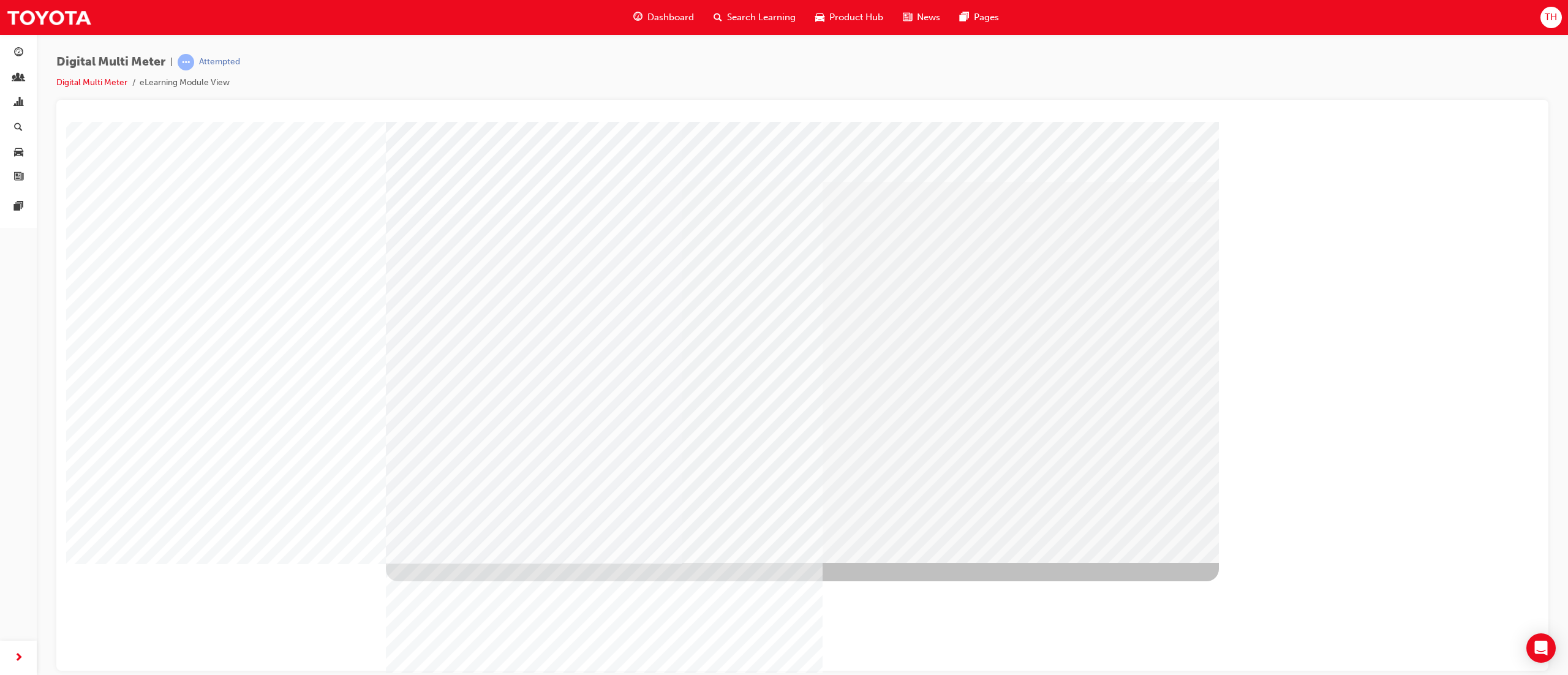
click at [463, 337] on div "NEXT Trigger this button to go to the next slide" at bounding box center [424, 595] width 77 height 22
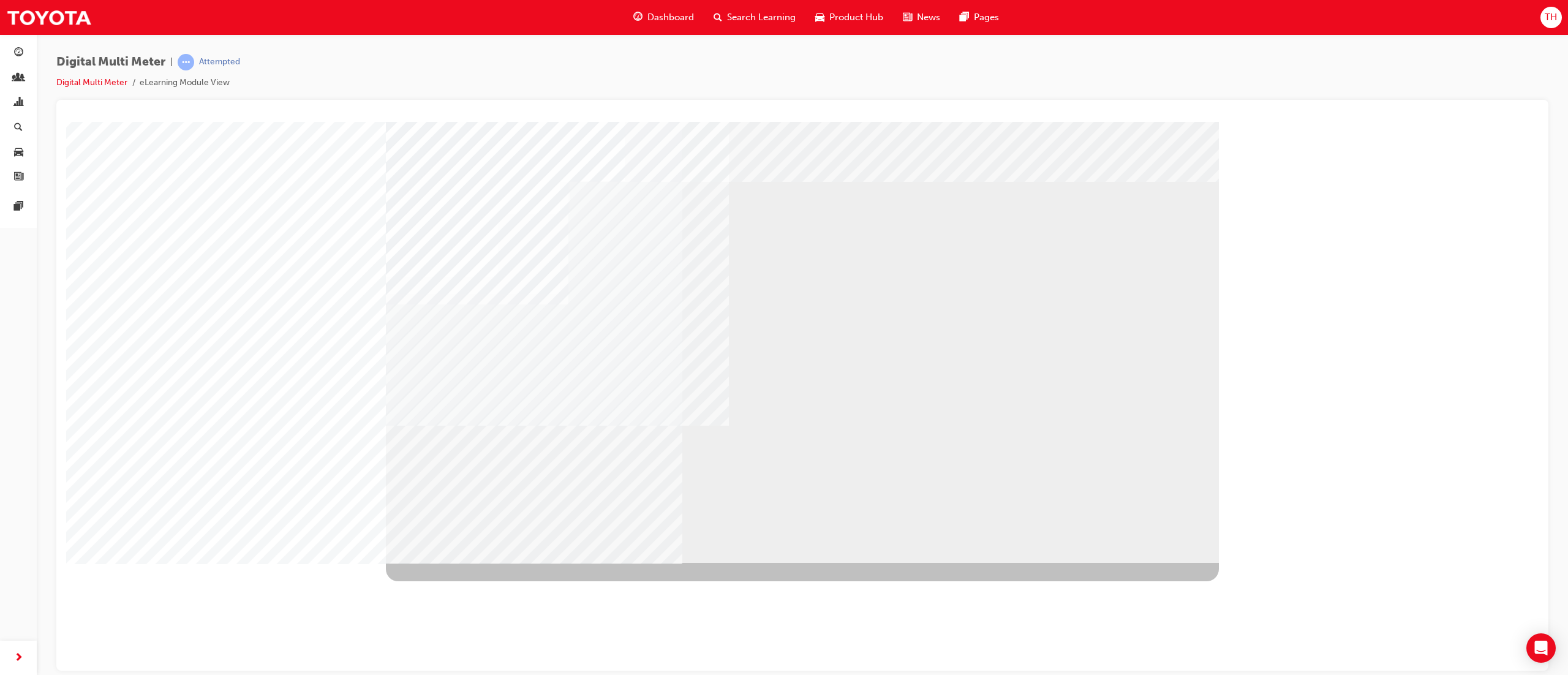
click at [463, 337] on div "NEXT Trigger this button to go to the next slide" at bounding box center [424, 595] width 77 height 22
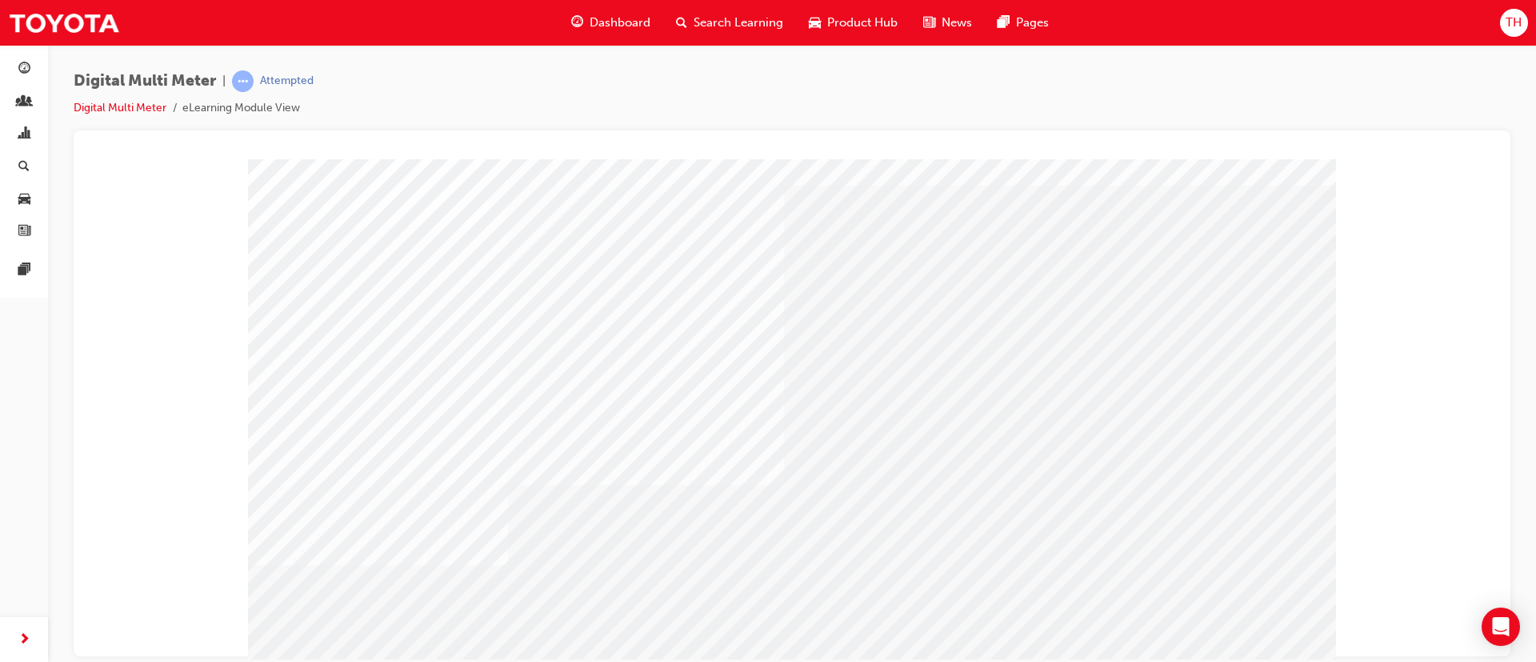
scroll to position [100, 0]
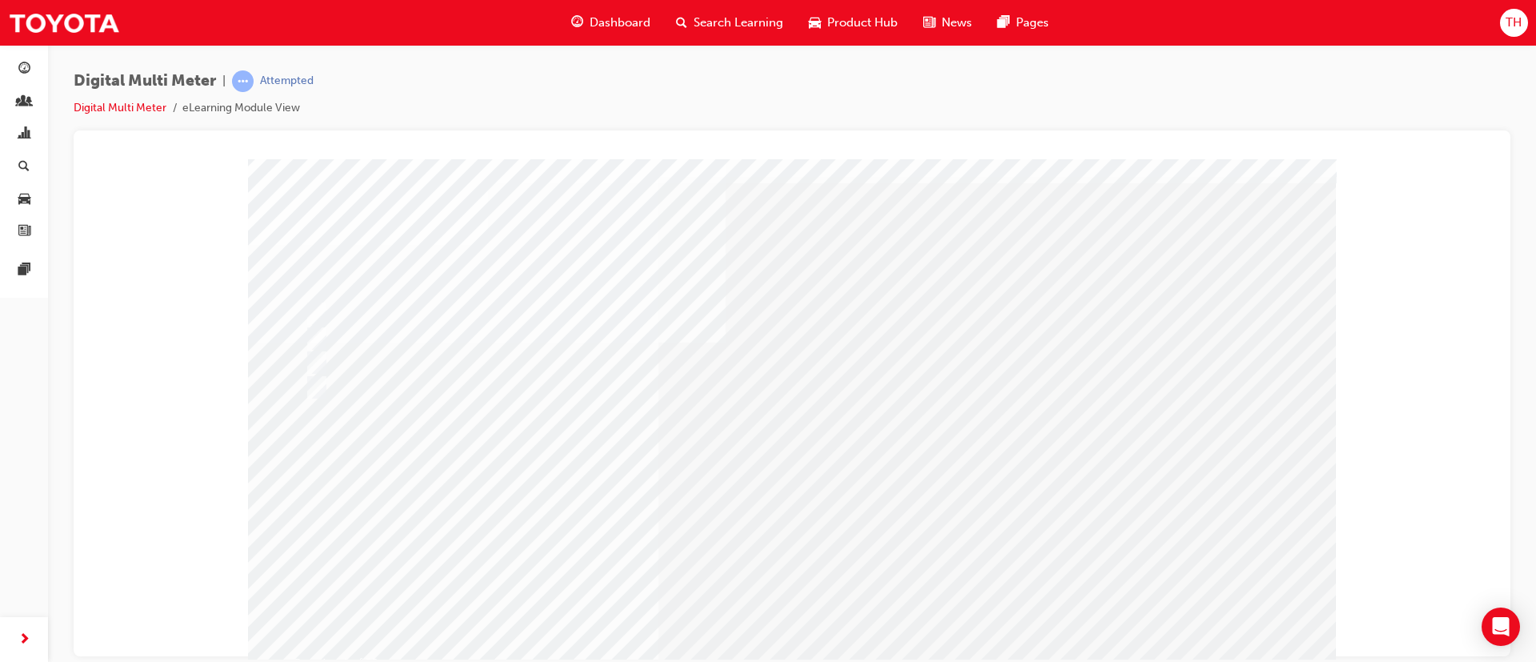
scroll to position [0, 0]
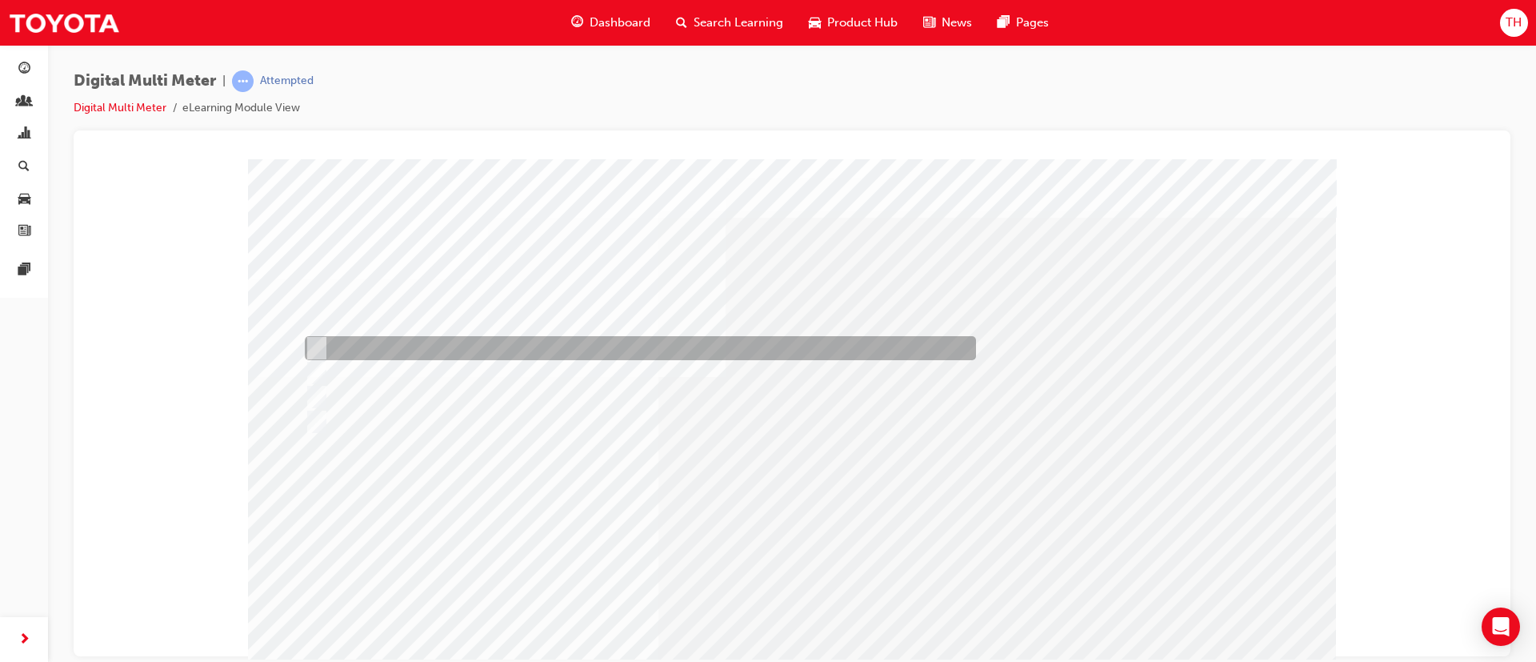
click at [429, 342] on div at bounding box center [636, 348] width 671 height 24
radio input "true"
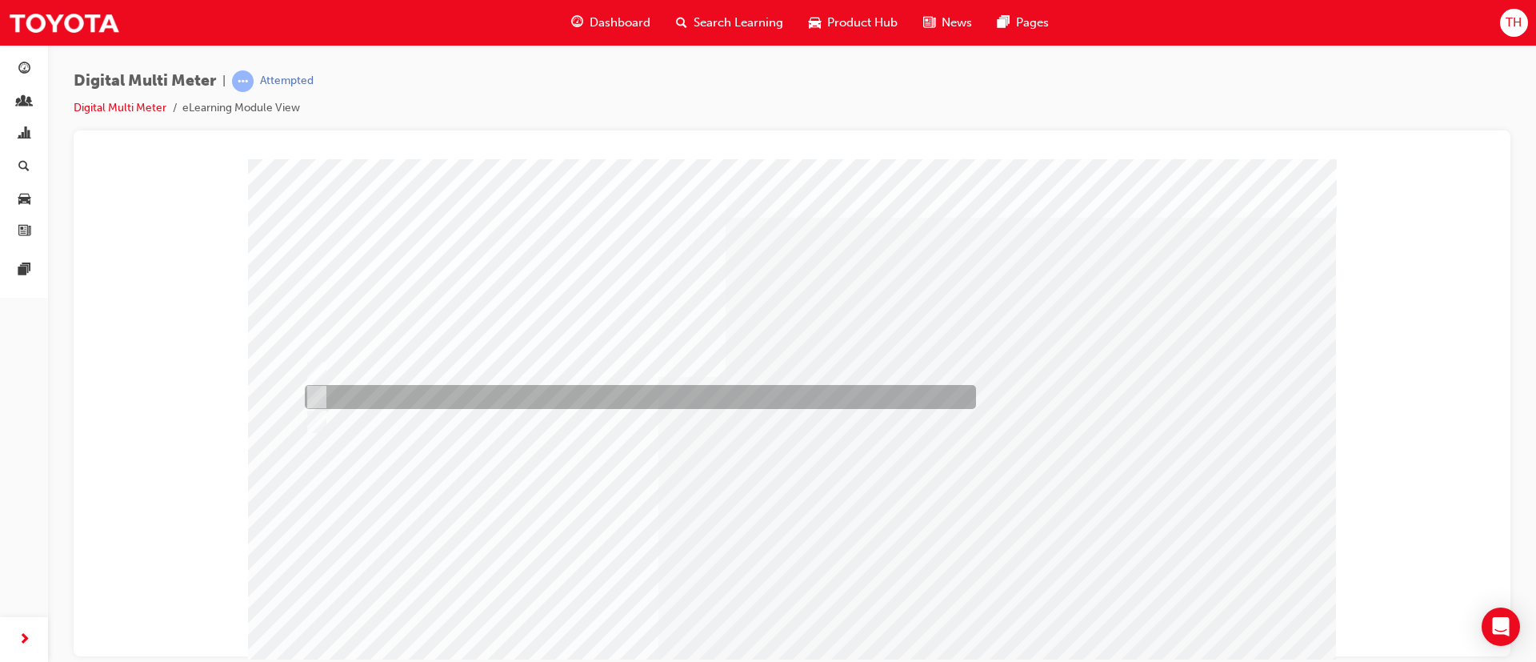
scroll to position [100, 0]
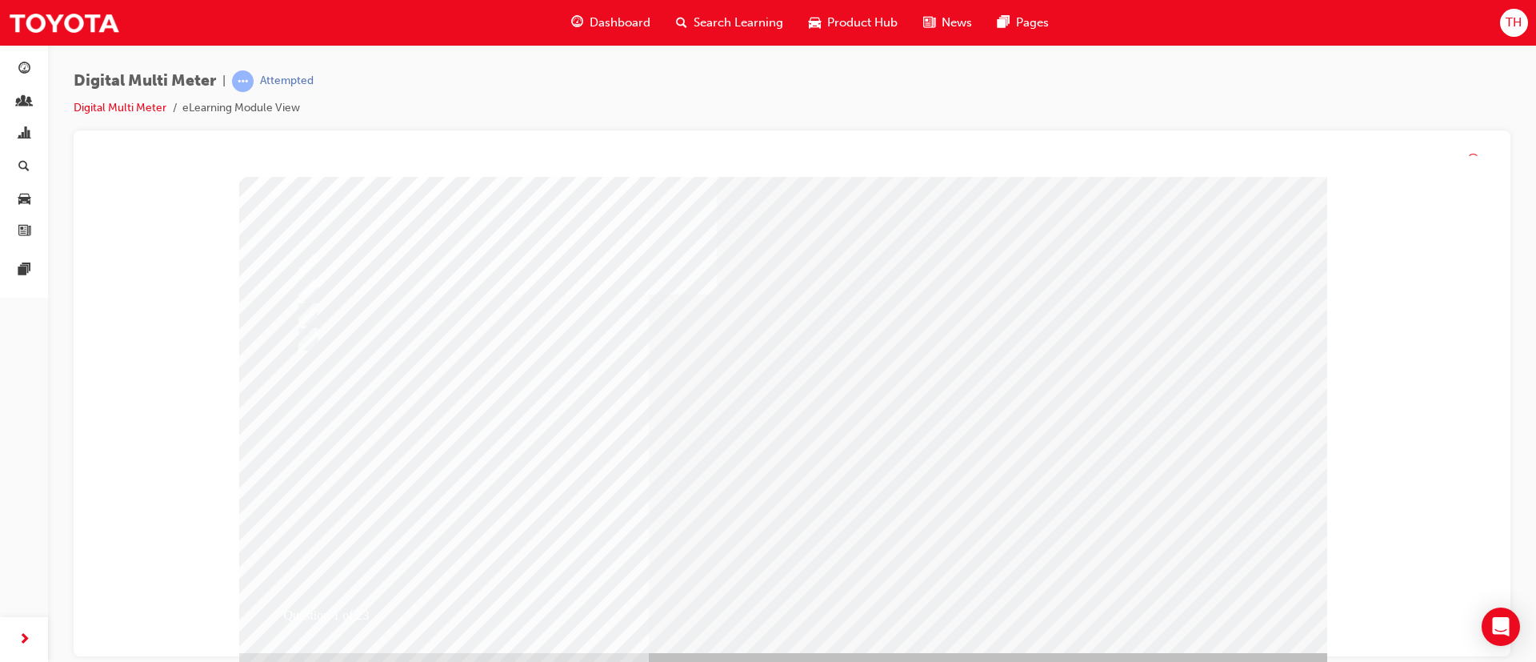
scroll to position [0, 0]
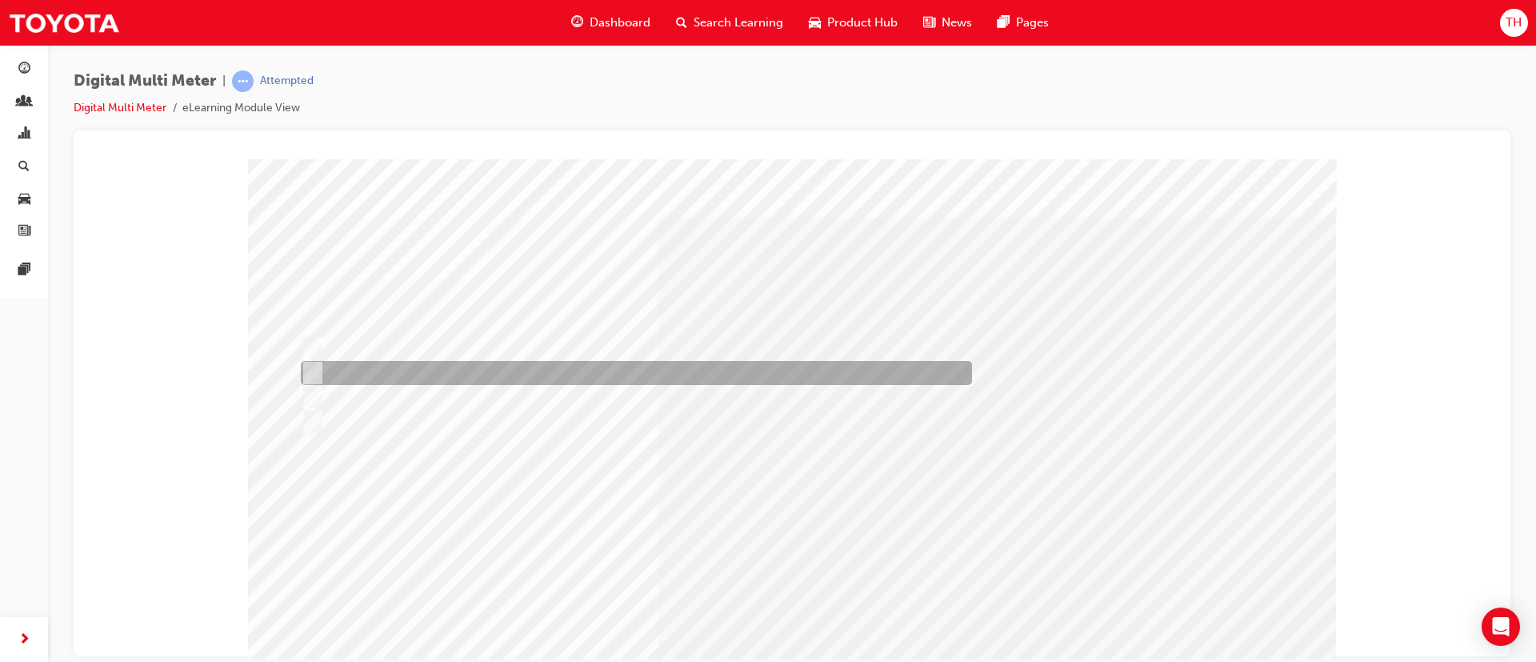
click at [562, 384] on div at bounding box center [632, 373] width 671 height 24
radio input "true"
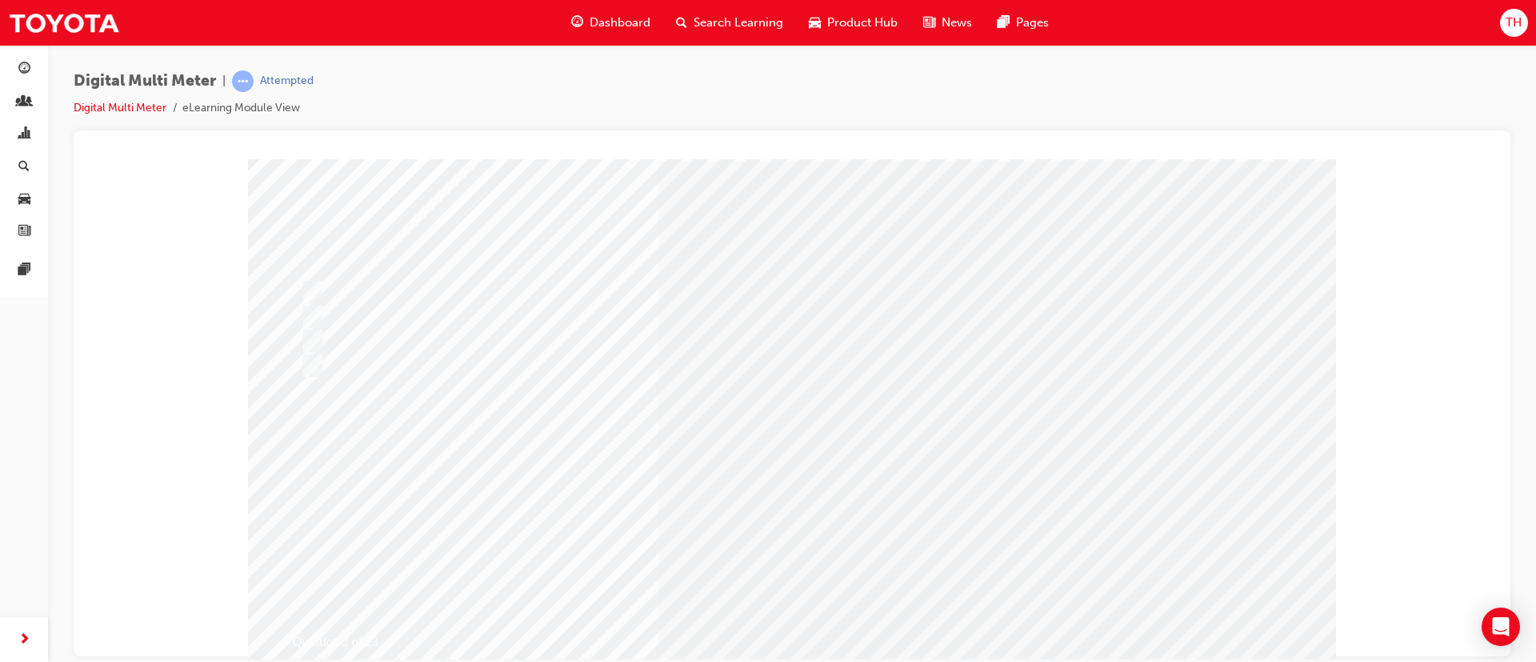
scroll to position [100, 0]
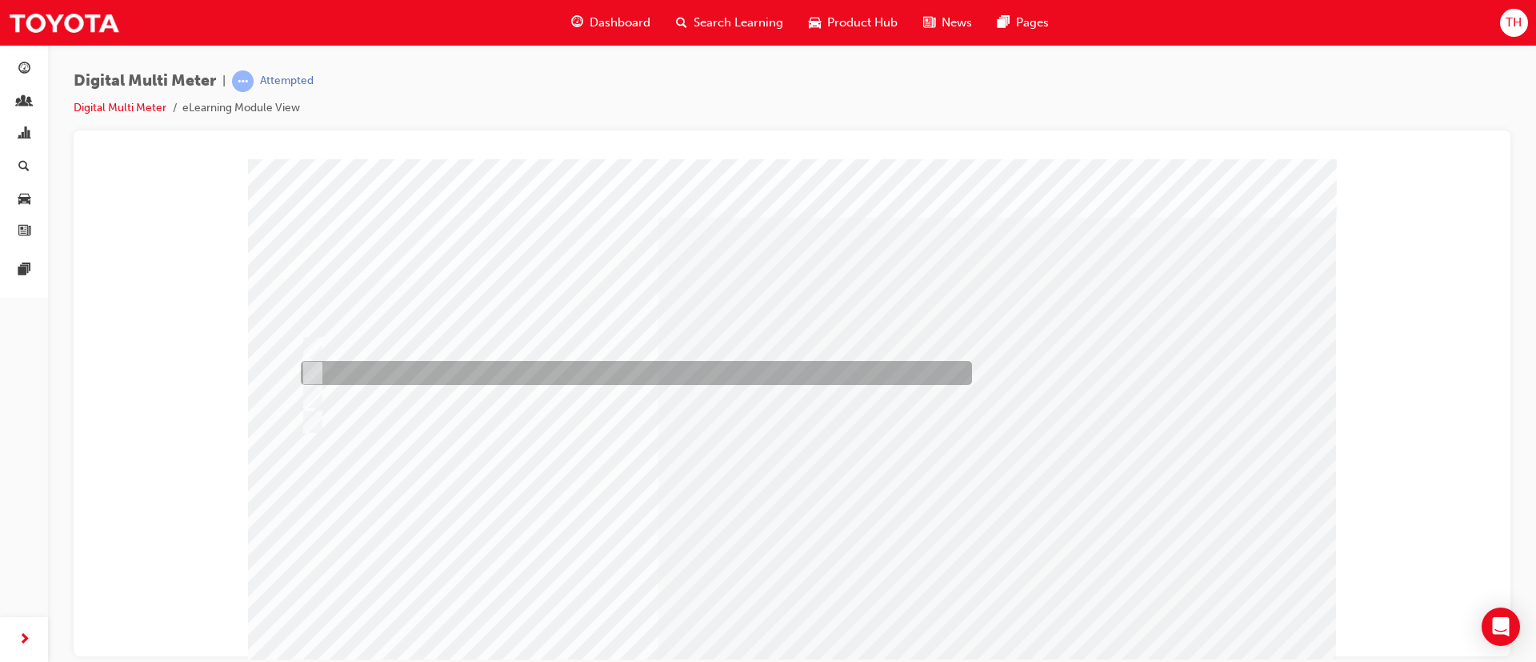
click at [536, 374] on div at bounding box center [632, 373] width 671 height 24
radio input "true"
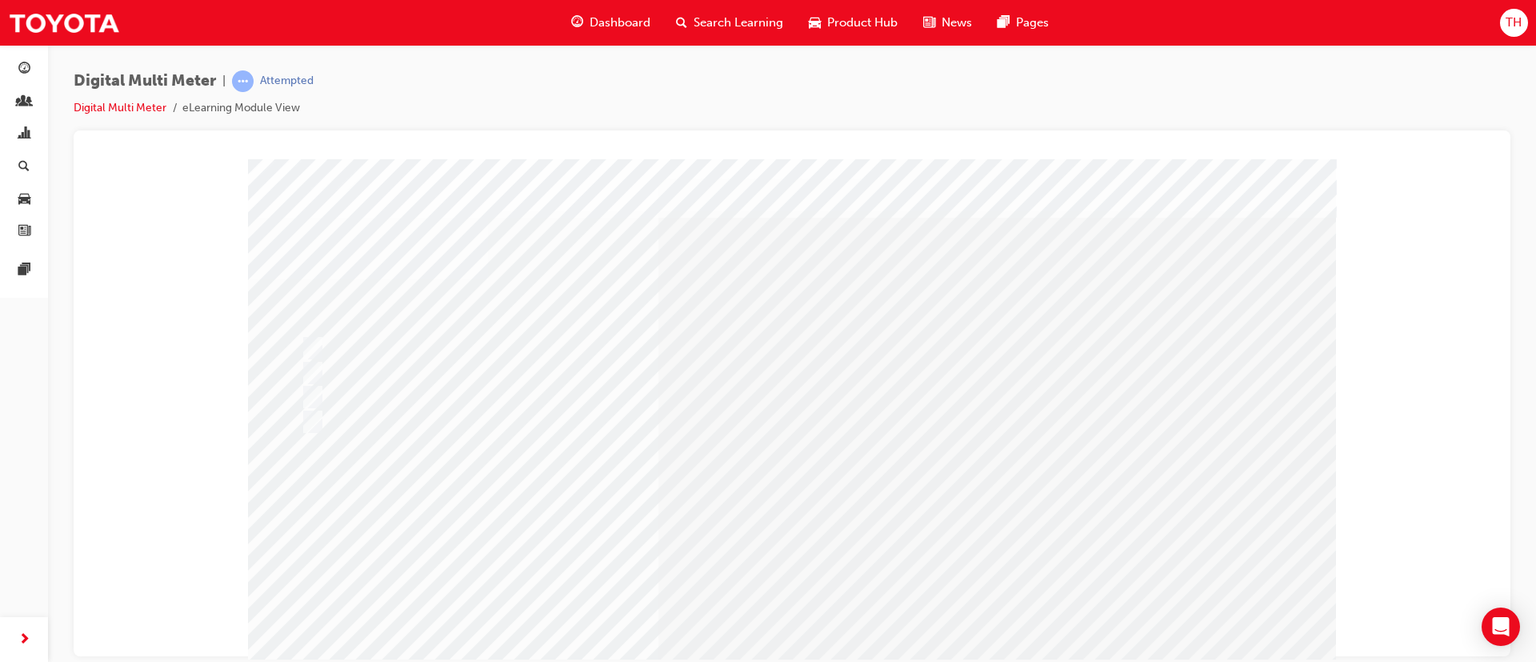
drag, startPoint x: 814, startPoint y: 602, endPoint x: 816, endPoint y: 584, distance: 18.6
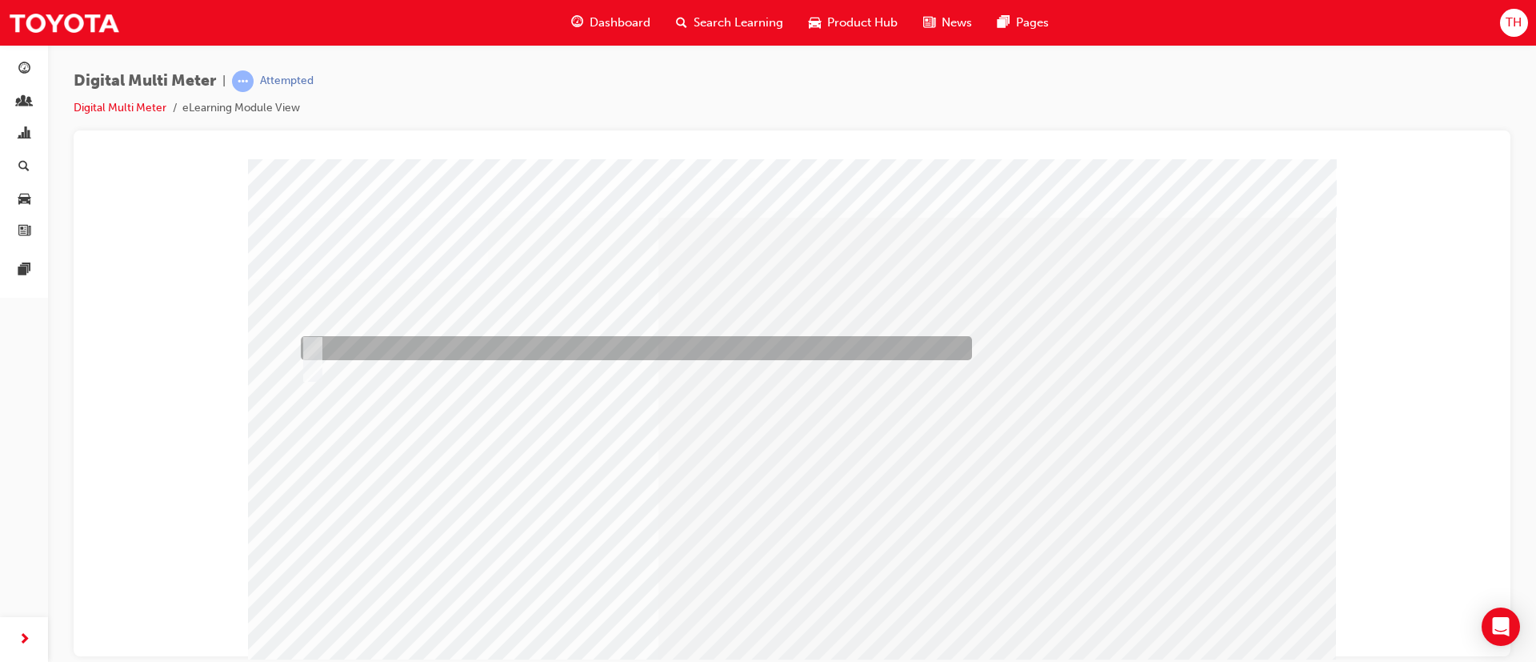
click at [438, 341] on div at bounding box center [632, 348] width 671 height 24
radio input "true"
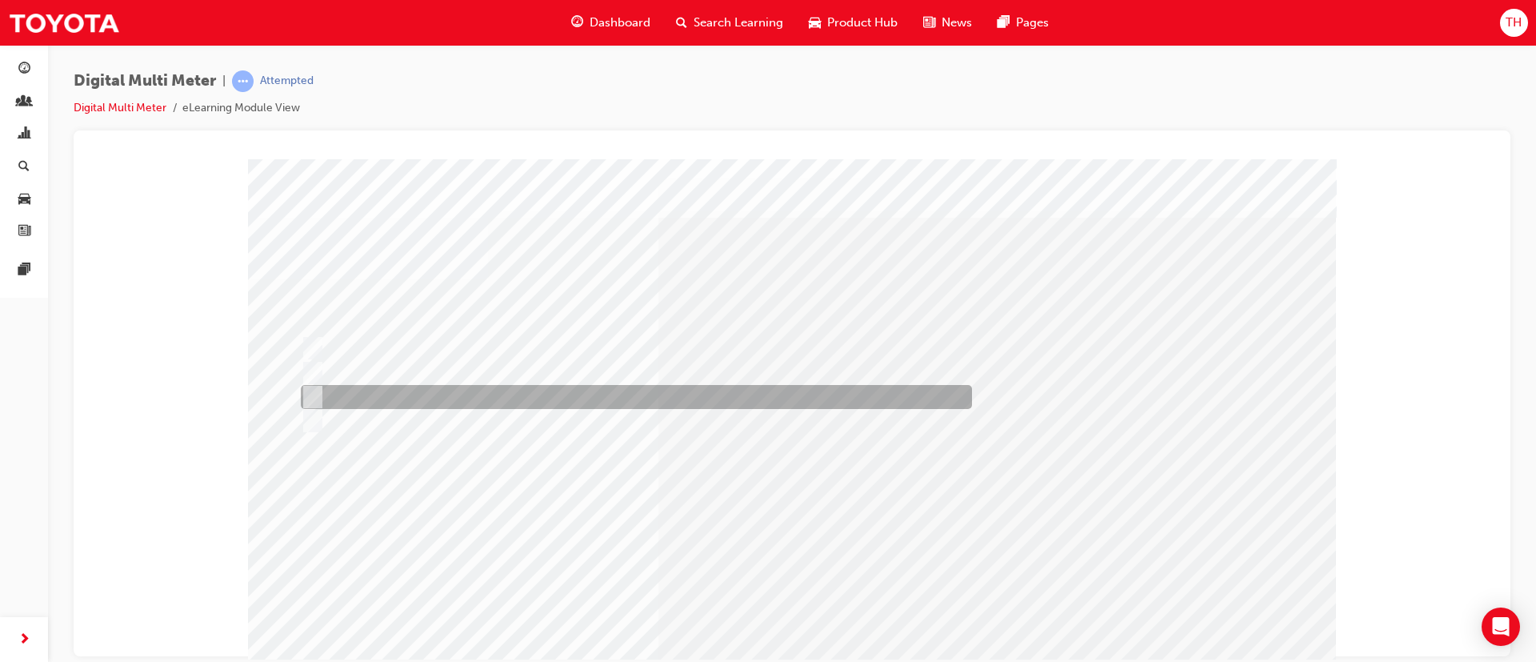
click at [474, 397] on div at bounding box center [632, 397] width 671 height 24
radio input "true"
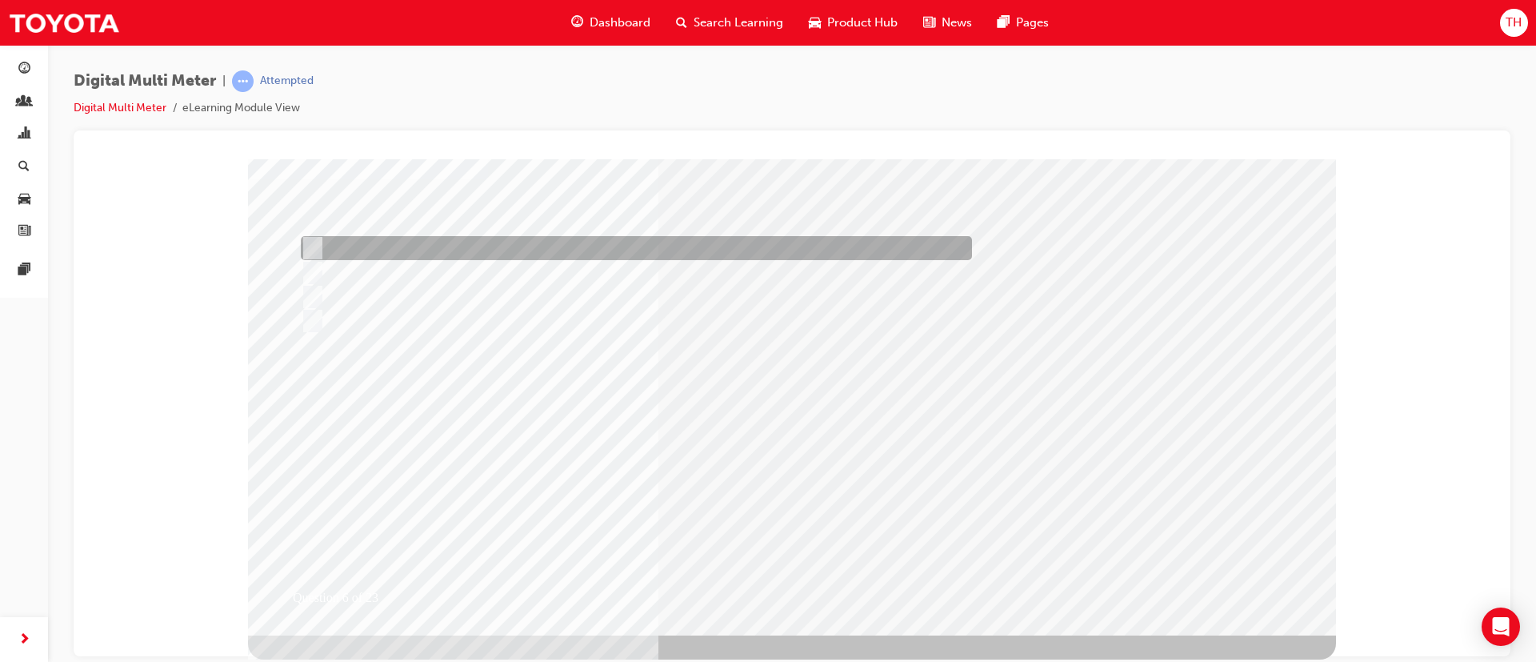
drag, startPoint x: 490, startPoint y: 251, endPoint x: 993, endPoint y: 514, distance: 567.9
click at [491, 250] on div at bounding box center [632, 248] width 671 height 24
radio input "true"
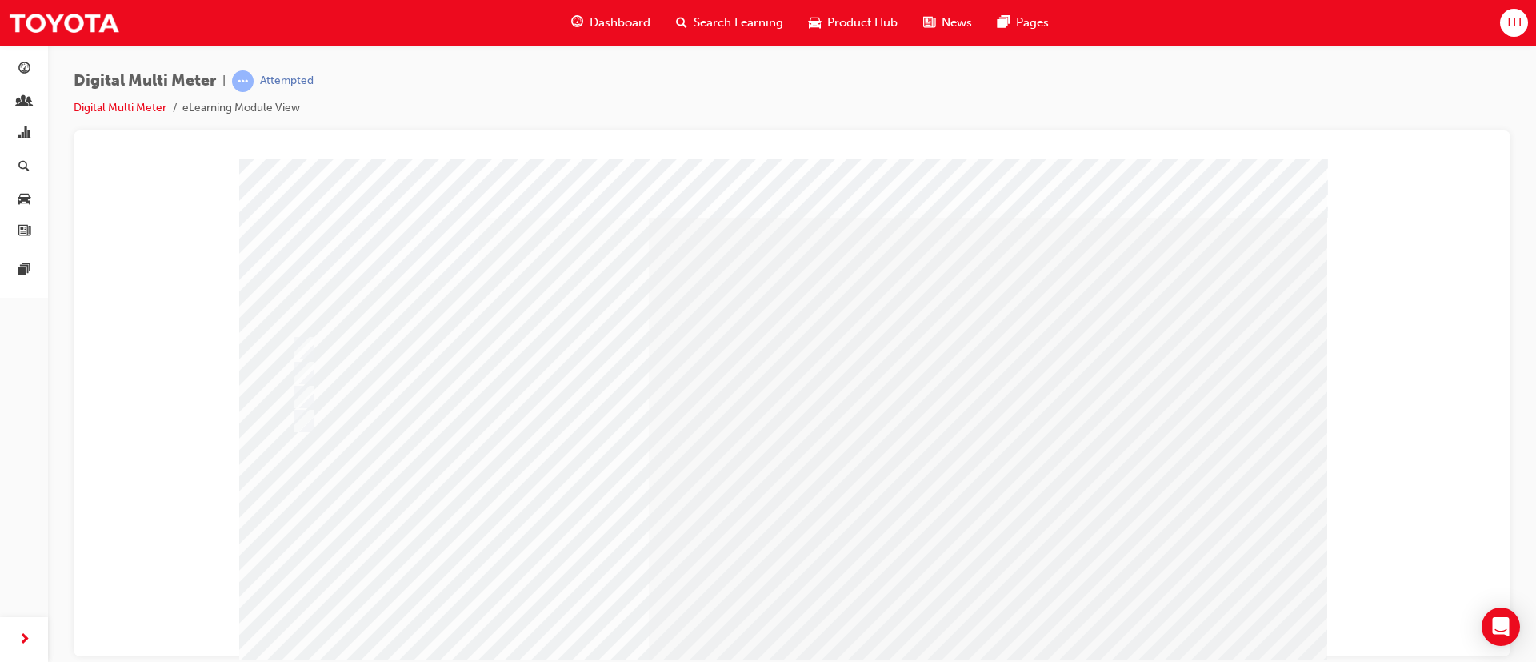
click at [823, 440] on div "Question 6 of 23" at bounding box center [783, 446] width 1088 height 576
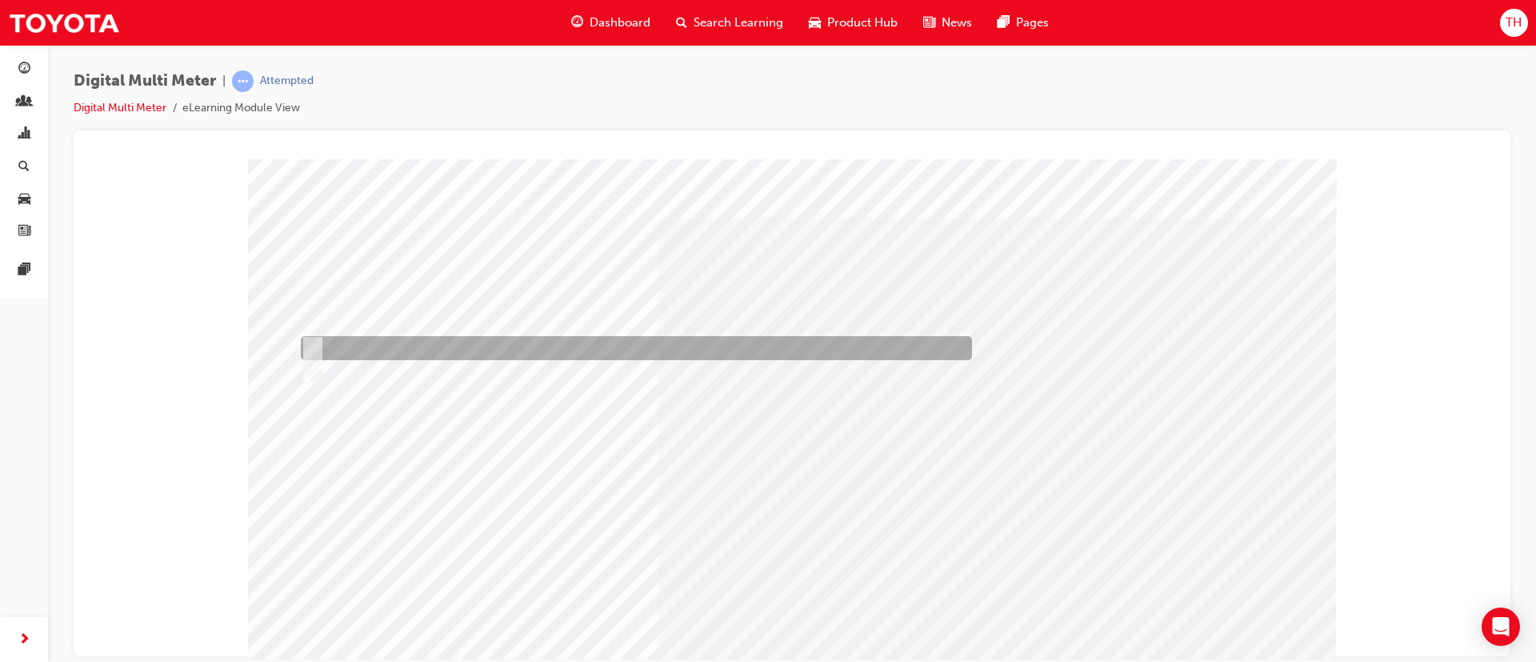
click at [402, 345] on div at bounding box center [632, 348] width 671 height 24
radio input "true"
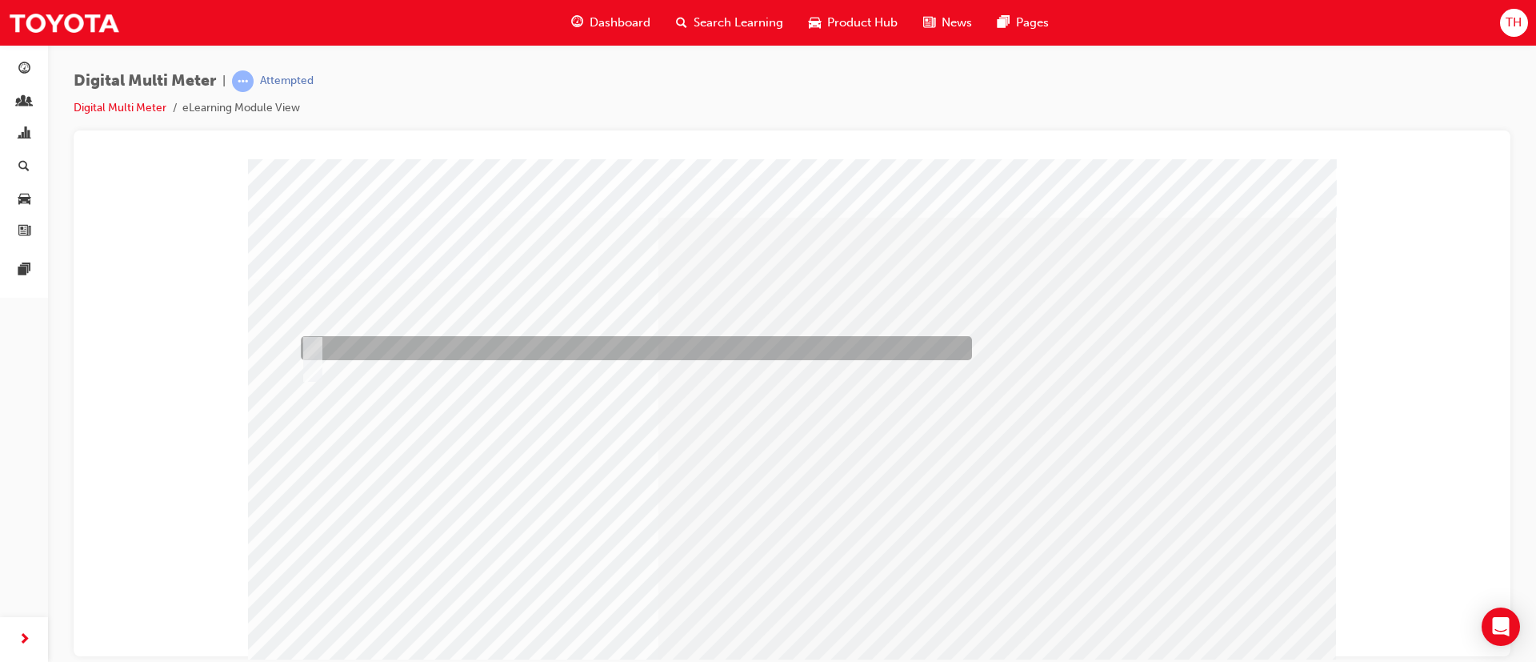
click at [493, 349] on div at bounding box center [632, 348] width 671 height 24
radio input "true"
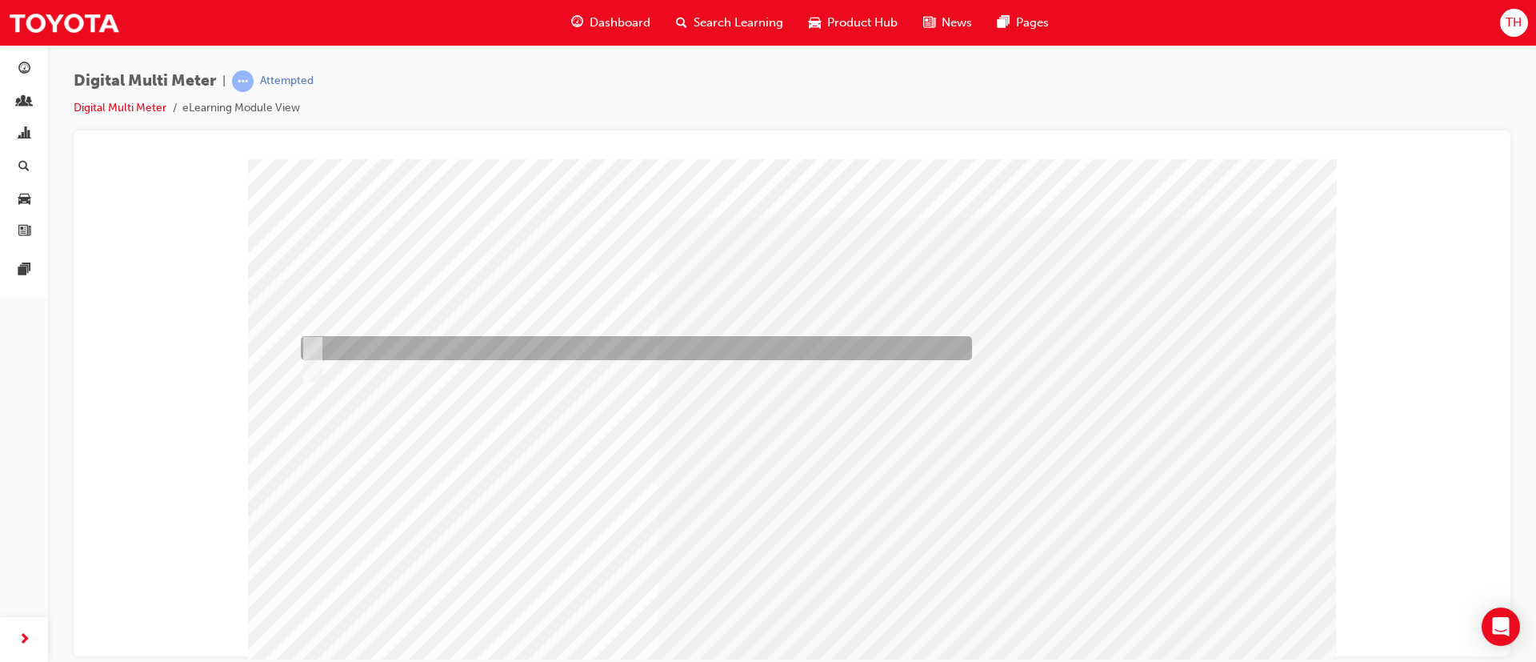
click at [402, 341] on div at bounding box center [632, 348] width 671 height 24
radio input "true"
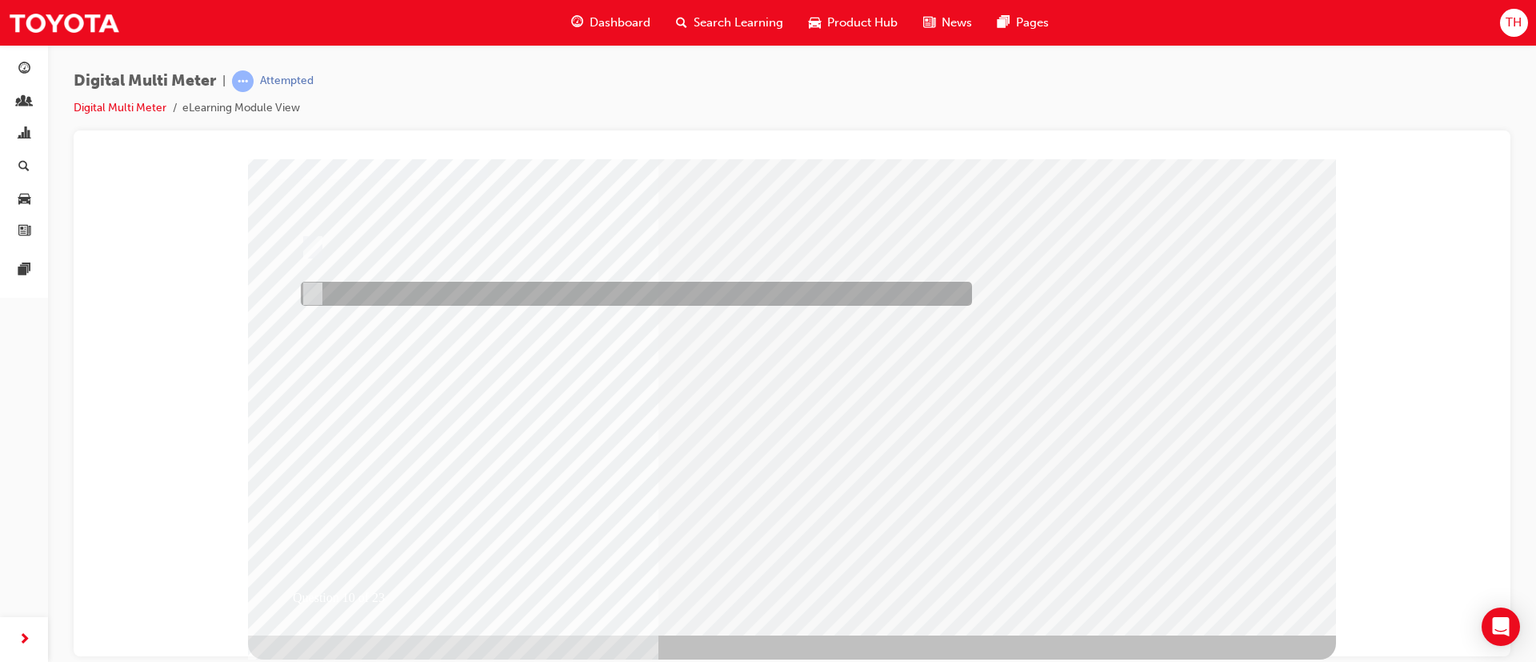
click at [600, 294] on div at bounding box center [632, 294] width 671 height 24
radio input "true"
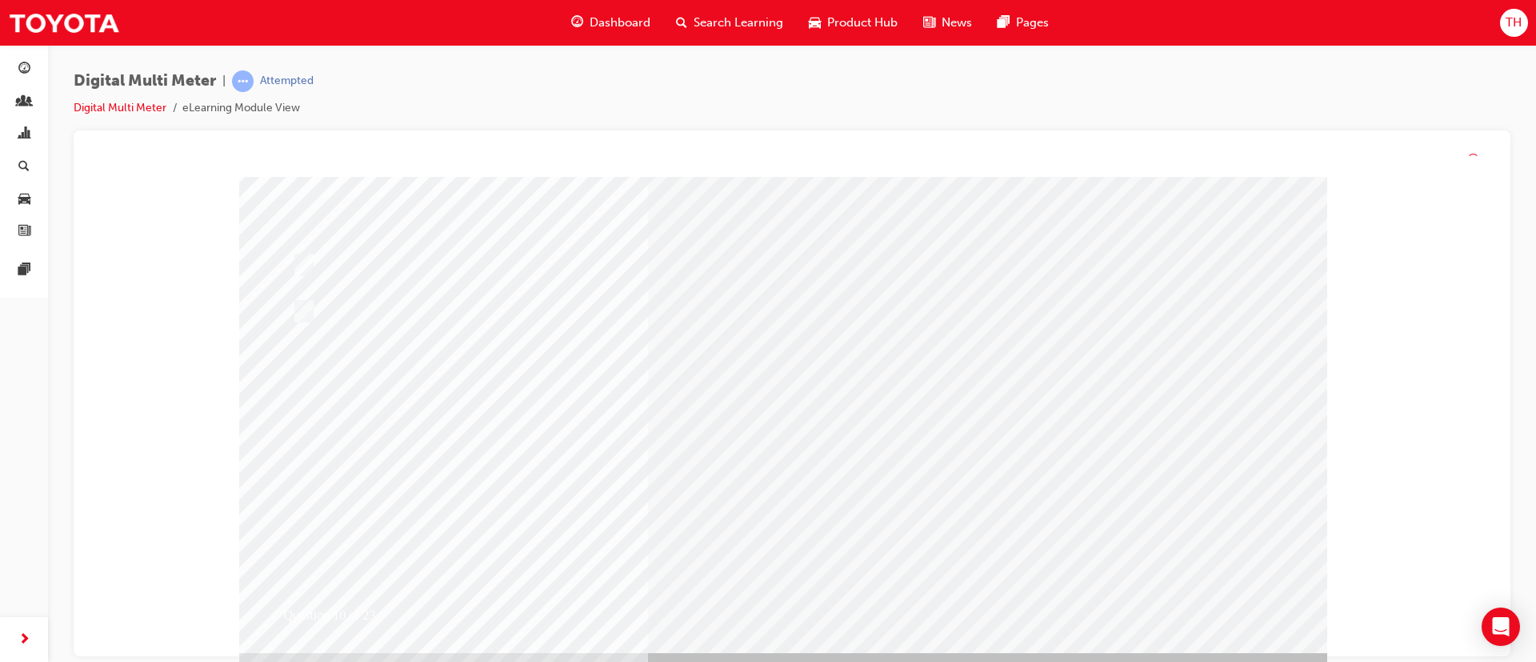
scroll to position [0, 0]
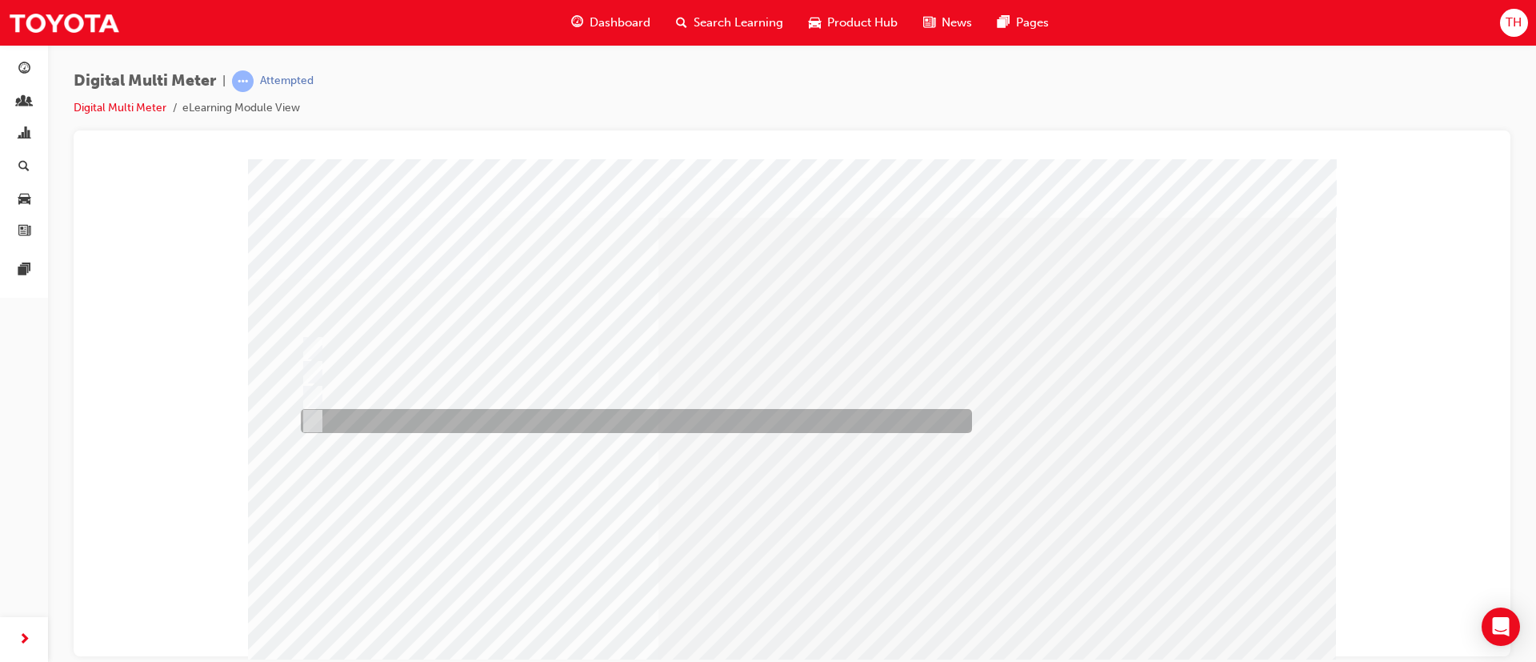
click at [594, 426] on div at bounding box center [632, 421] width 671 height 24
radio input "true"
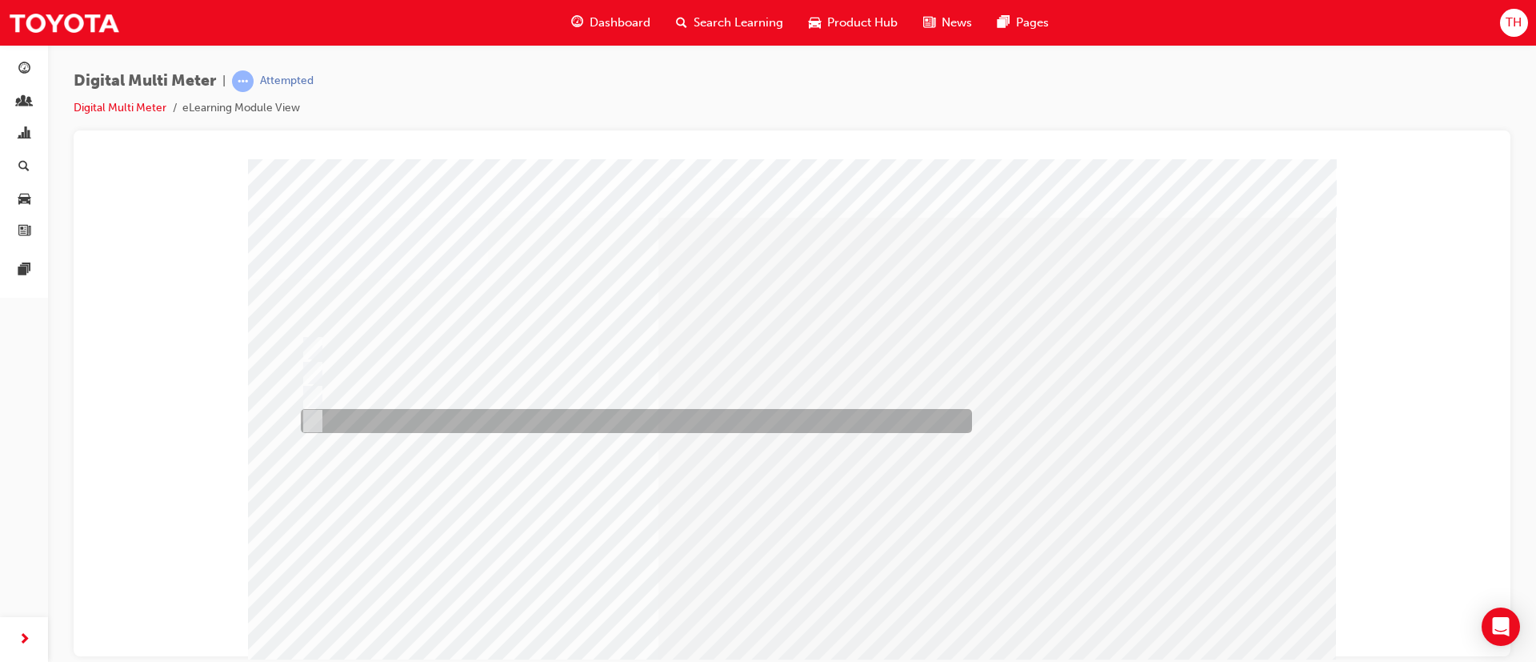
click at [509, 427] on div at bounding box center [632, 421] width 671 height 24
radio input "true"
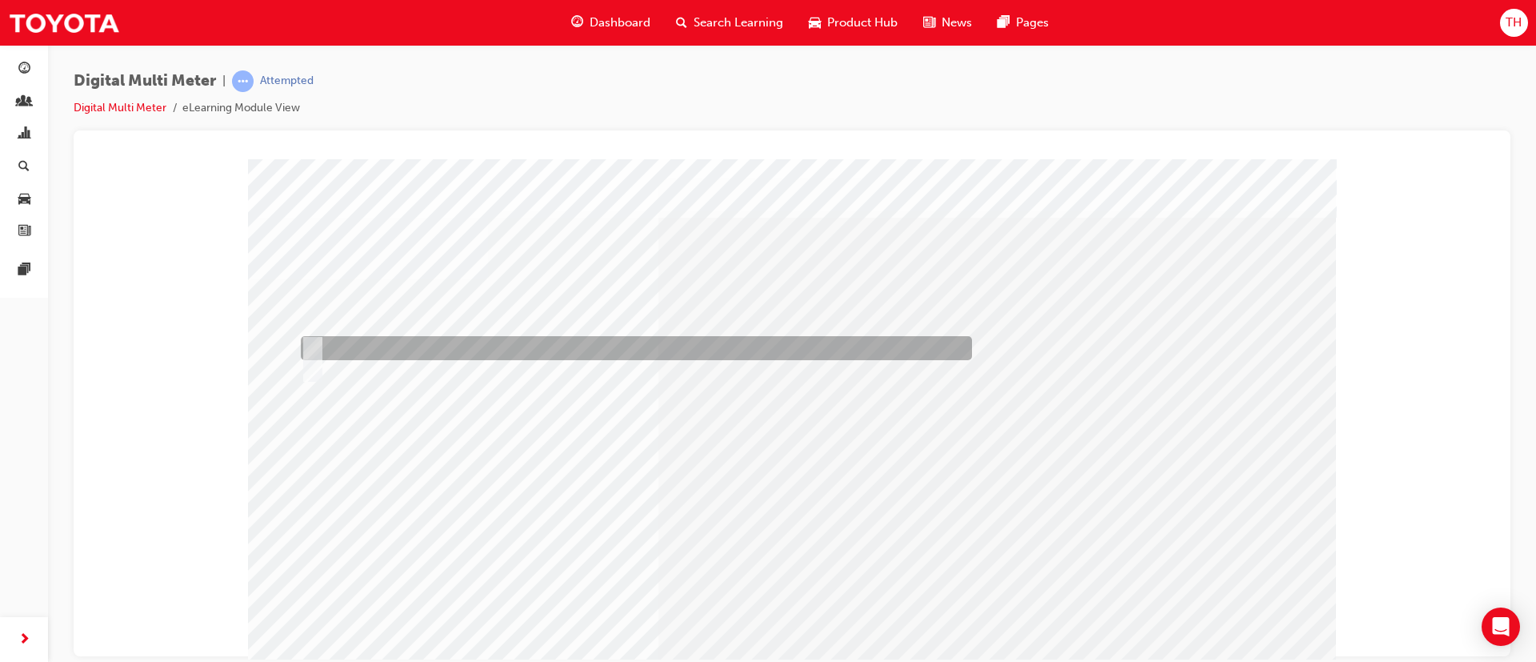
click at [396, 358] on div at bounding box center [632, 348] width 671 height 24
radio input "true"
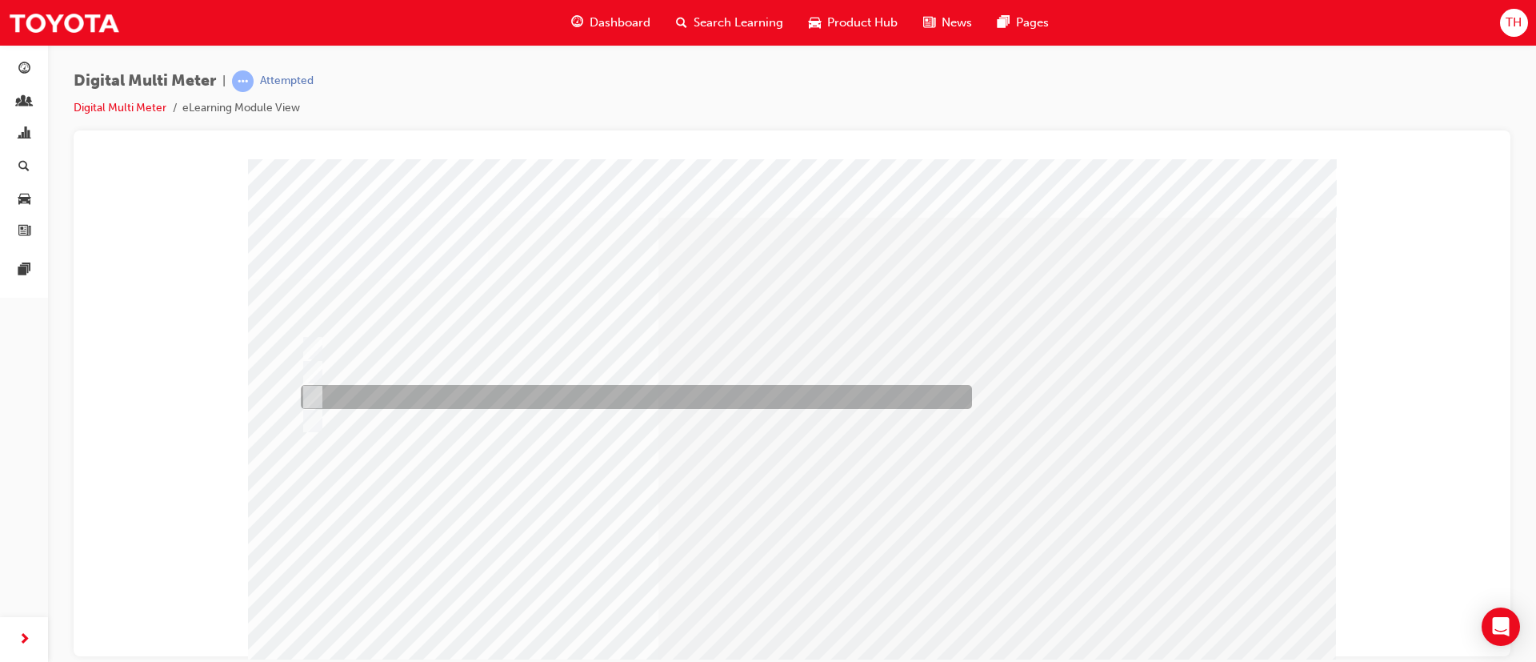
click at [457, 392] on div at bounding box center [632, 397] width 671 height 24
radio input "true"
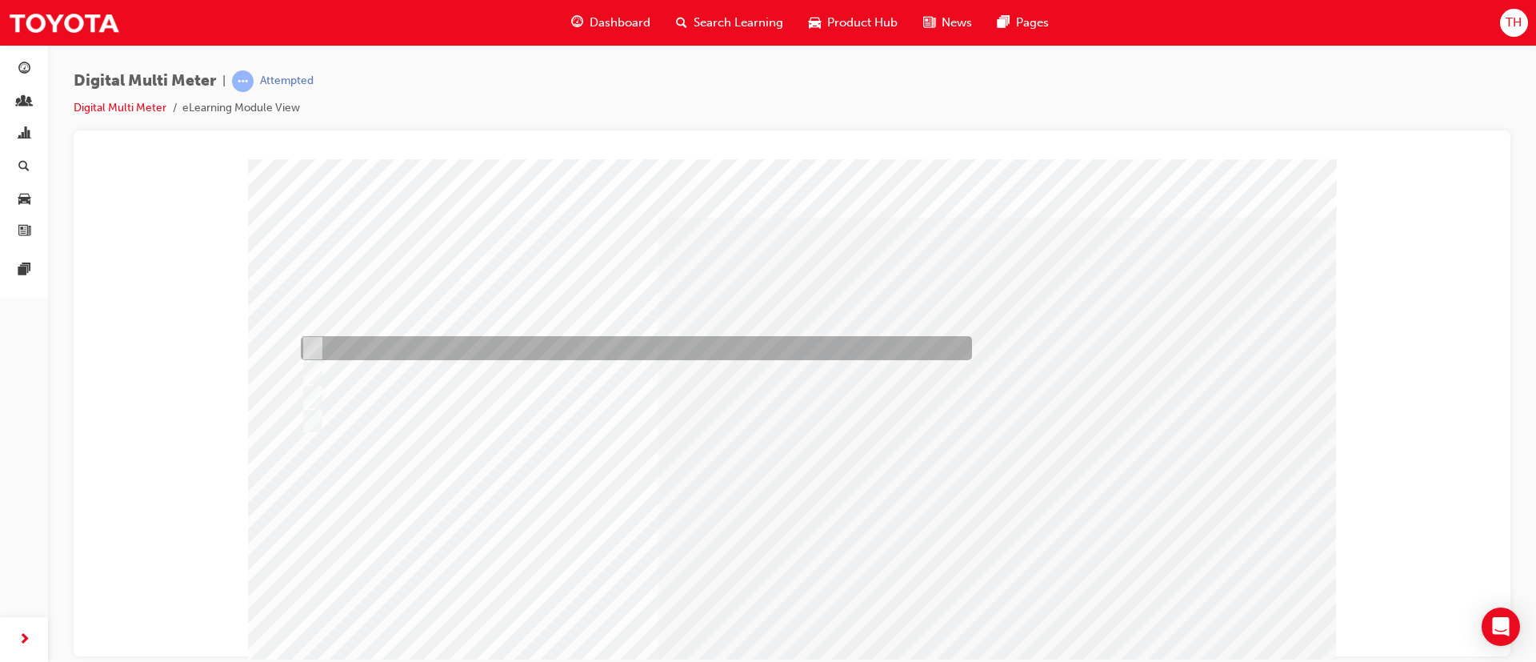
click at [783, 358] on div at bounding box center [632, 348] width 671 height 24
radio input "true"
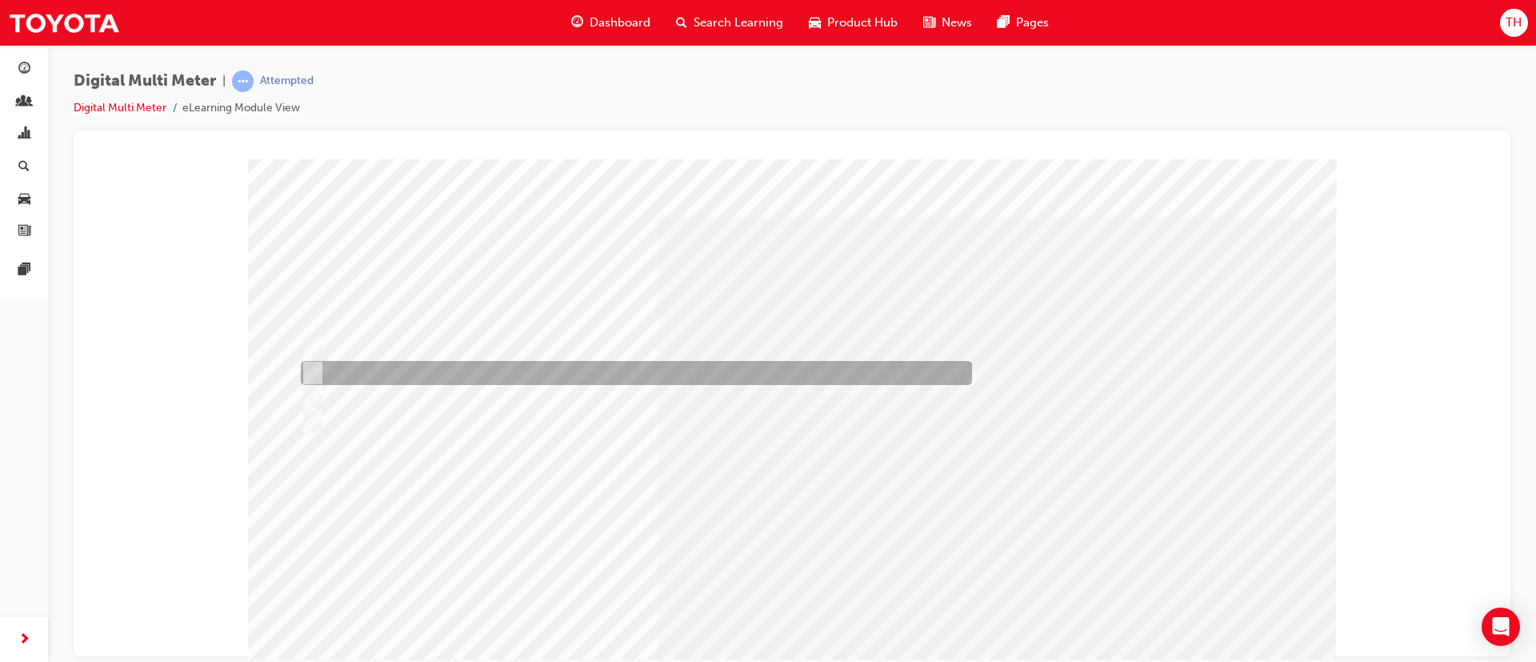
click at [446, 370] on div at bounding box center [632, 373] width 671 height 24
radio input "true"
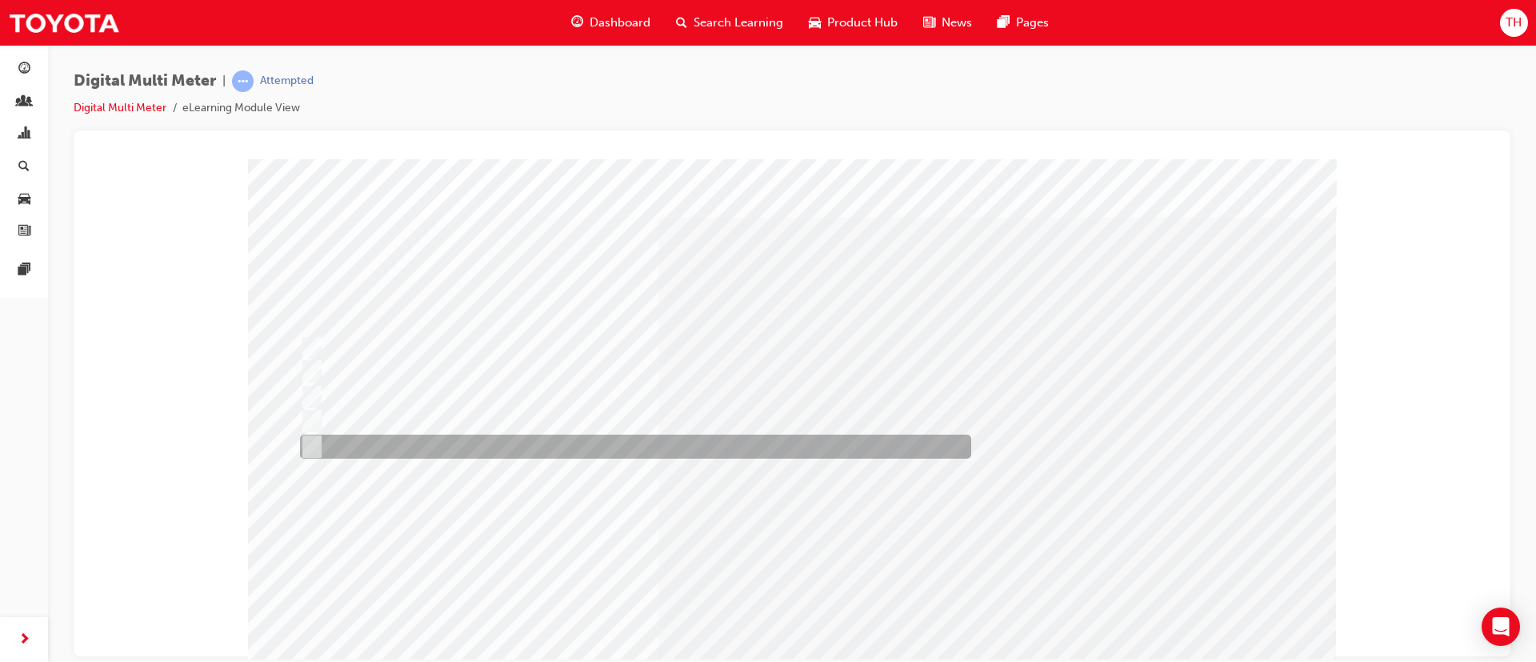
click at [402, 440] on div at bounding box center [631, 446] width 671 height 24
radio input "true"
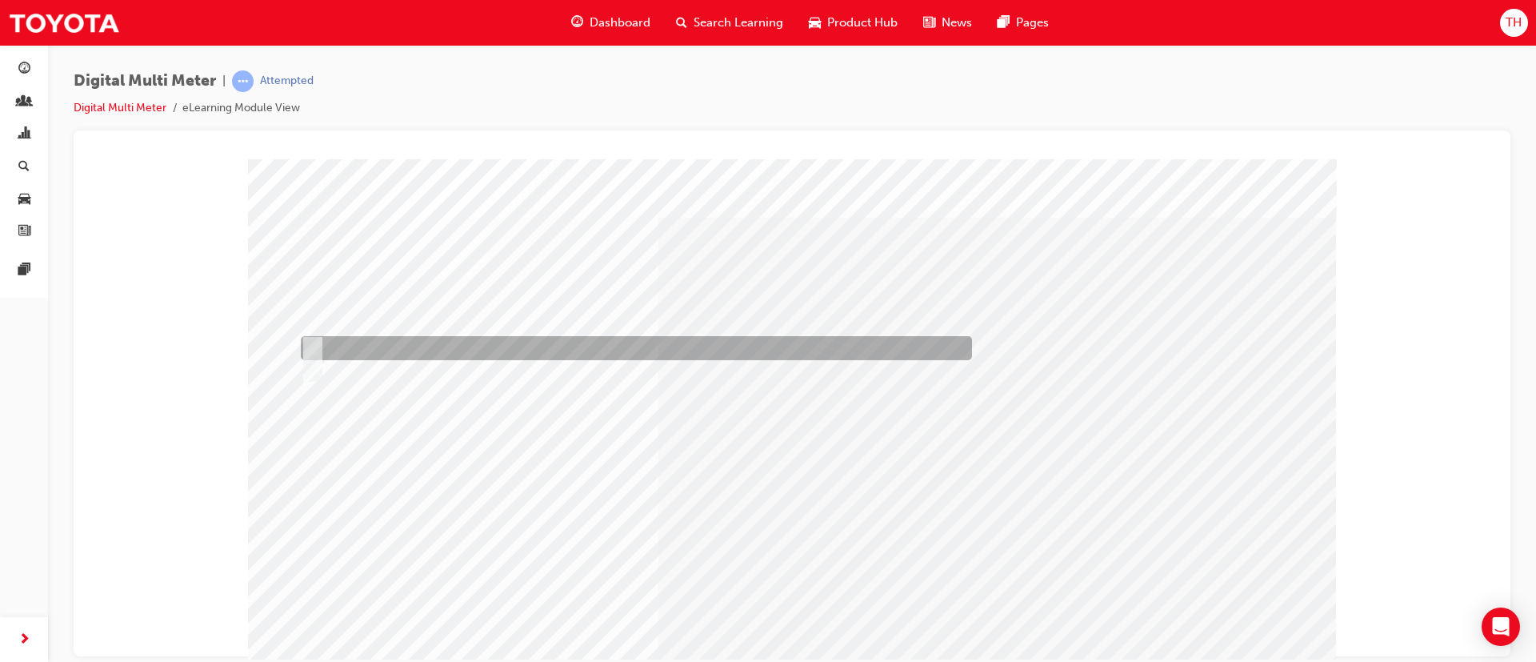
click at [484, 345] on div at bounding box center [632, 348] width 671 height 24
radio input "true"
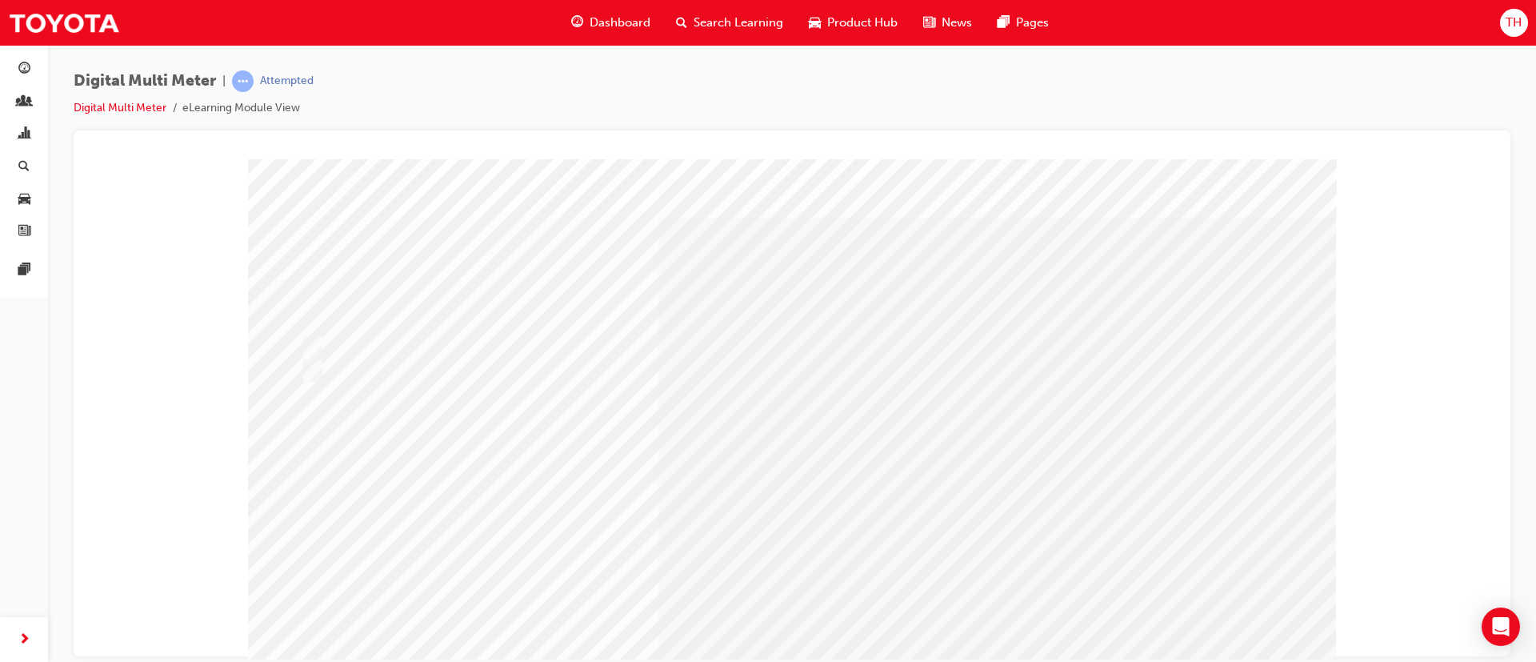
drag, startPoint x: 778, startPoint y: 652, endPoint x: 778, endPoint y: 635, distance: 16.8
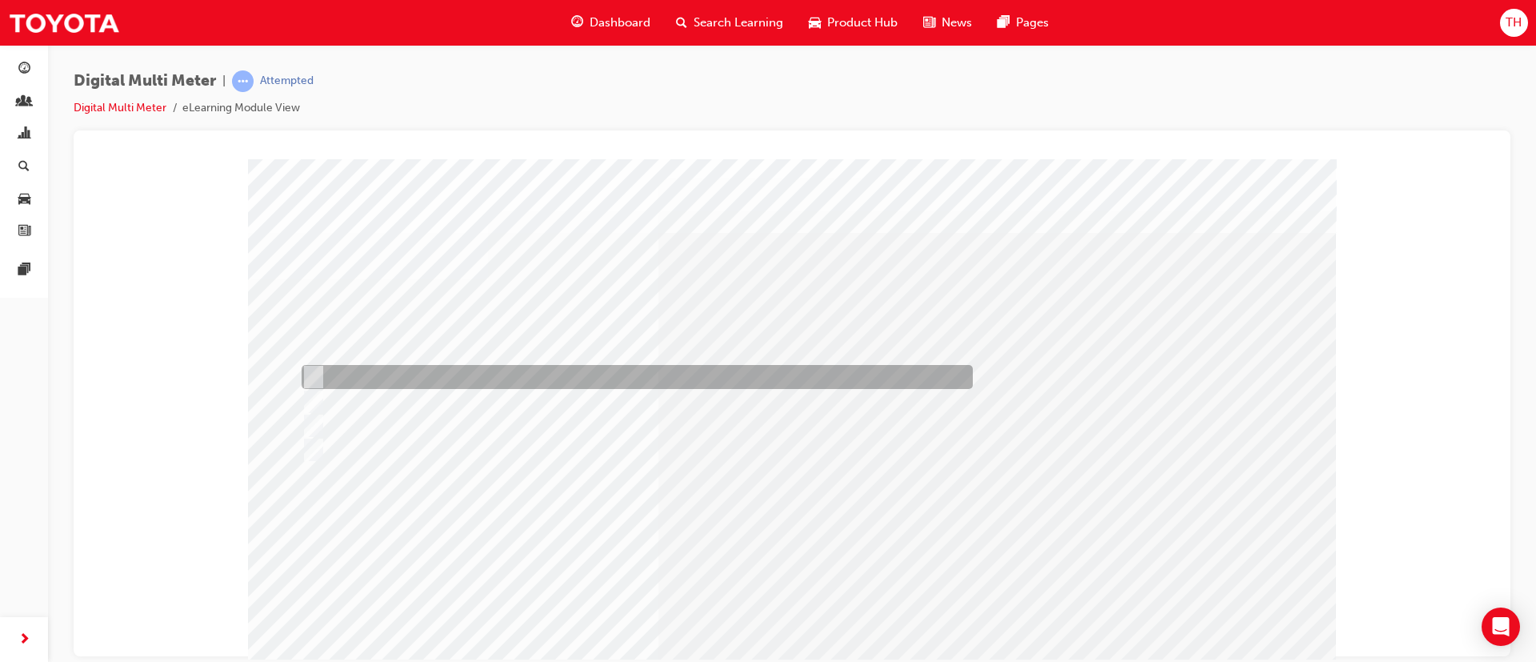
click at [384, 377] on div at bounding box center [633, 377] width 671 height 24
radio input "true"
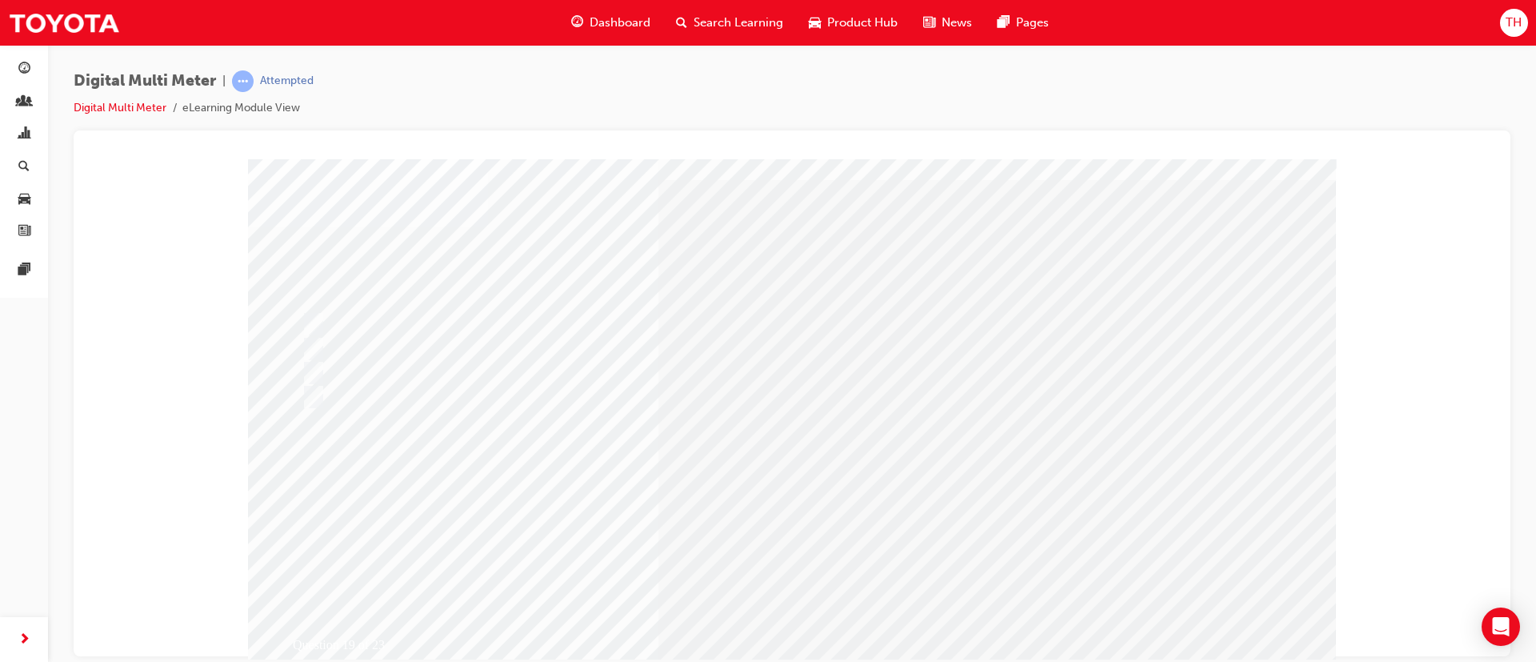
scroll to position [100, 0]
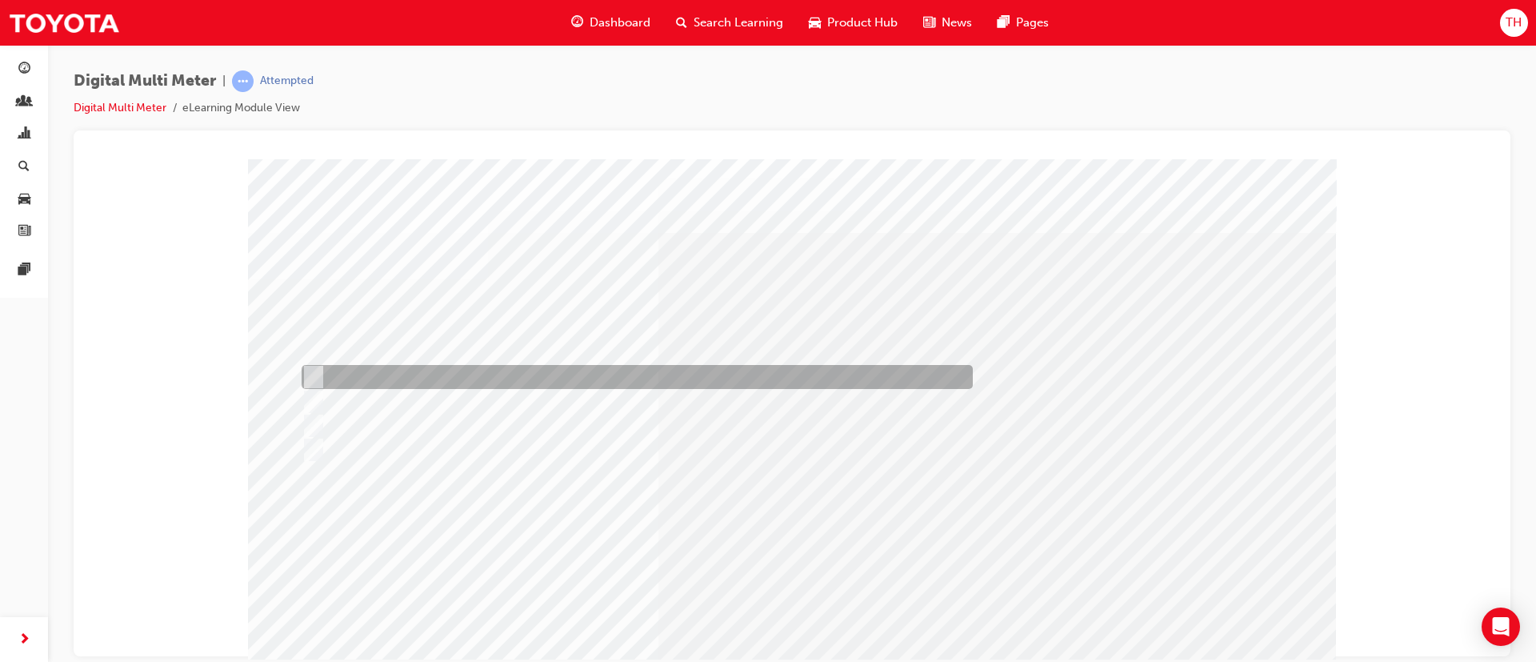
click at [454, 382] on div at bounding box center [633, 377] width 671 height 24
radio input "true"
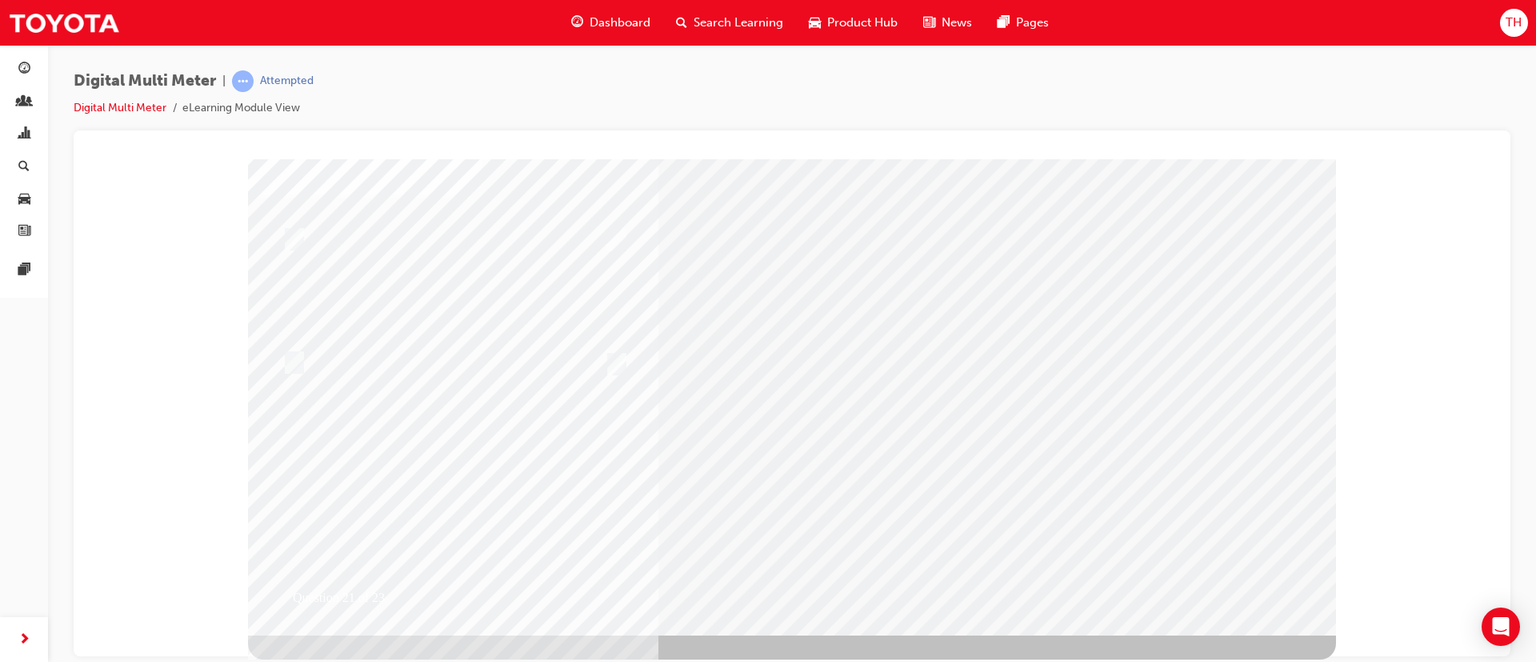
click at [296, 363] on input "radio" at bounding box center [291, 363] width 18 height 18
radio input "true"
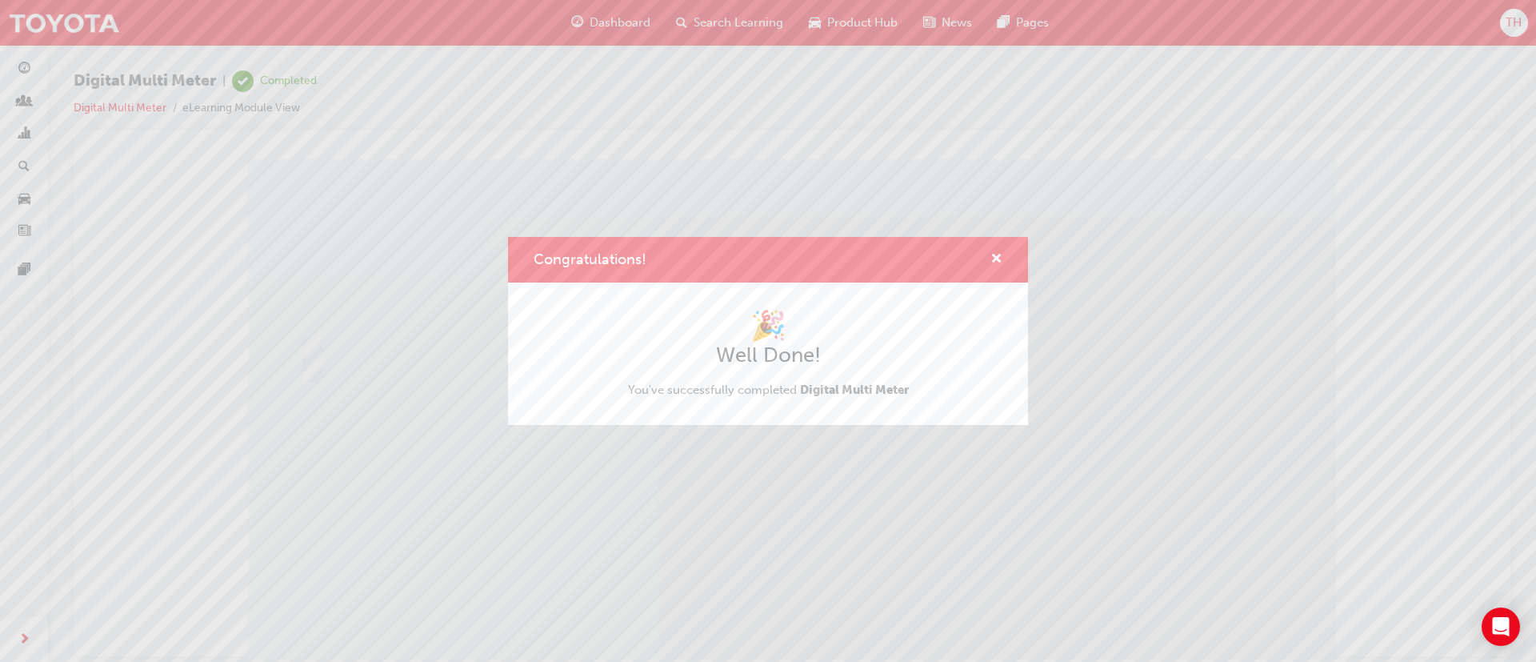
click at [807, 440] on div "Congratulations! 🎉 Well Done! You've successfully completed Digital Multi Meter" at bounding box center [768, 331] width 1536 height 662
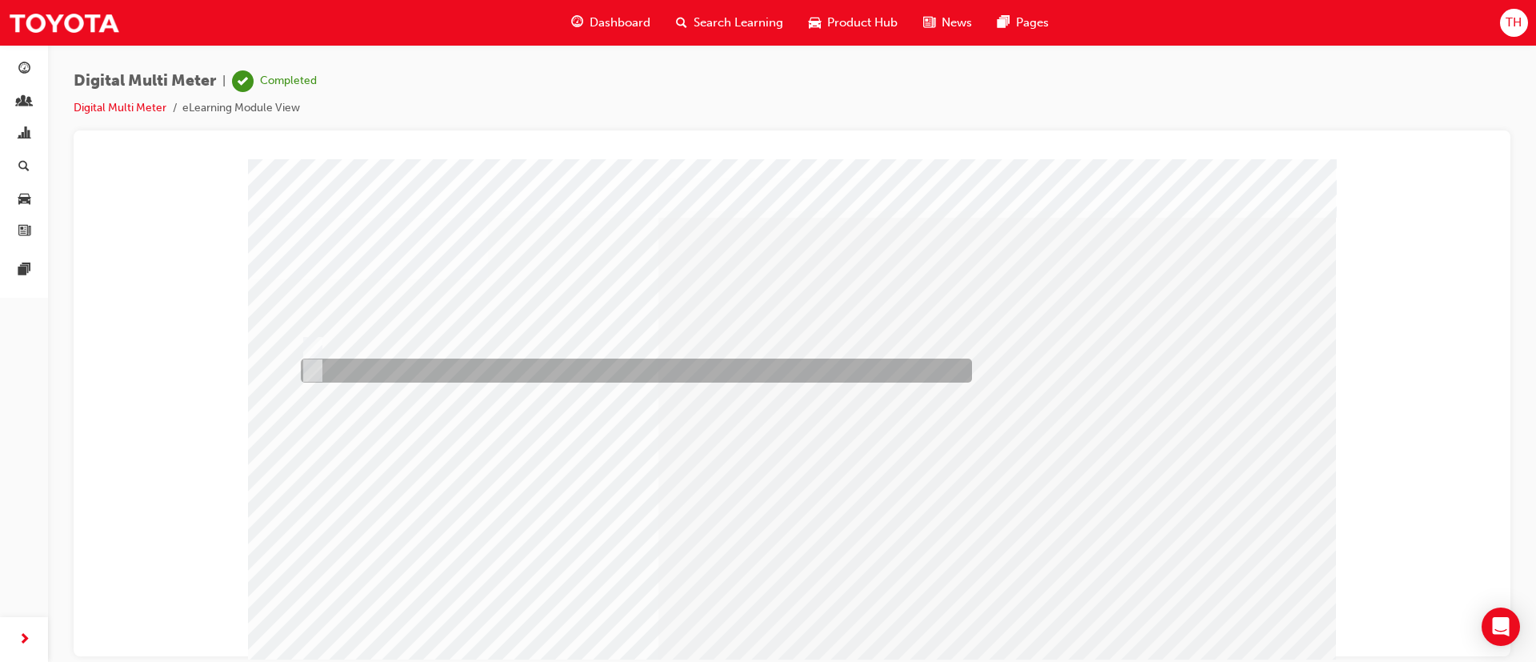
click at [350, 365] on div at bounding box center [632, 370] width 671 height 24
radio input "true"
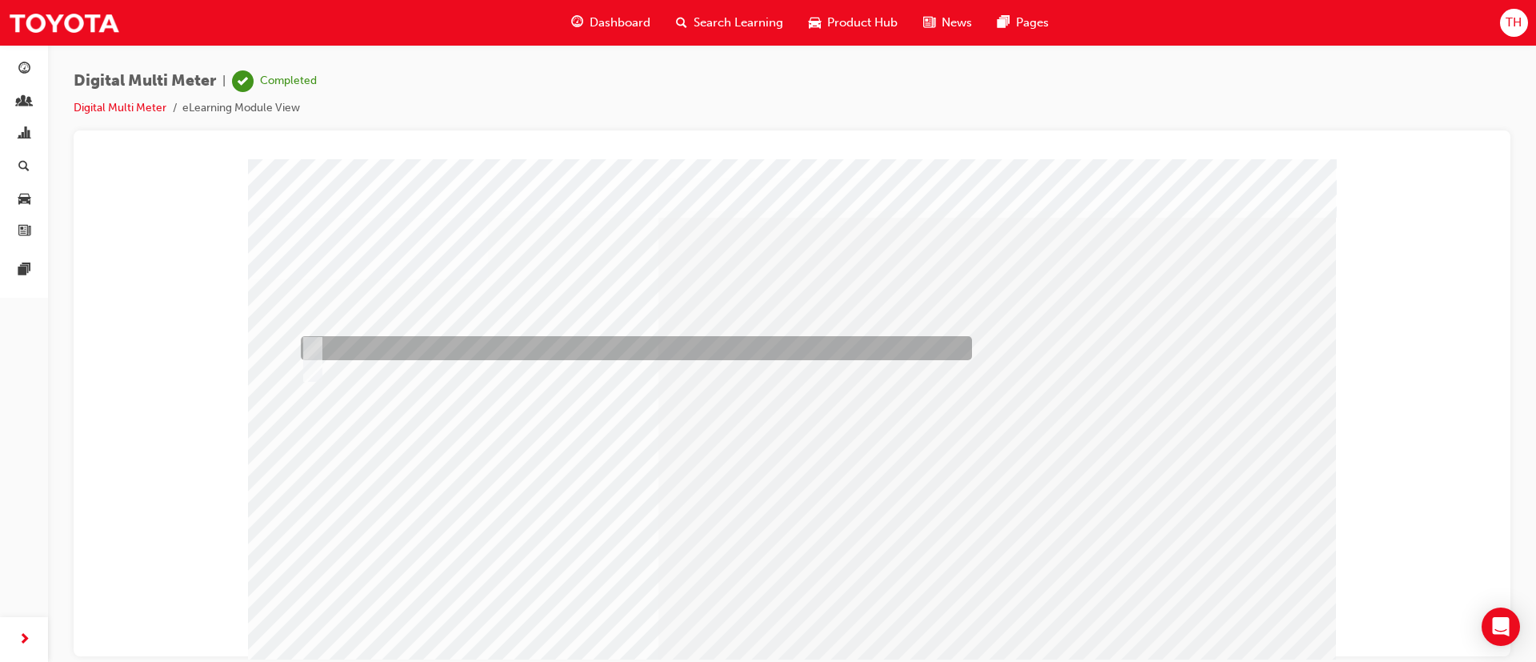
click at [456, 354] on div at bounding box center [632, 348] width 671 height 24
radio input "true"
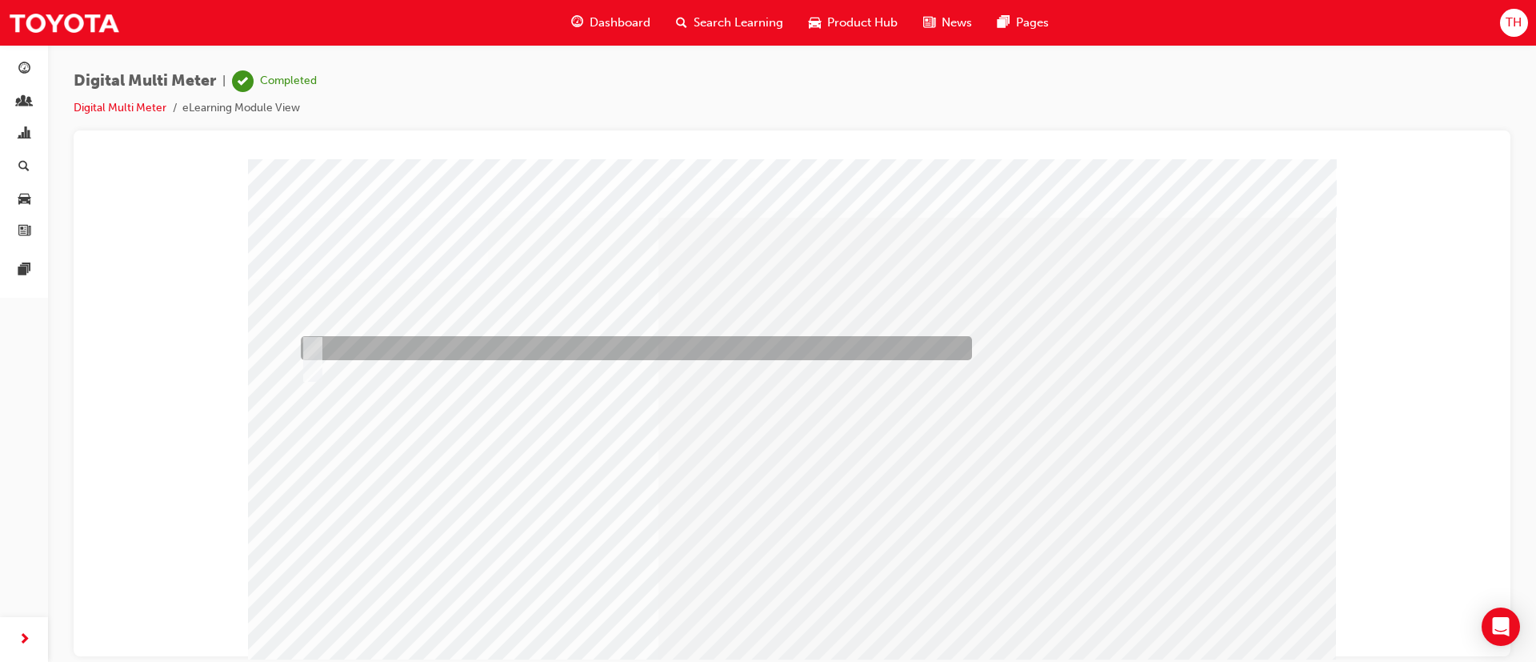
click at [406, 349] on div at bounding box center [632, 348] width 671 height 24
radio input "true"
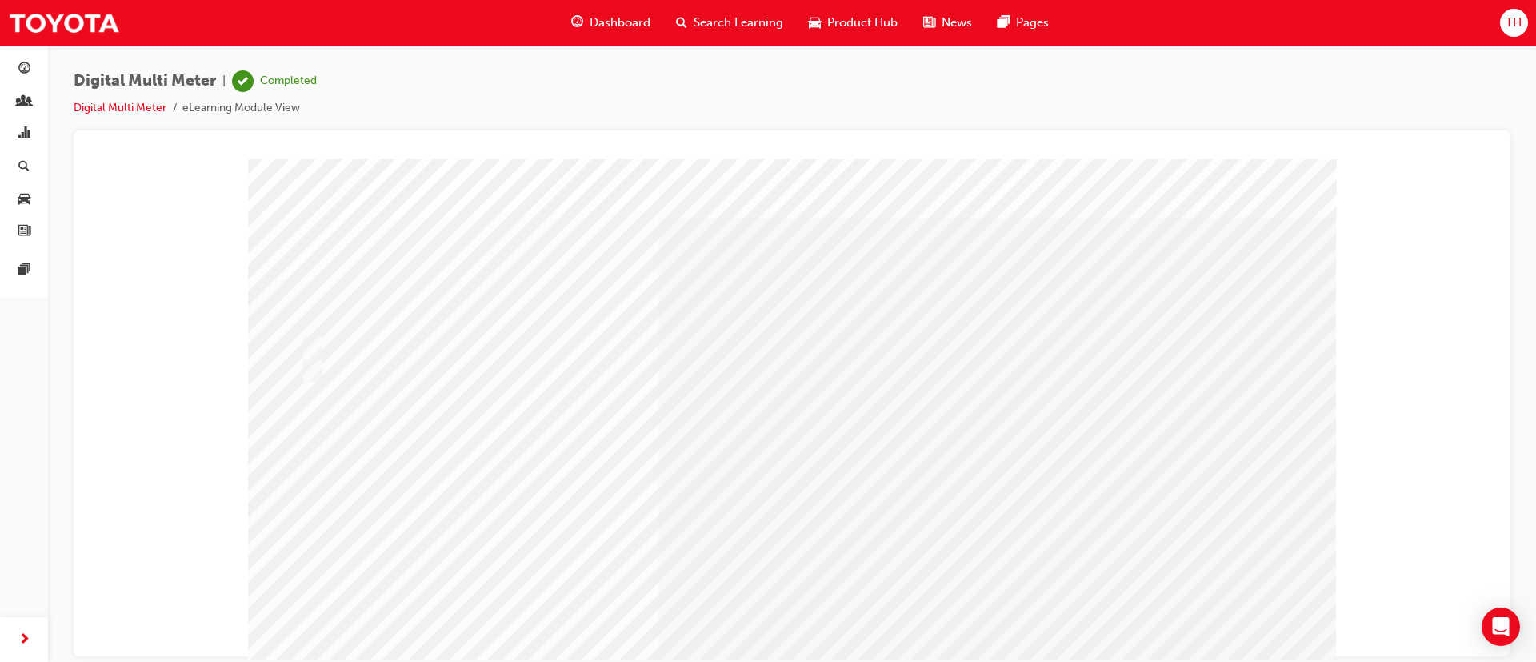
drag, startPoint x: 830, startPoint y: 639, endPoint x: 835, endPoint y: 649, distance: 11.1
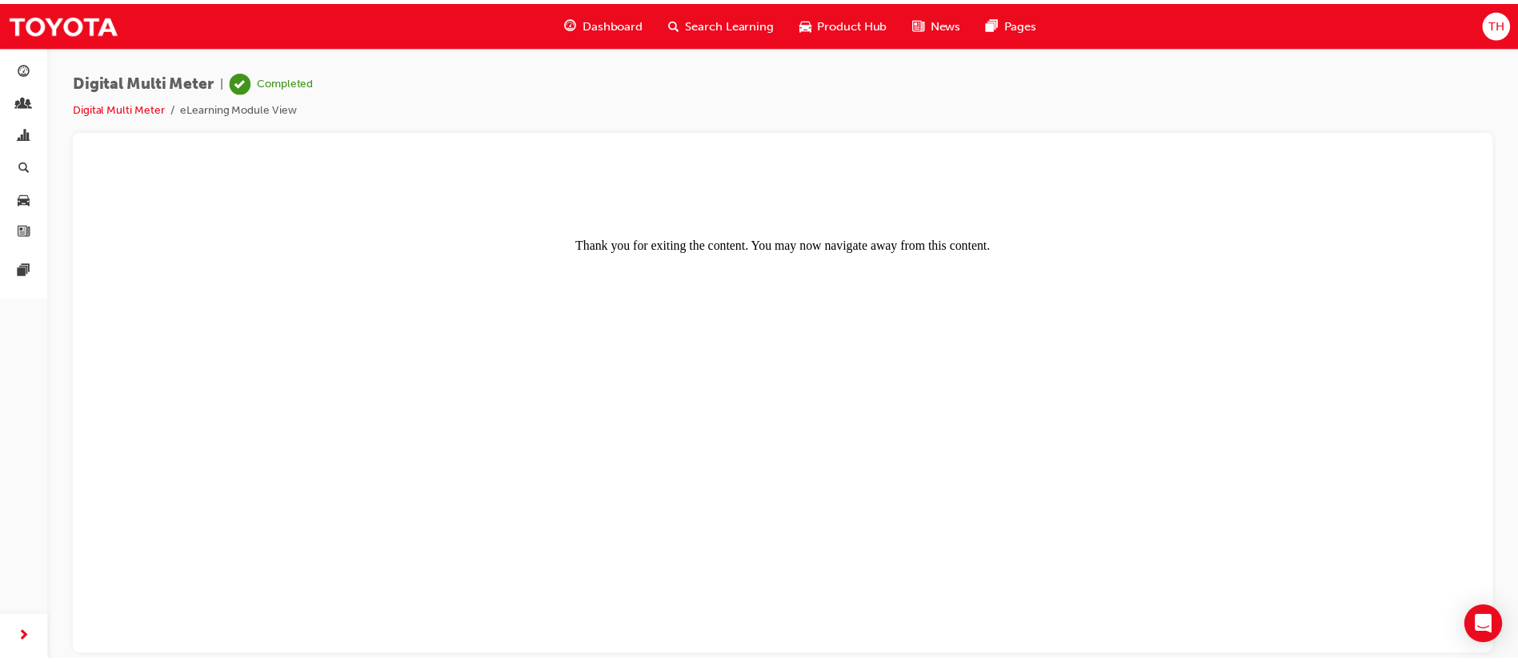
scroll to position [0, 0]
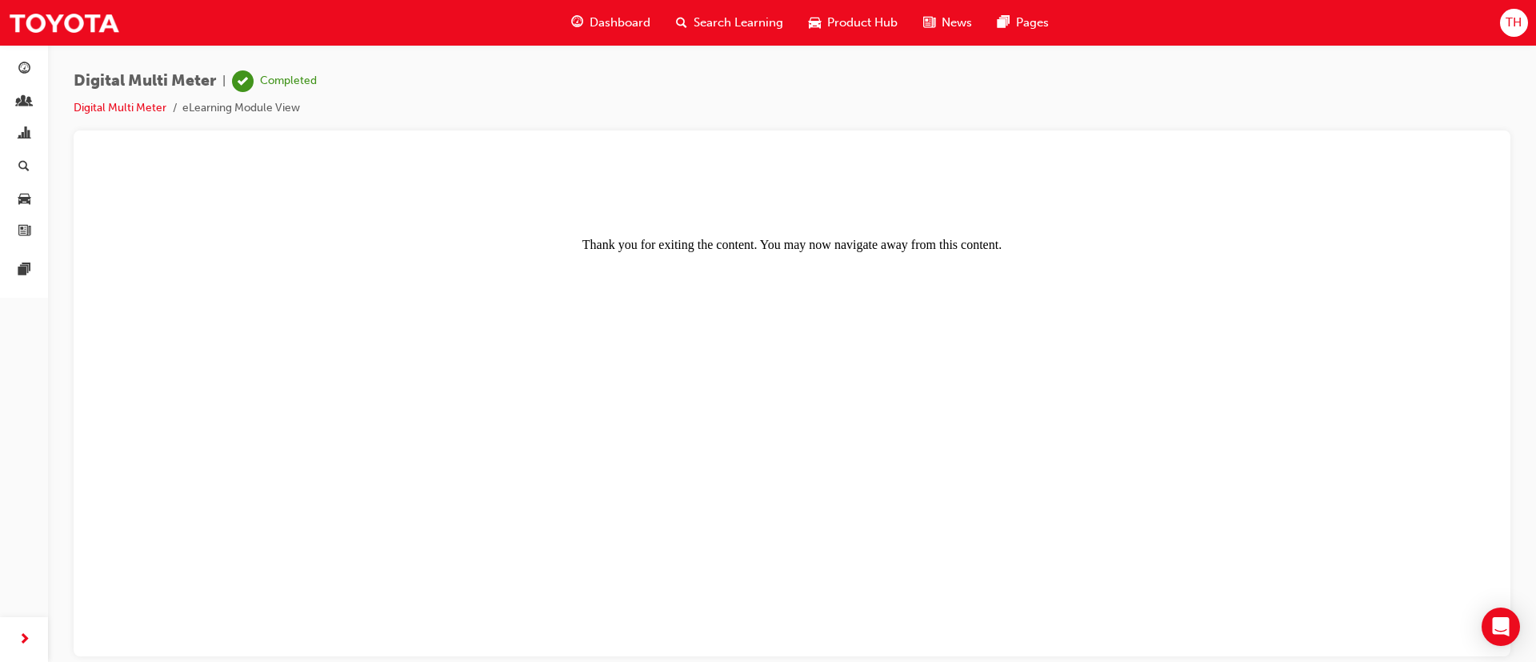
click at [596, 19] on span "Dashboard" at bounding box center [620, 23] width 61 height 18
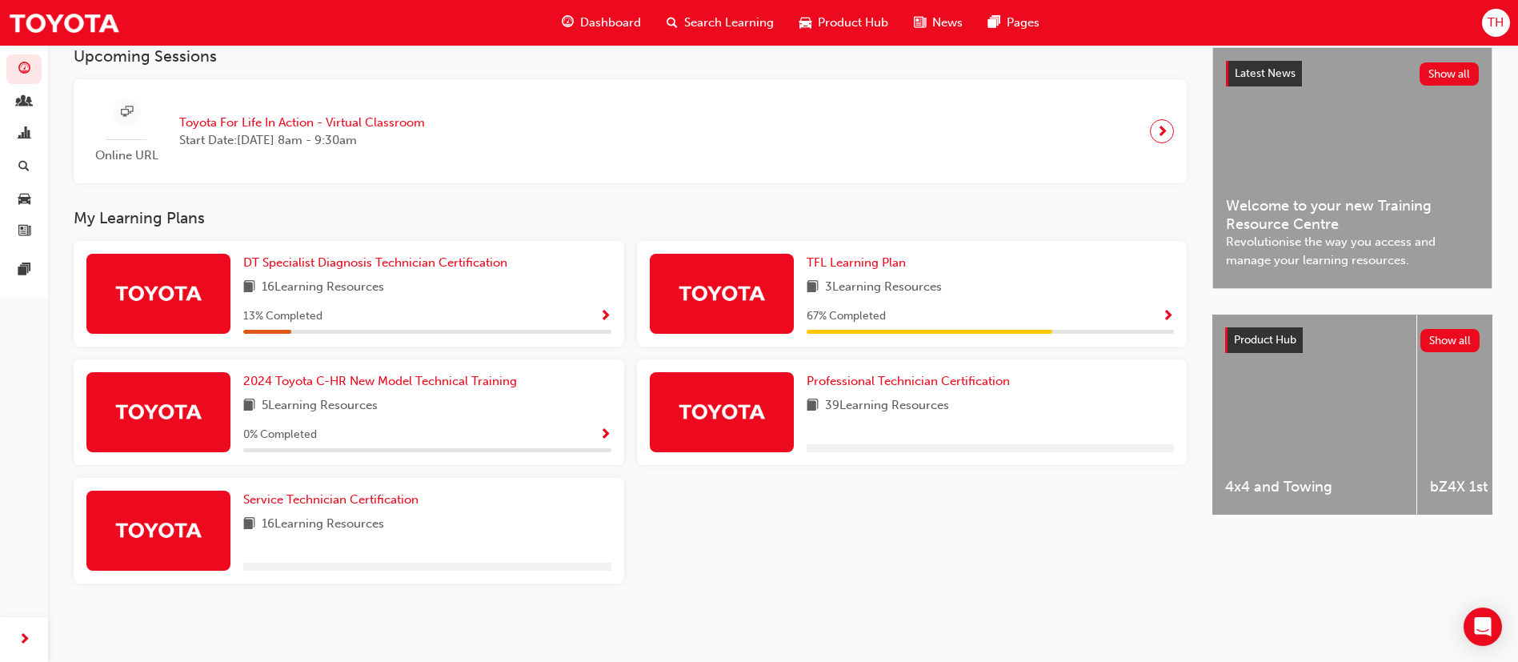
scroll to position [366, 0]
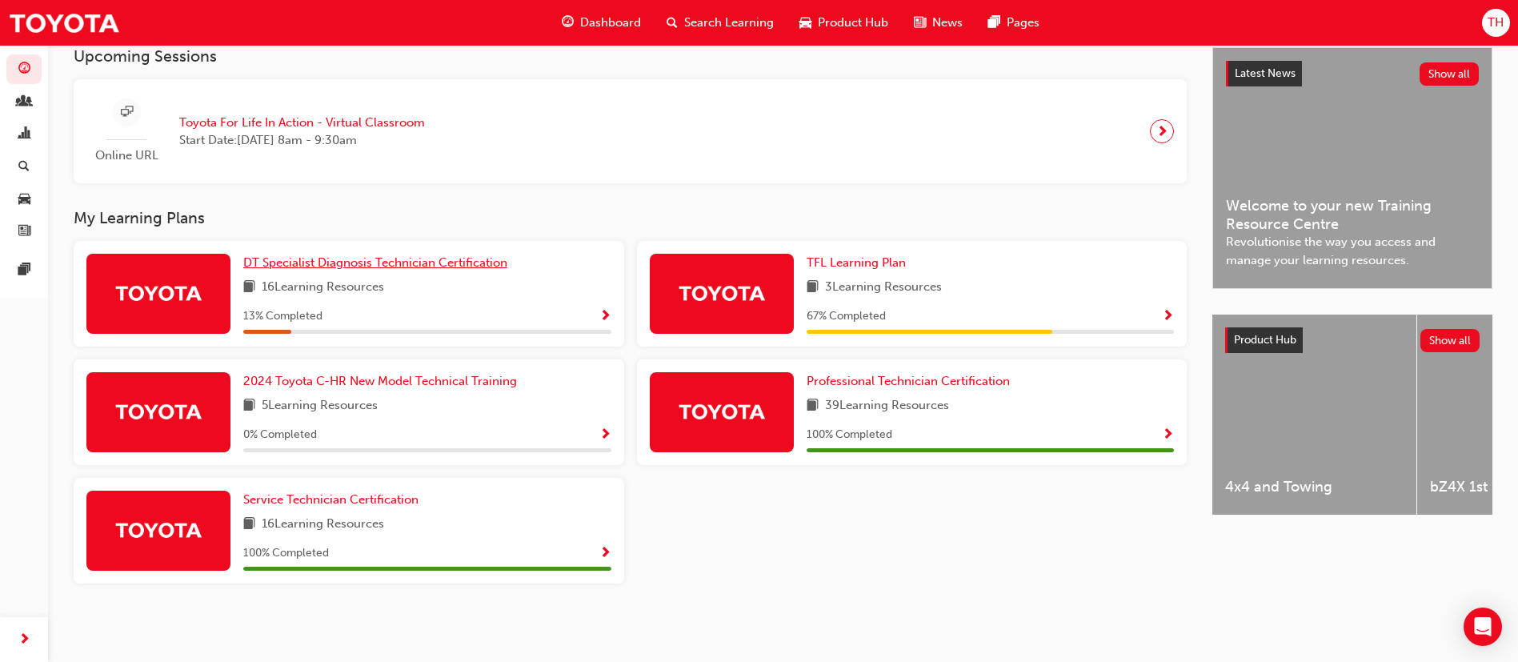
click at [401, 266] on span "DT Specialist Diagnosis Technician Certification" at bounding box center [375, 262] width 264 height 14
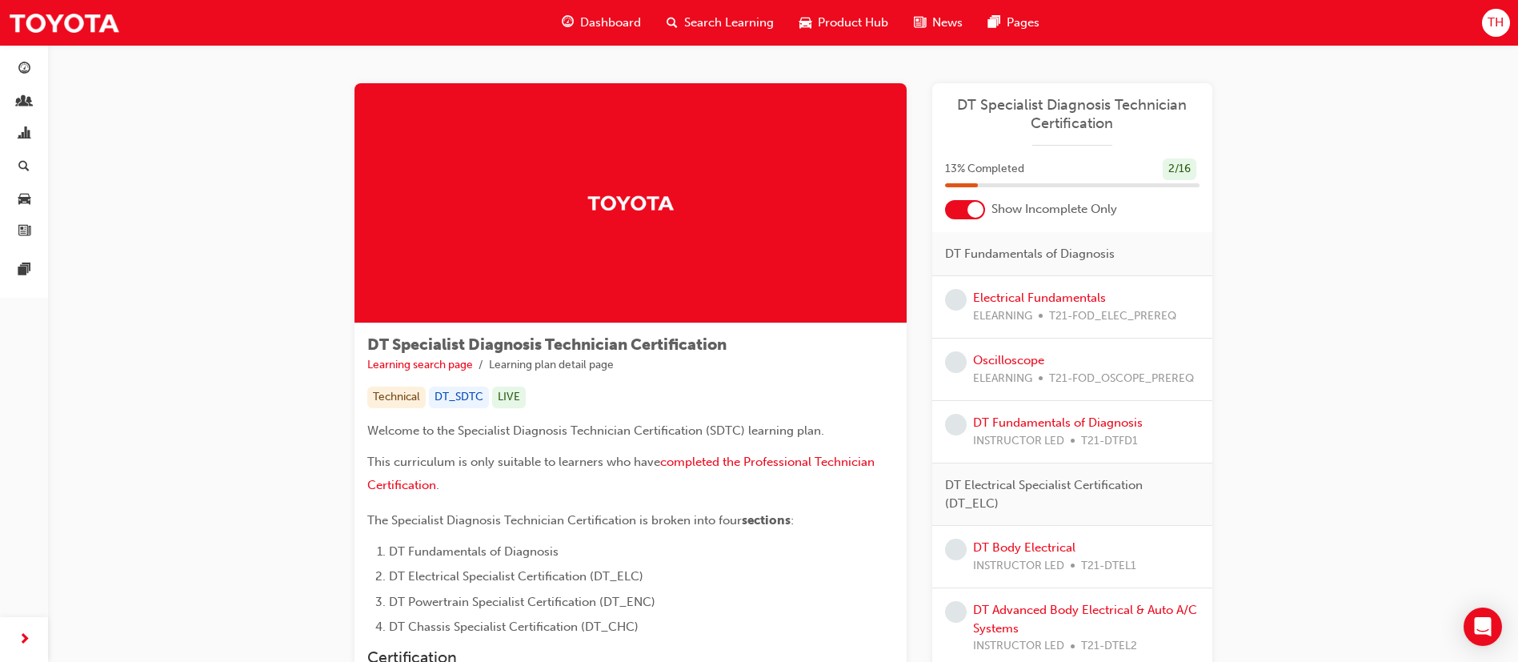
click at [960, 208] on div at bounding box center [965, 209] width 40 height 19
